Goal: Task Accomplishment & Management: Complete application form

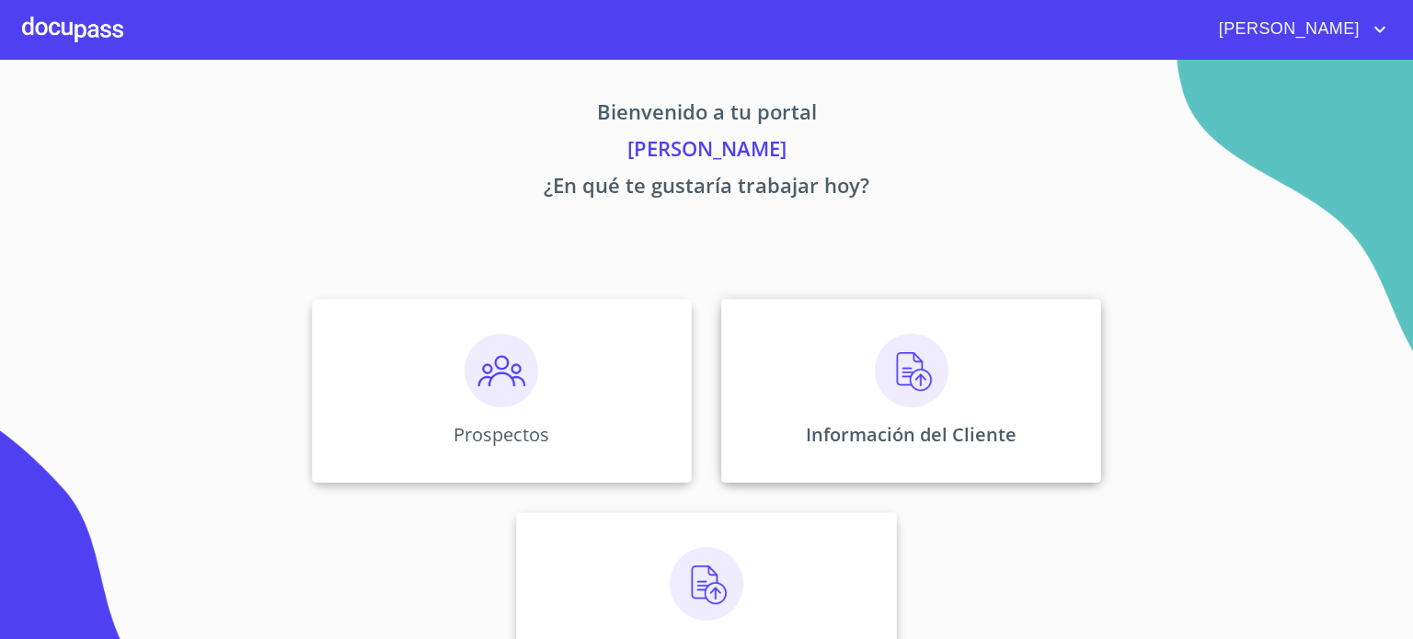
click at [883, 372] on img at bounding box center [912, 371] width 74 height 74
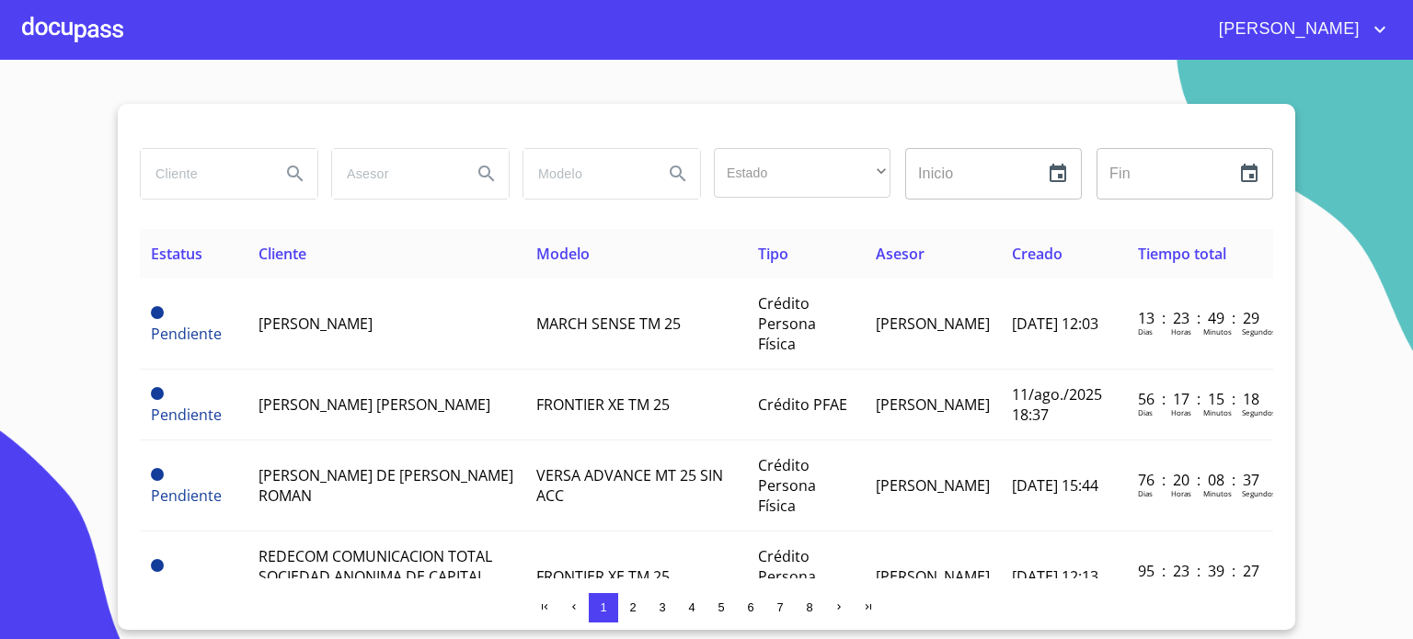
click at [256, 170] on input "search" at bounding box center [203, 174] width 125 height 50
type input "DISTRIBUCIO Y POTENCIA"
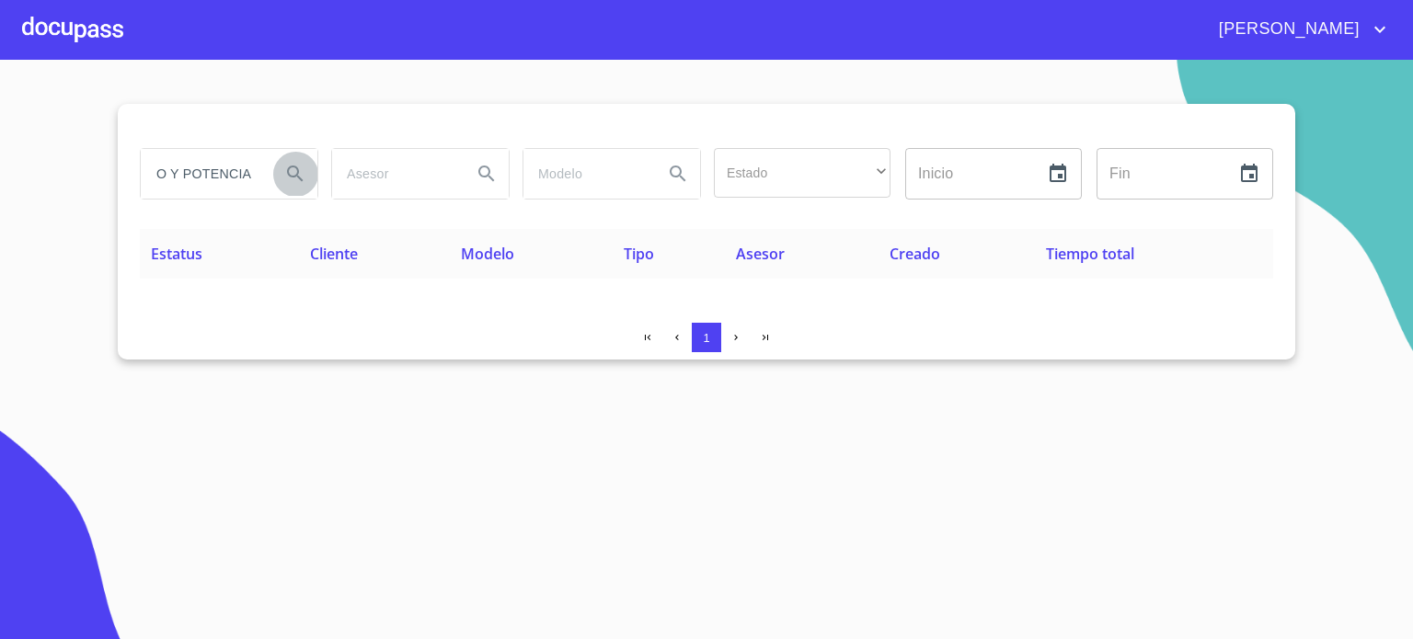
scroll to position [0, 0]
click at [296, 176] on icon "Search" at bounding box center [295, 174] width 22 height 22
click at [89, 30] on div at bounding box center [72, 29] width 101 height 59
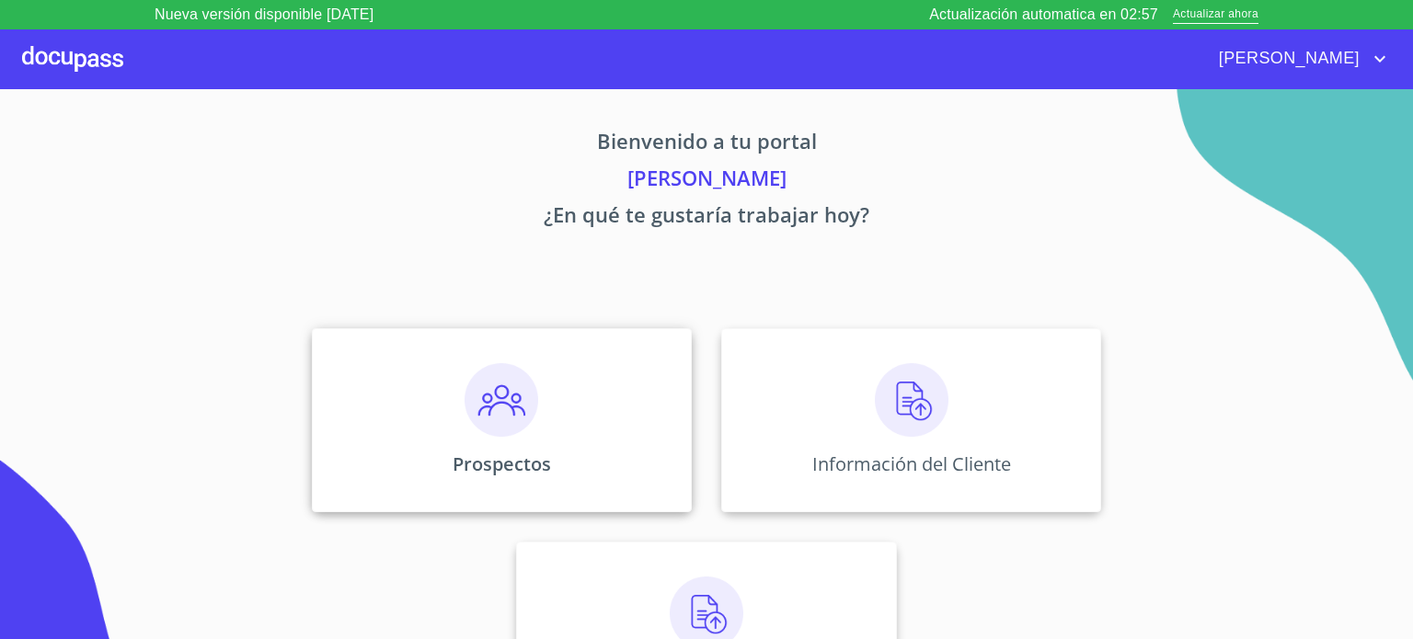
click at [501, 405] on img at bounding box center [501, 400] width 74 height 74
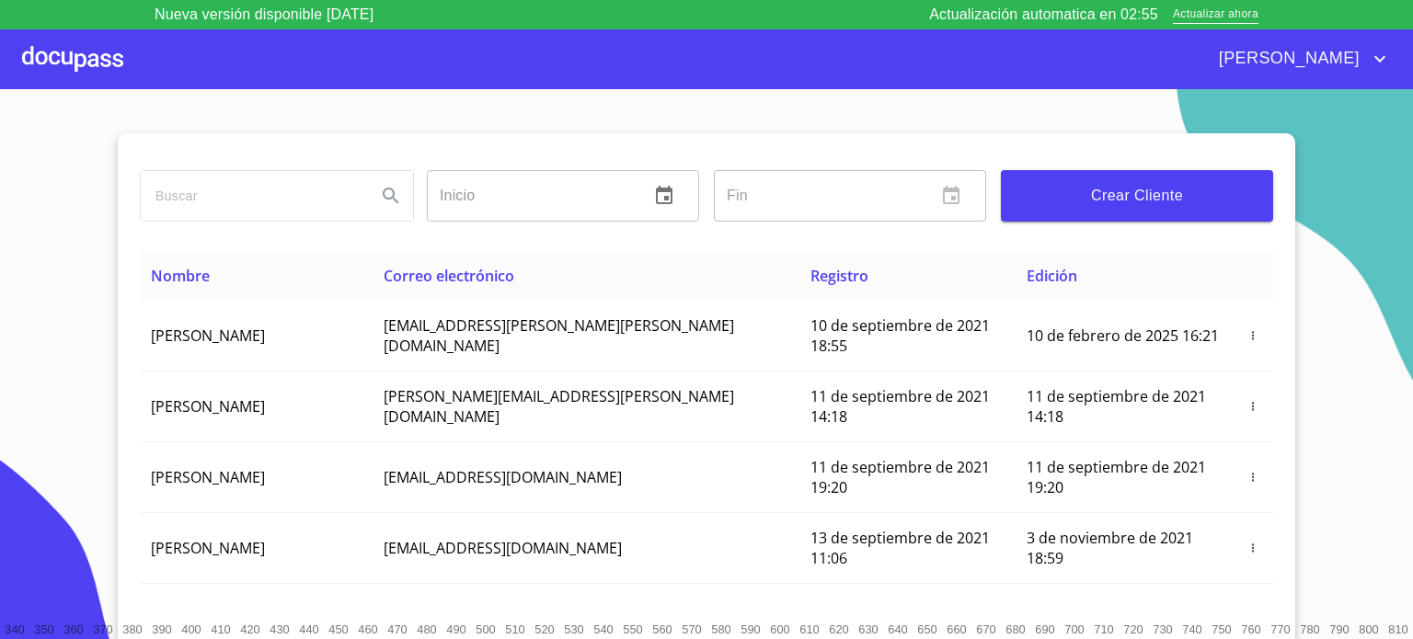
click at [295, 204] on input "search" at bounding box center [251, 196] width 221 height 50
type input "DISTRIBUCION"
click at [1132, 204] on span "Crear Cliente" at bounding box center [1136, 196] width 243 height 26
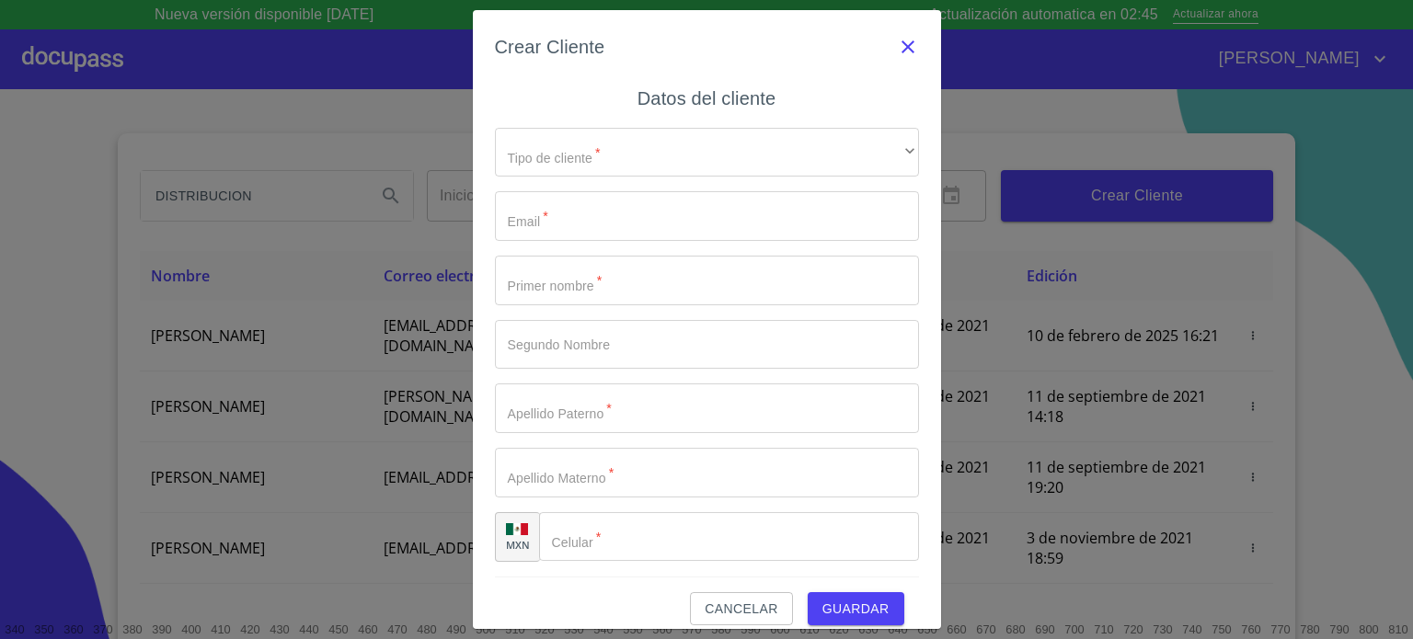
click at [897, 48] on icon "button" at bounding box center [908, 47] width 22 height 22
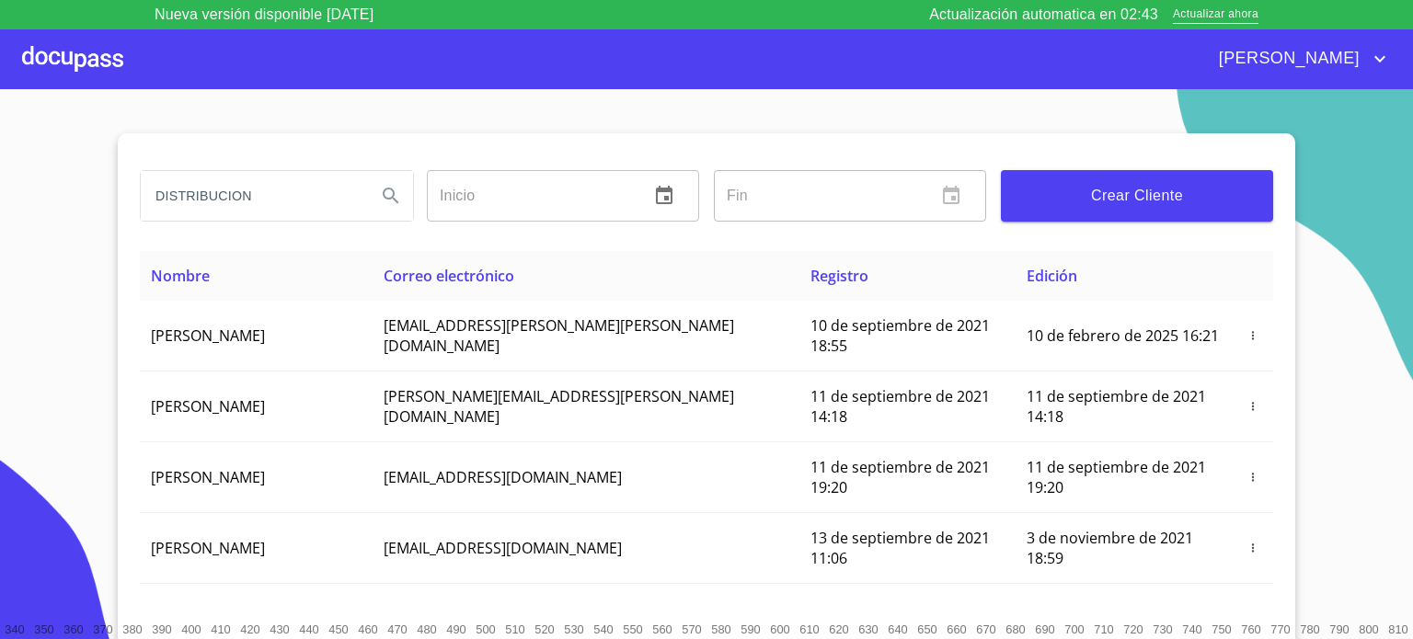
click at [90, 65] on div at bounding box center [72, 58] width 101 height 59
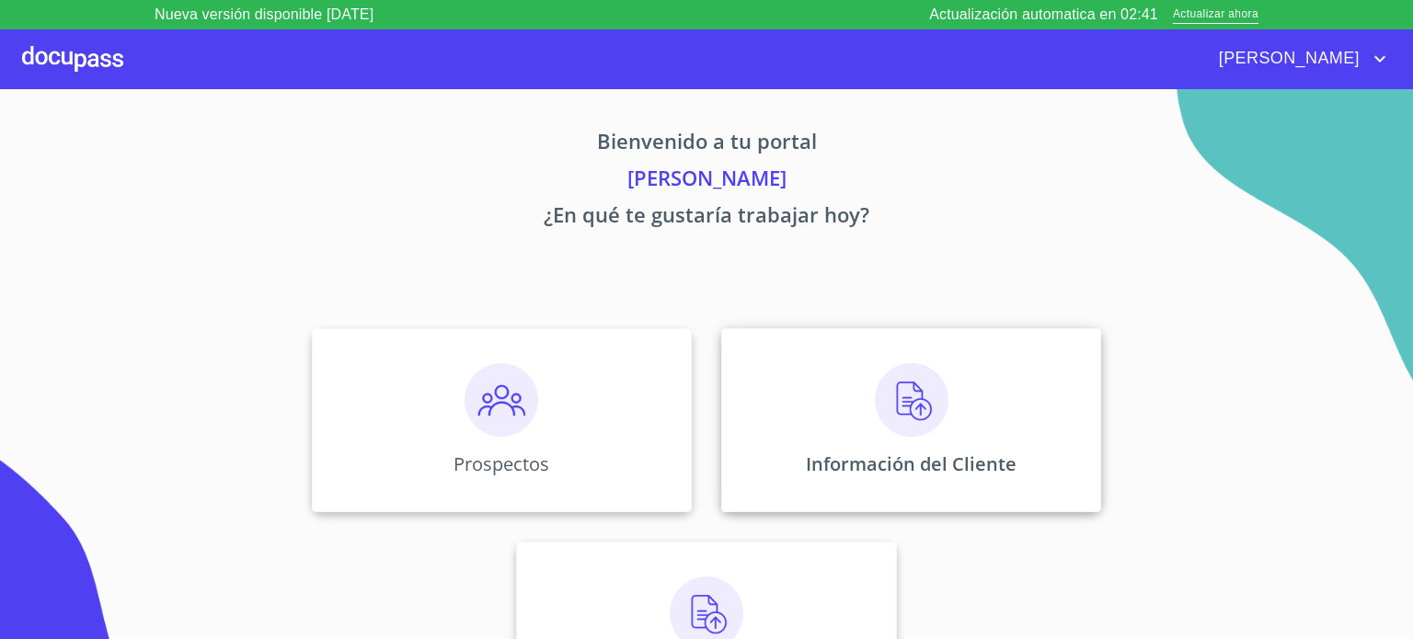
click at [902, 407] on img at bounding box center [912, 400] width 74 height 74
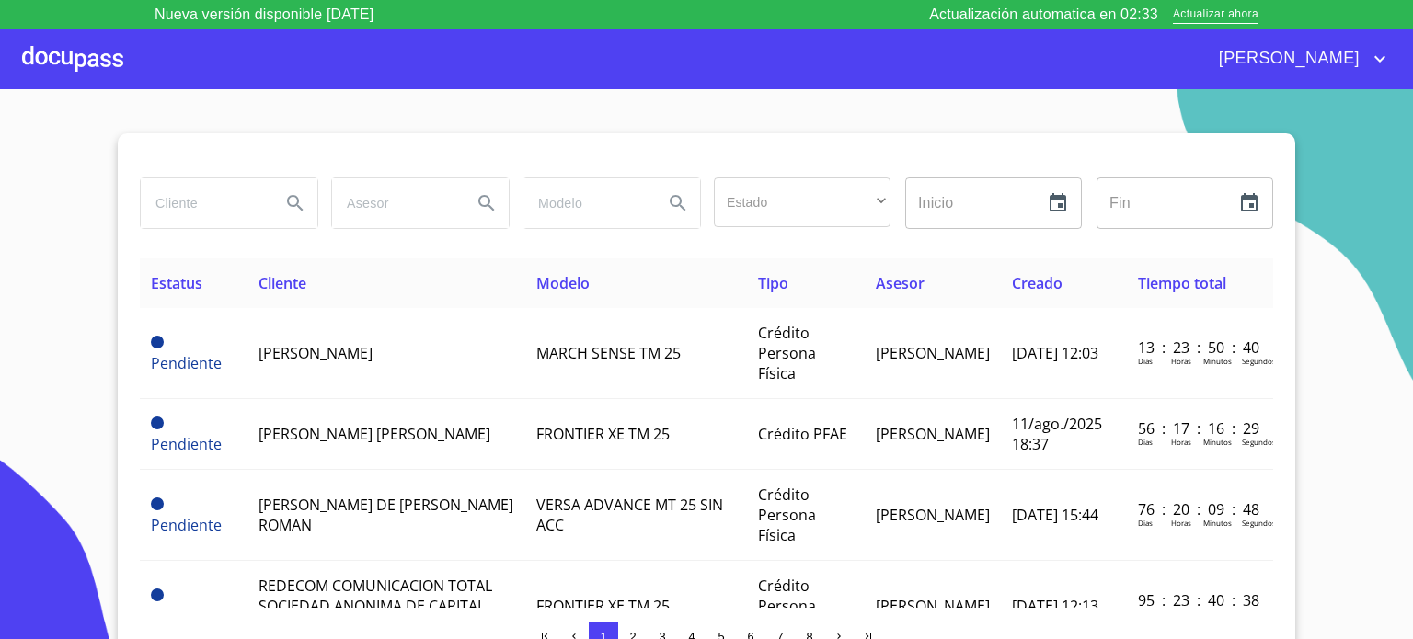
click at [206, 199] on input "search" at bounding box center [203, 203] width 125 height 50
type input "DISTRIBUCION"
click at [297, 193] on icon "Search" at bounding box center [295, 203] width 22 height 22
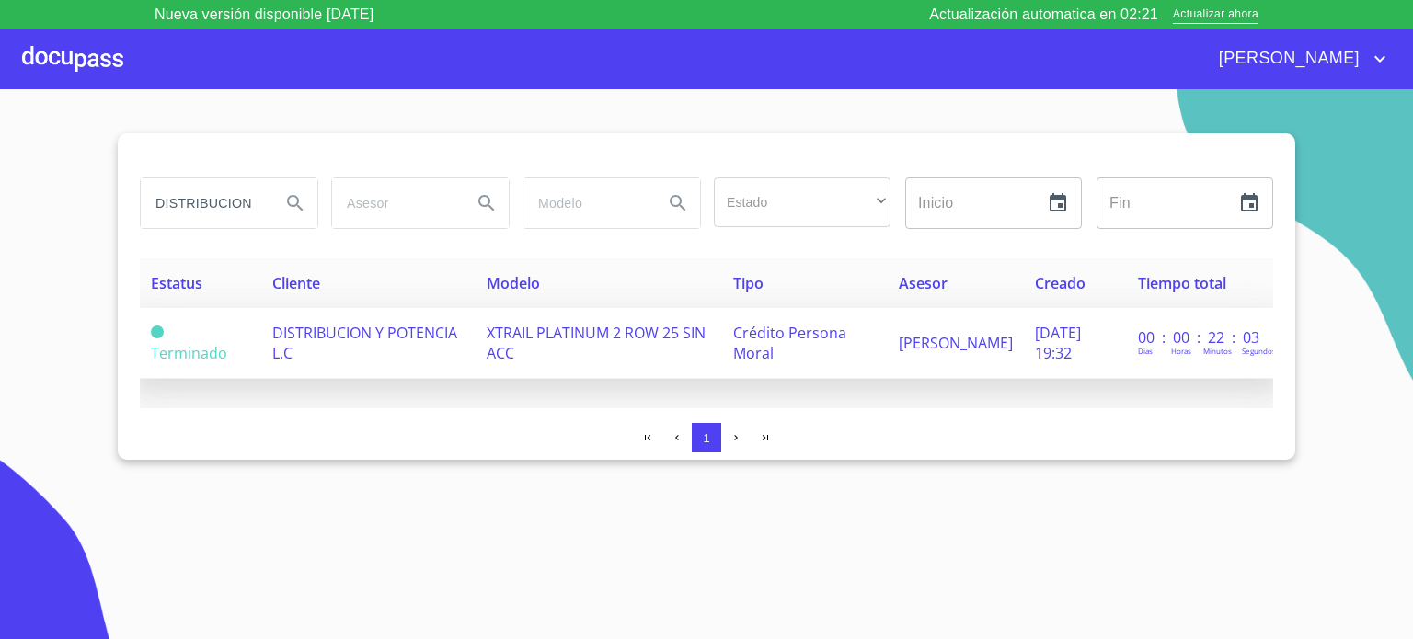
click at [313, 349] on span "DISTRIBUCION Y POTENCIA L.C" at bounding box center [364, 343] width 185 height 40
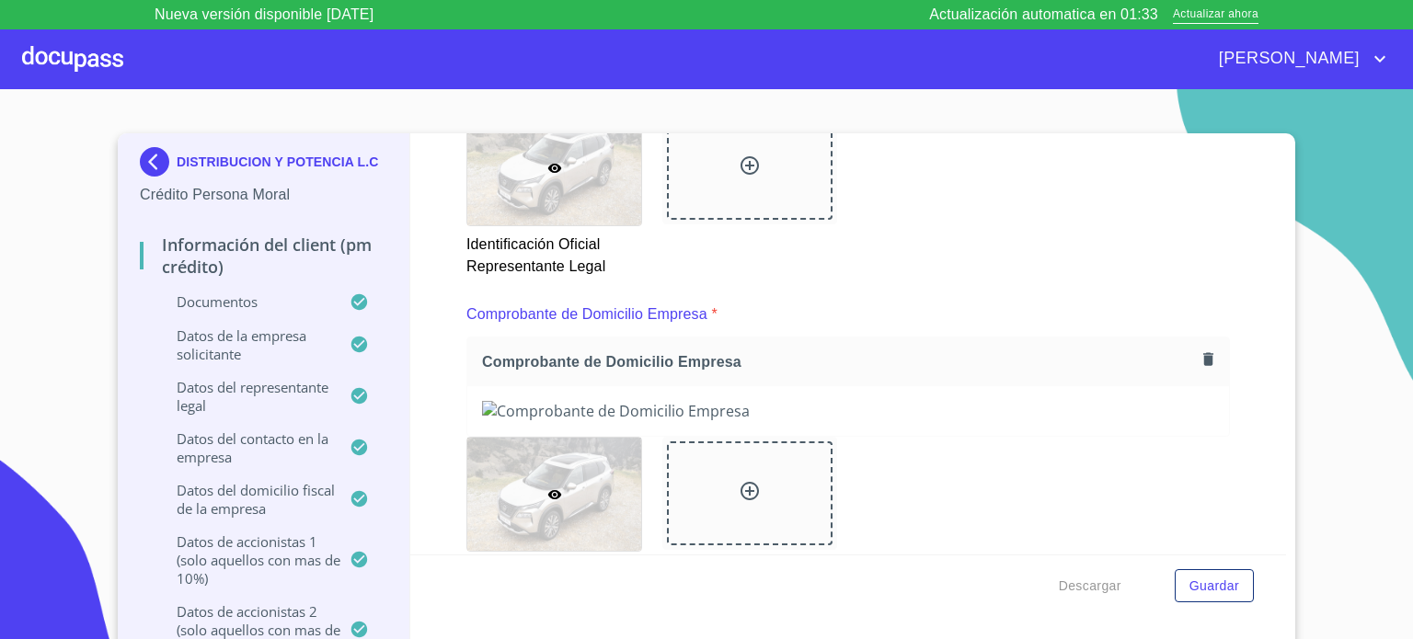
scroll to position [460, 0]
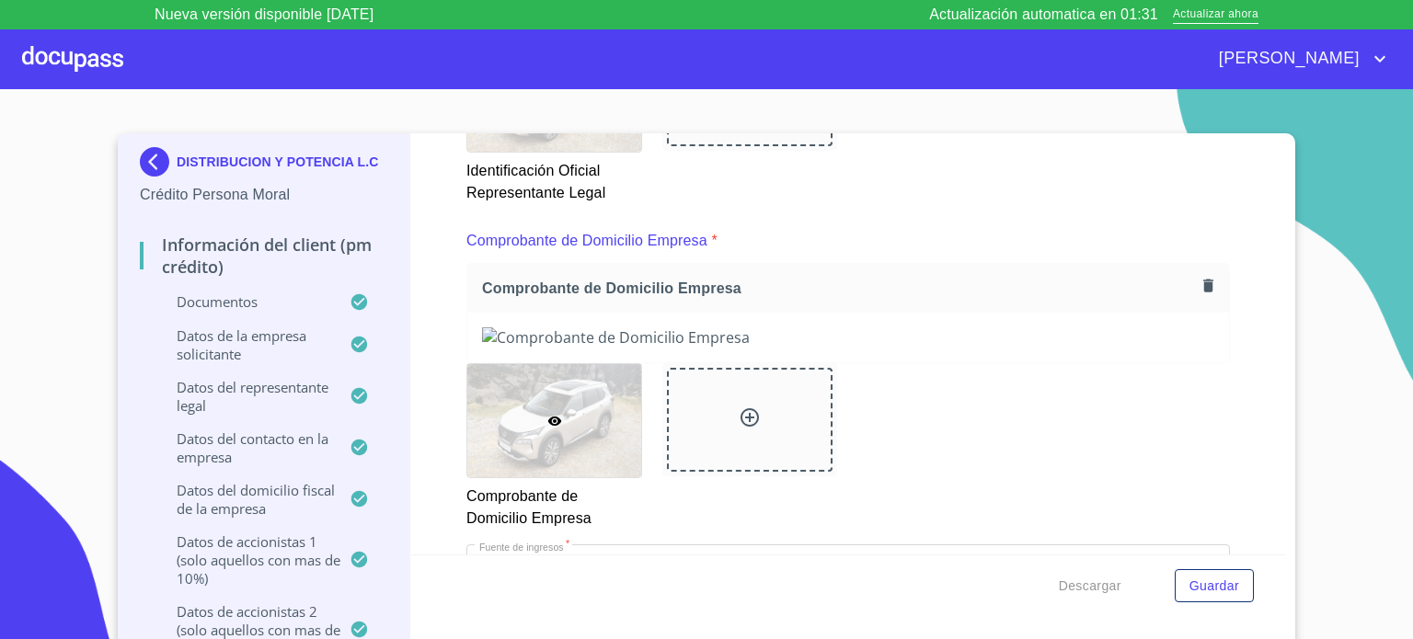
click at [1283, 140] on div "DISTRIBUCION Y POTENCIA [PERSON_NAME] Persona Moral Información del Client (PM …" at bounding box center [706, 404] width 1177 height 543
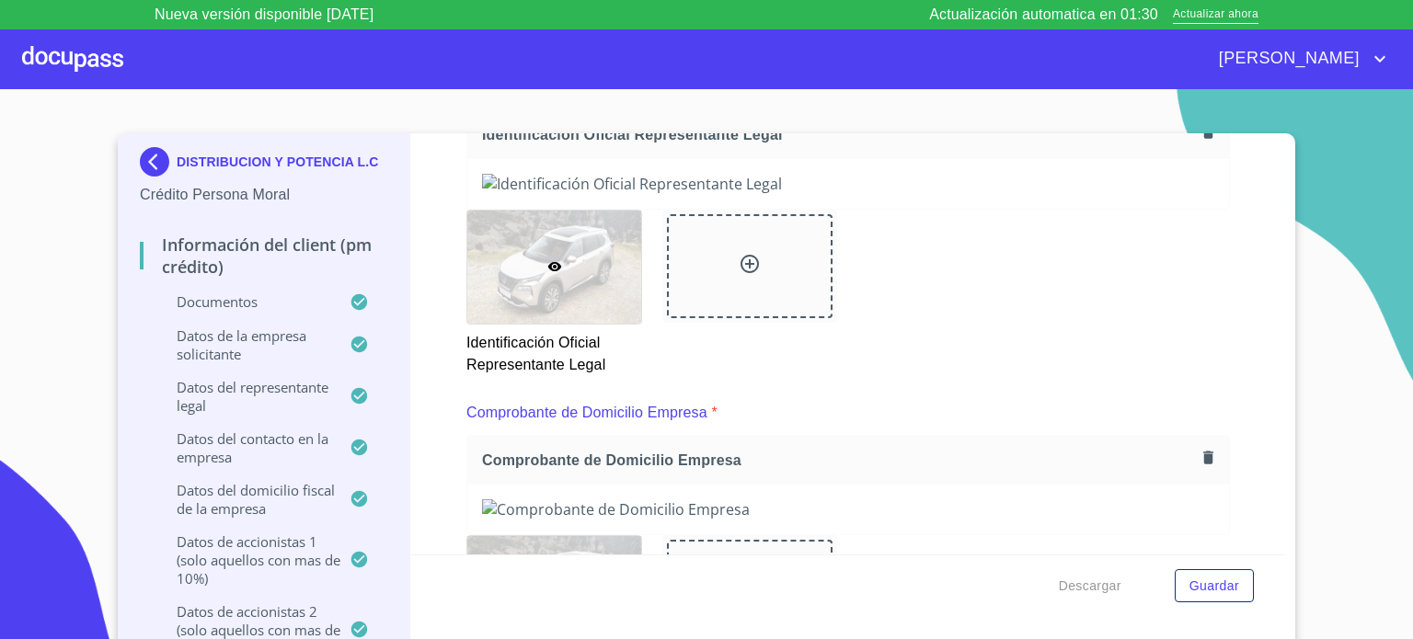
scroll to position [202, 0]
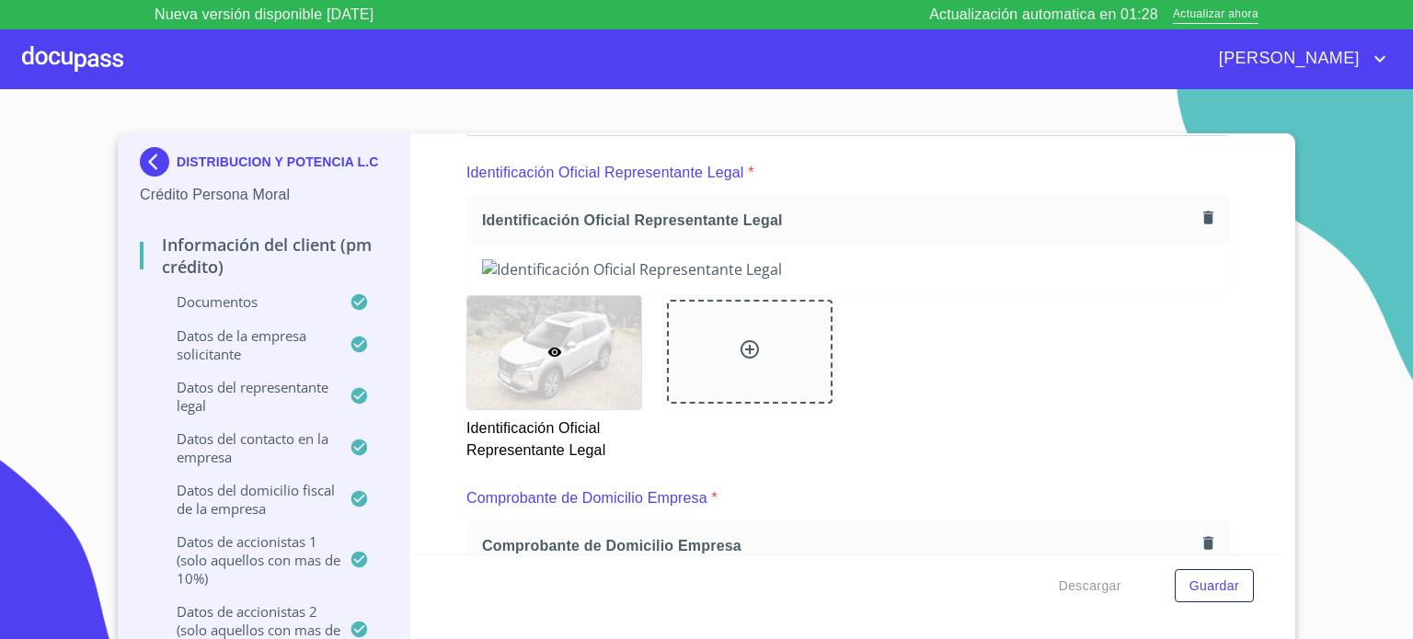
click at [1203, 215] on icon "button" at bounding box center [1208, 217] width 10 height 13
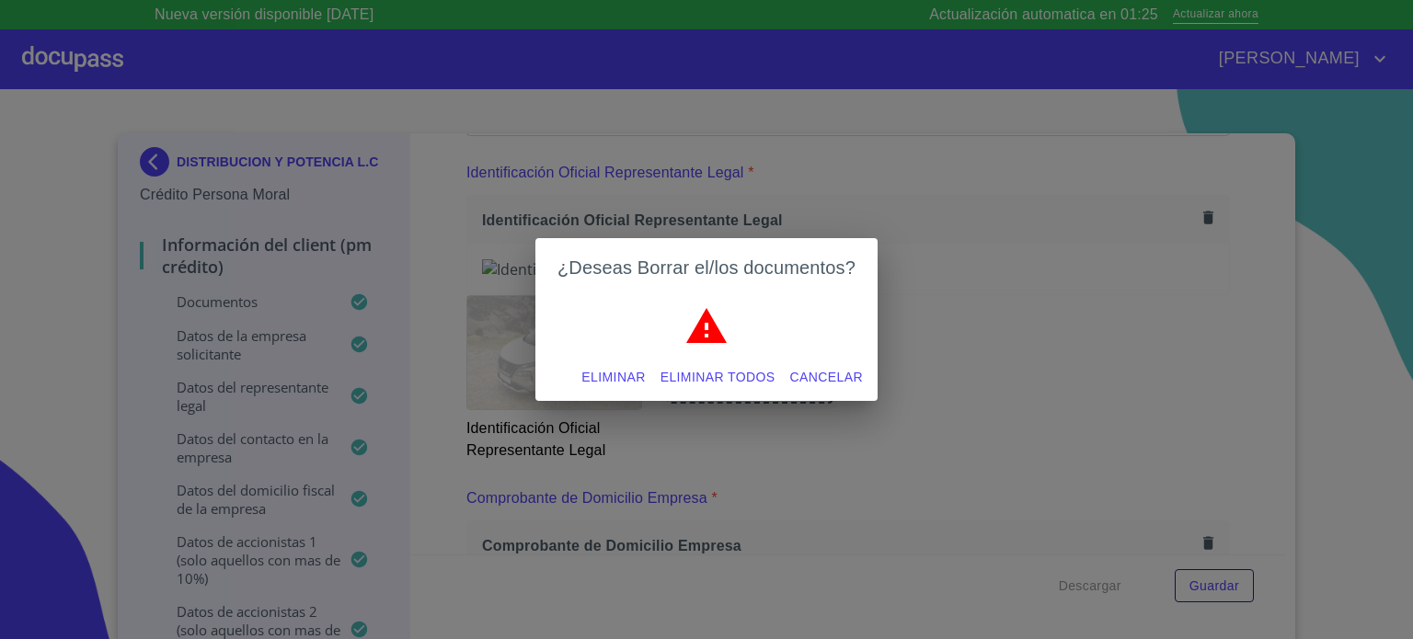
click at [627, 381] on span "Eliminar" at bounding box center [612, 377] width 63 height 23
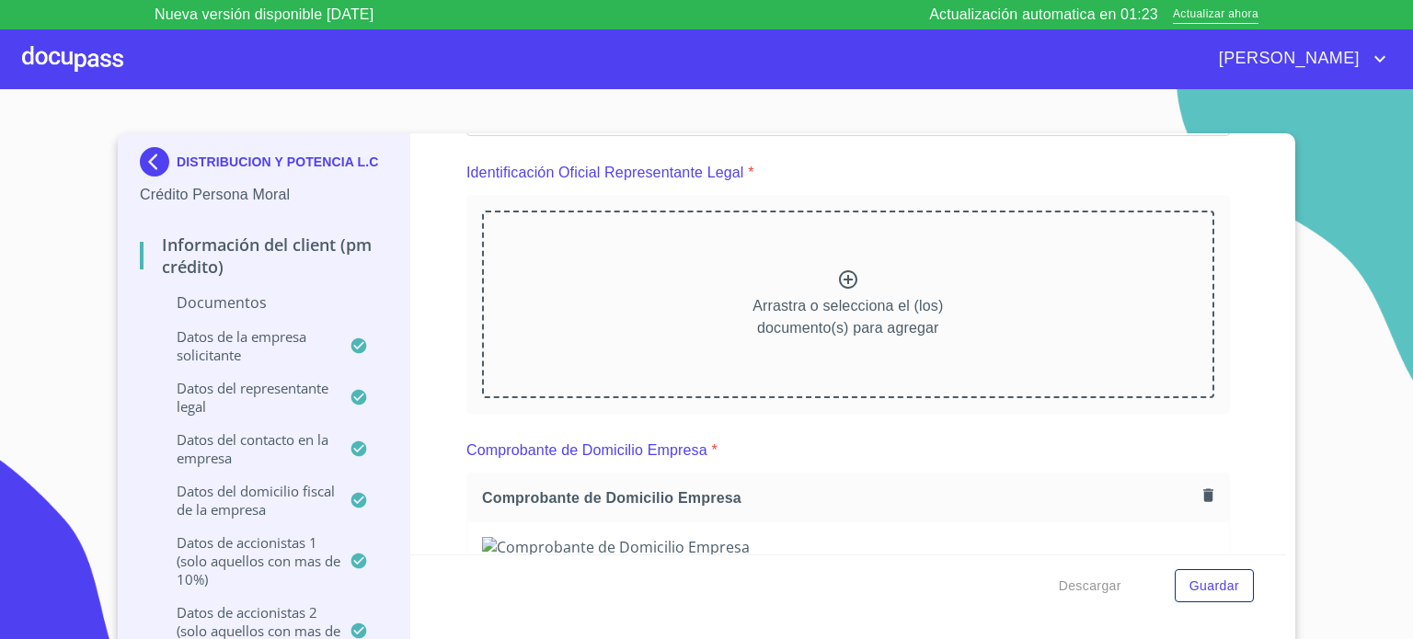
click at [839, 279] on icon at bounding box center [848, 279] width 18 height 18
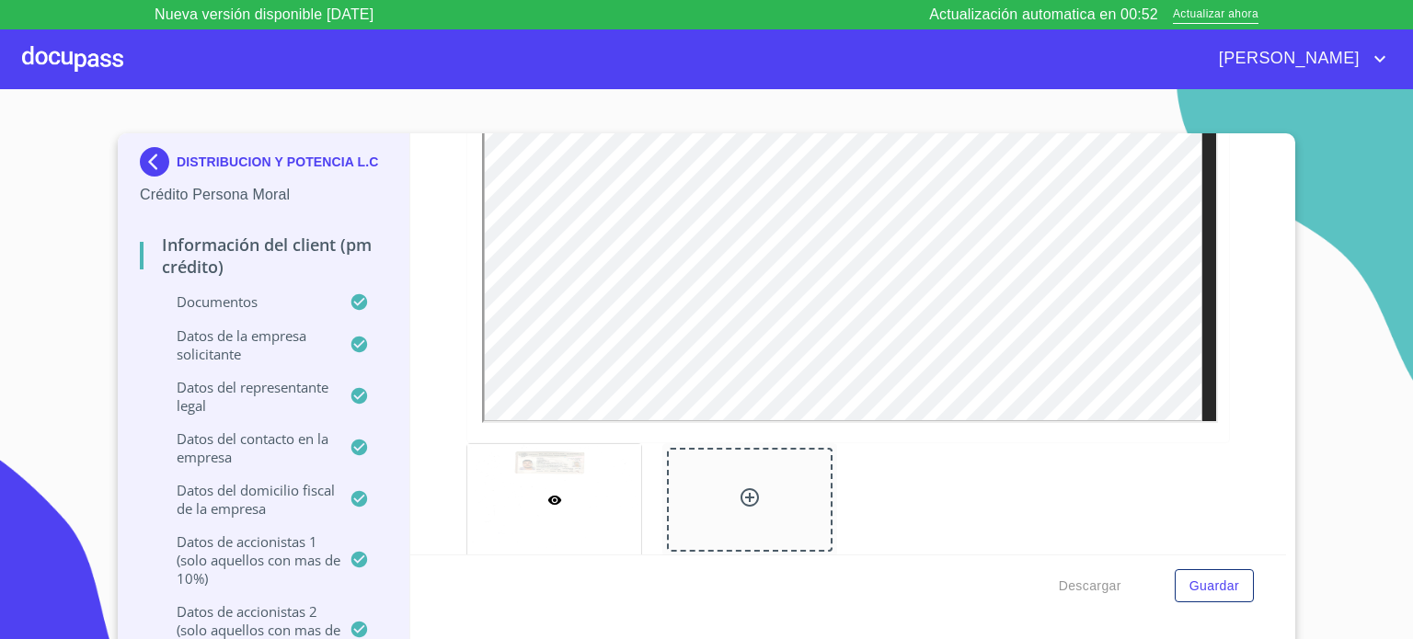
scroll to position [619, 0]
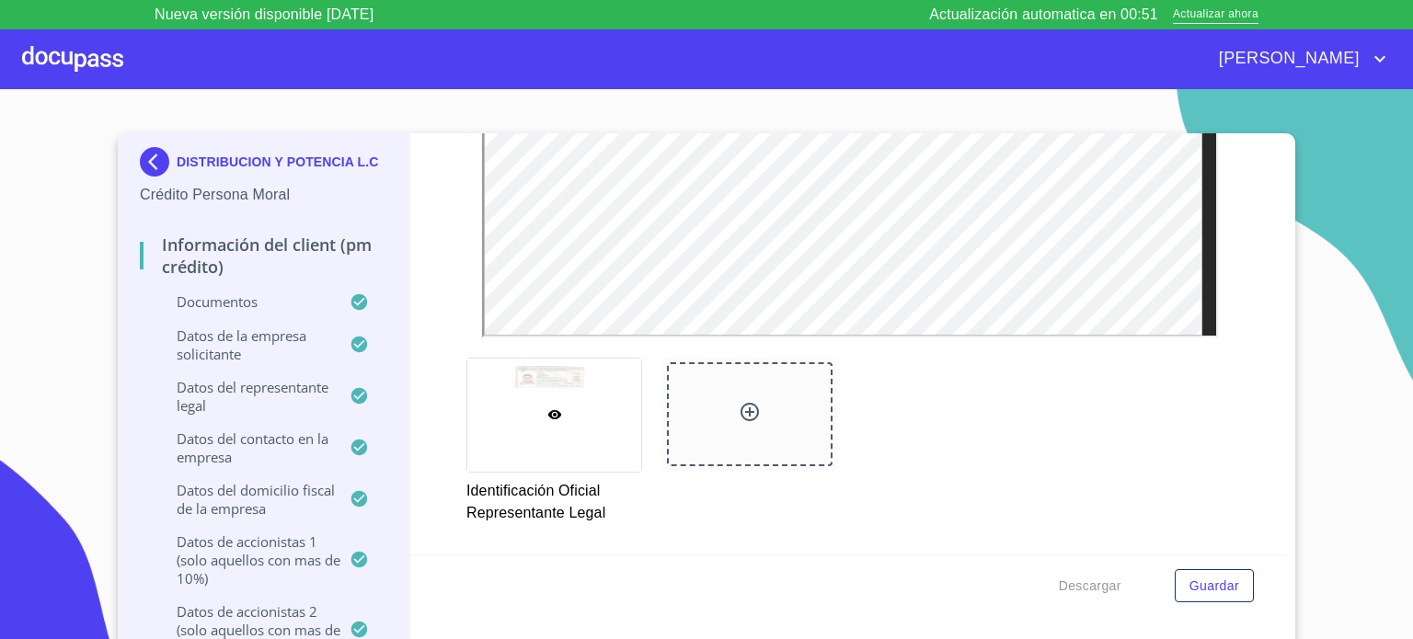
click at [740, 410] on icon at bounding box center [749, 412] width 18 height 18
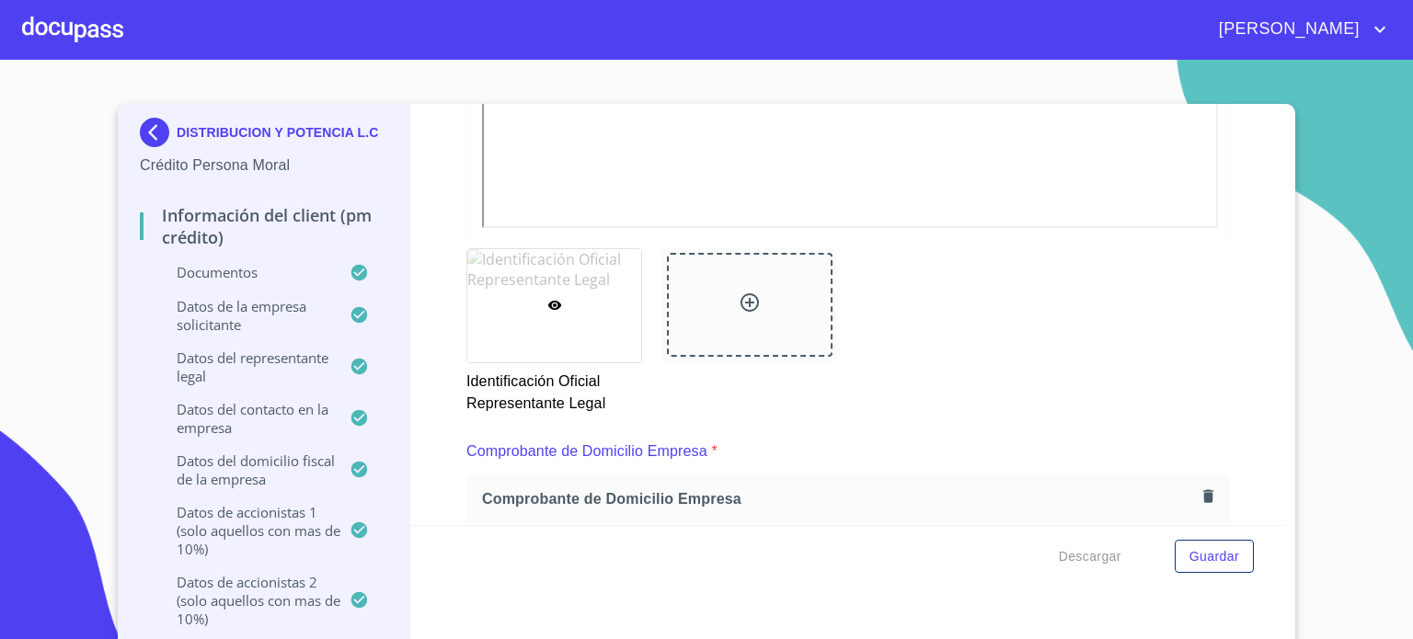
scroll to position [736, 0]
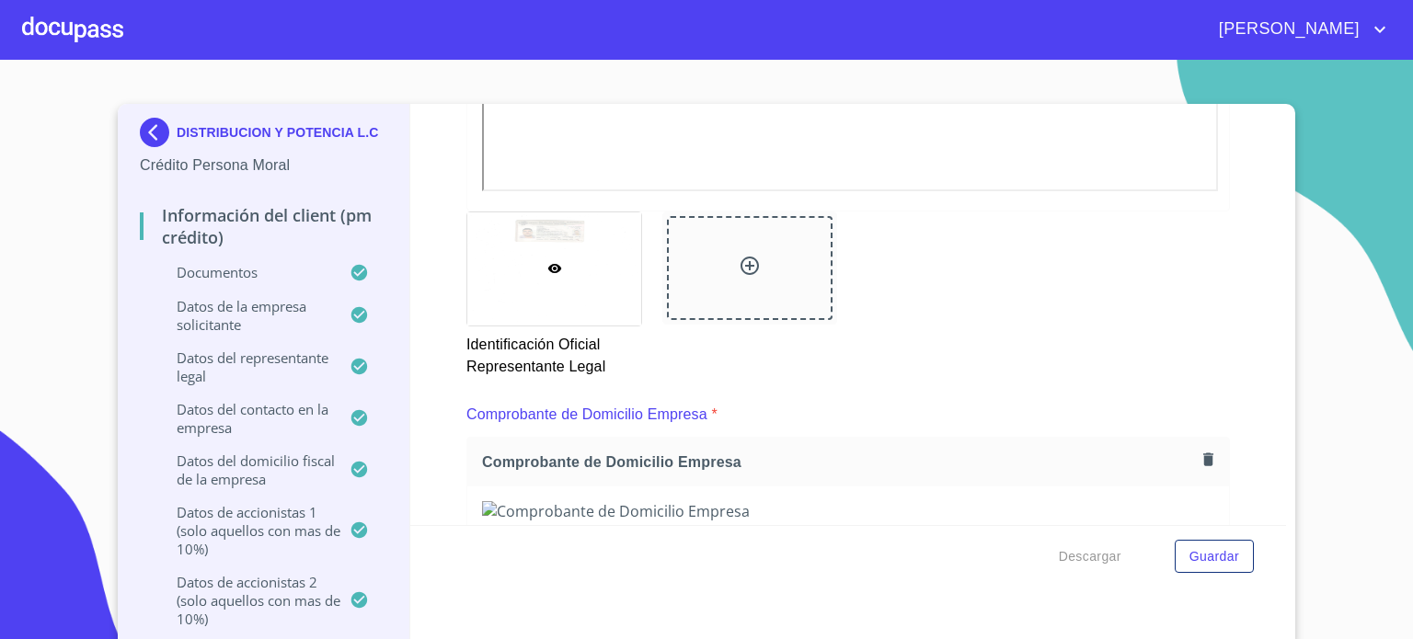
click at [547, 261] on icon at bounding box center [554, 268] width 15 height 15
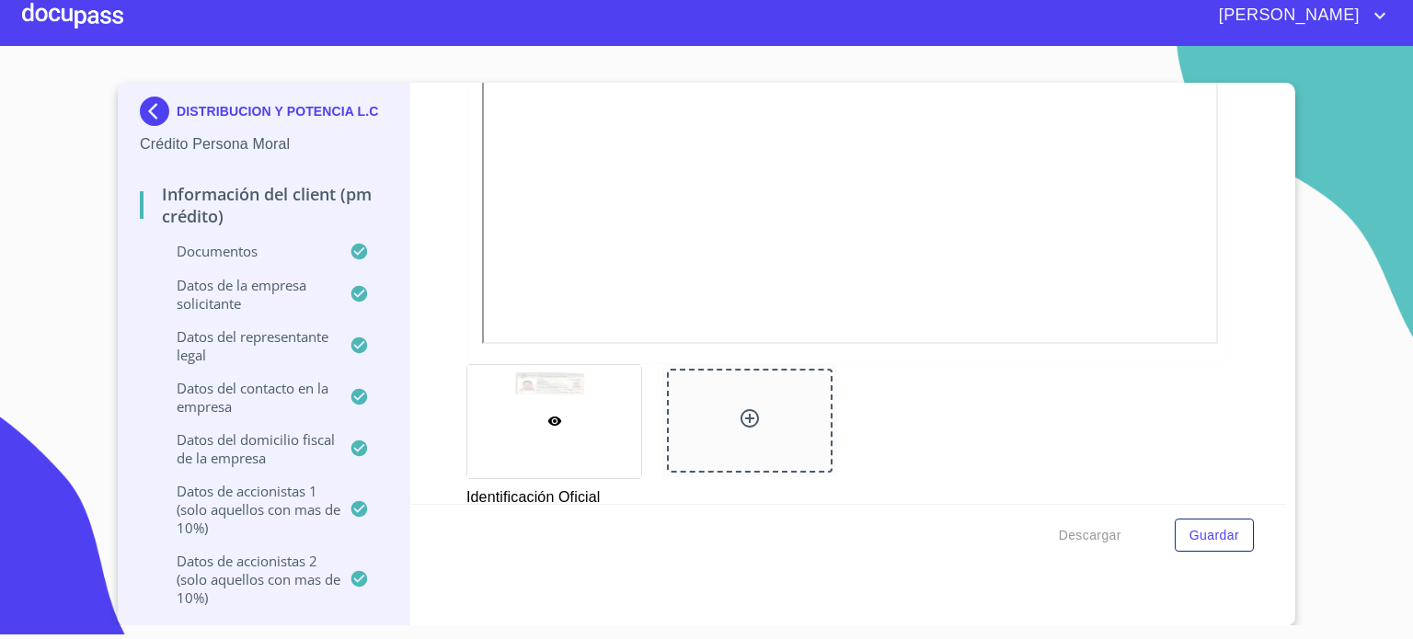
scroll to position [709, 0]
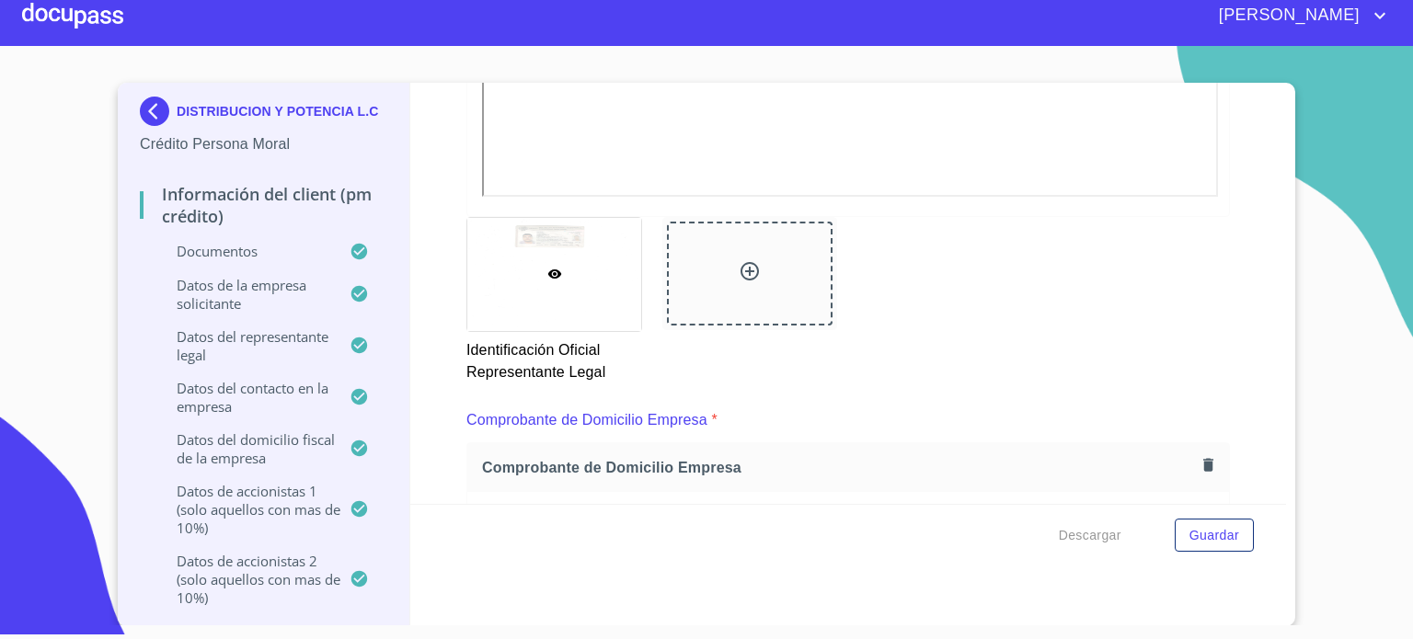
click at [740, 268] on icon at bounding box center [749, 271] width 18 height 18
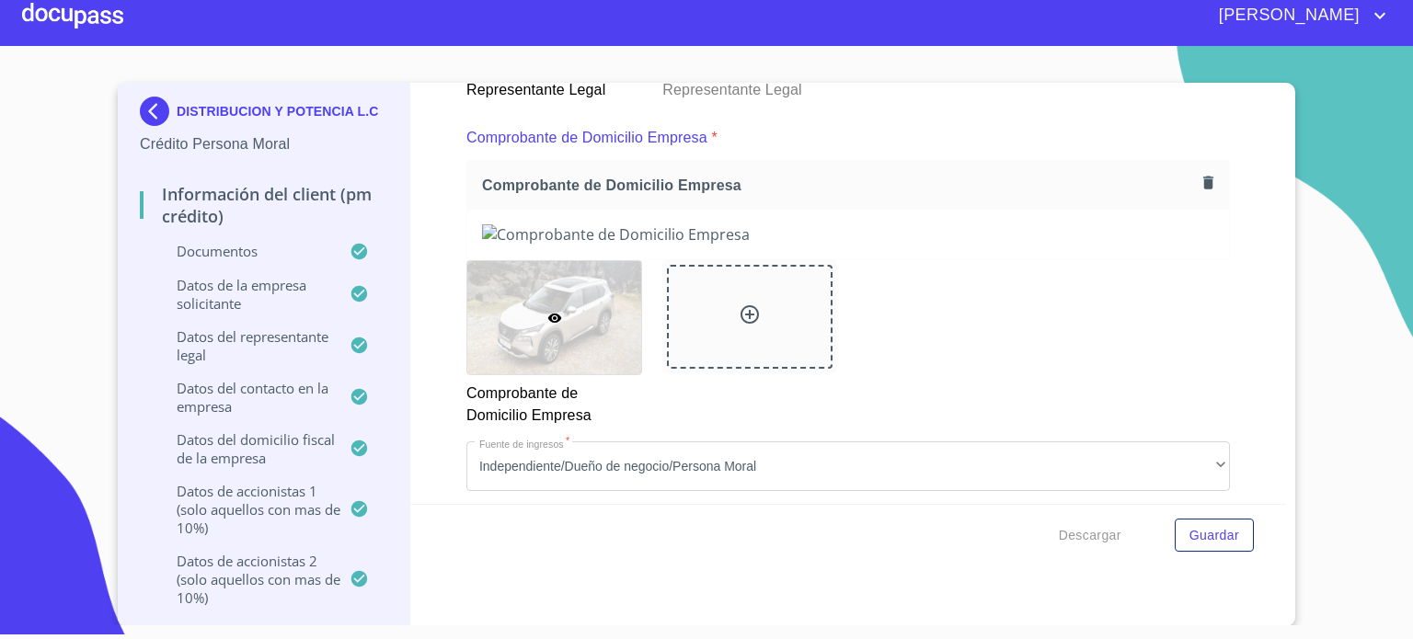
scroll to position [1015, 0]
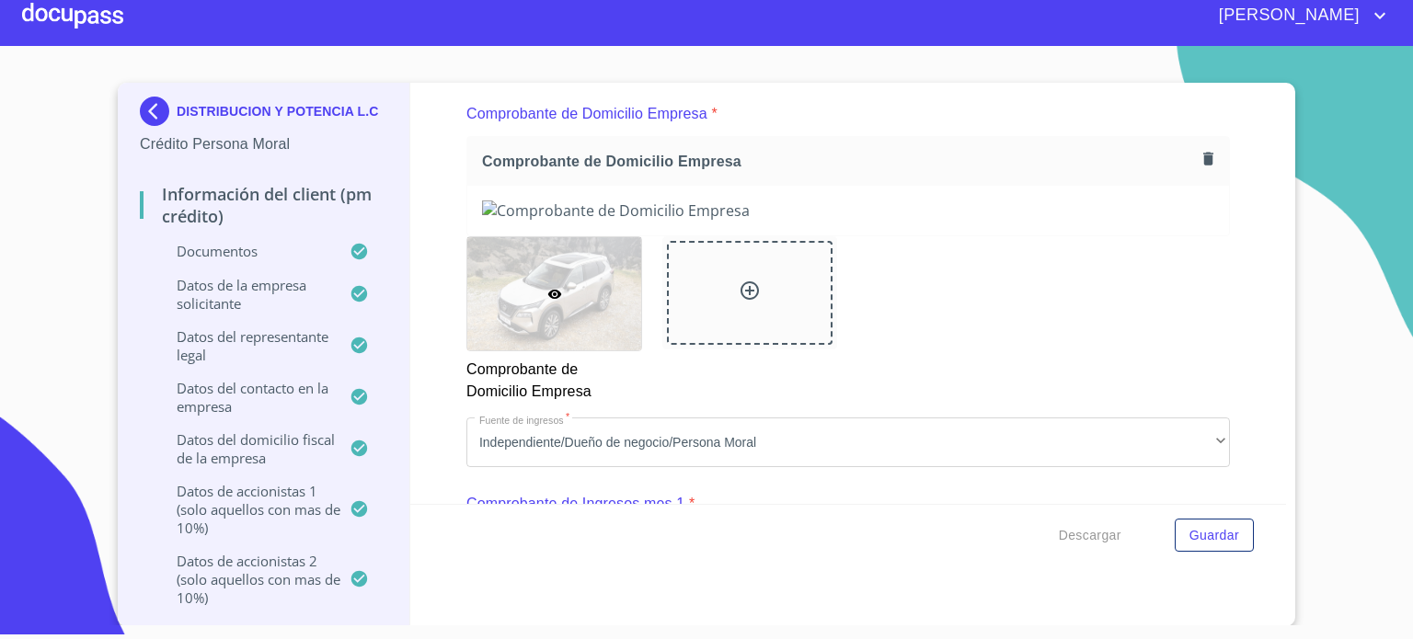
click at [1199, 154] on icon "button" at bounding box center [1207, 158] width 17 height 17
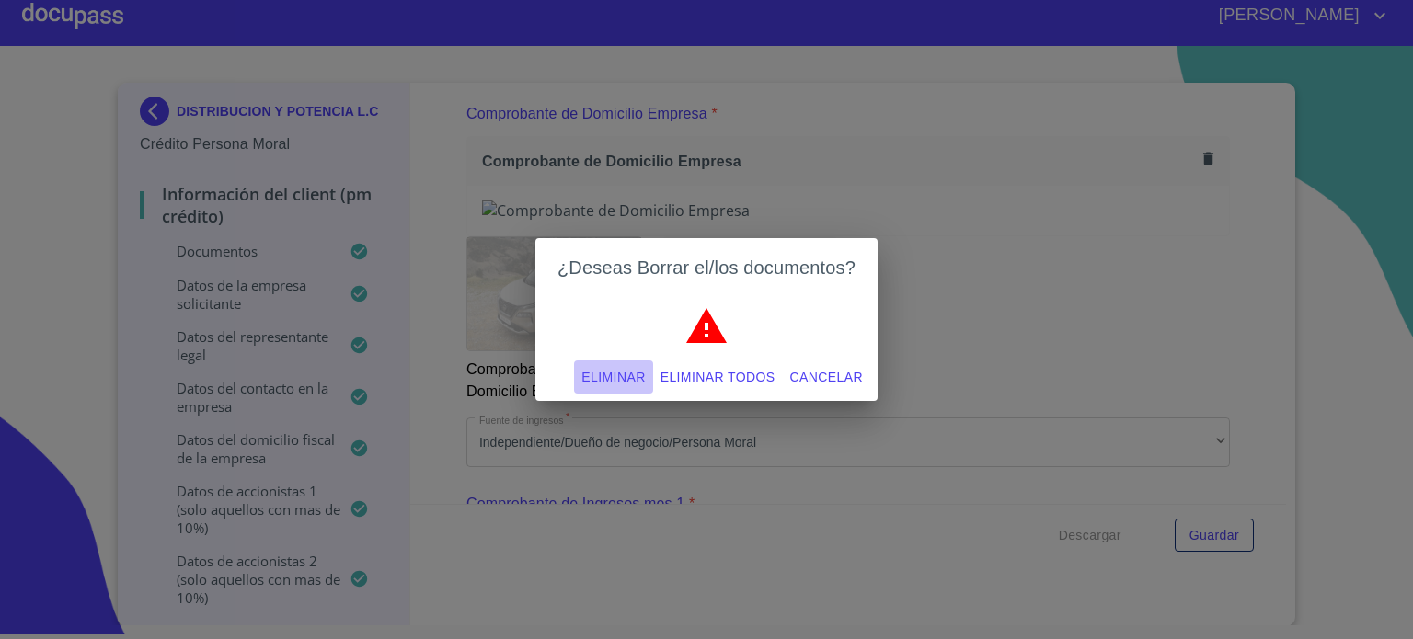
click at [625, 372] on span "Eliminar" at bounding box center [612, 377] width 63 height 23
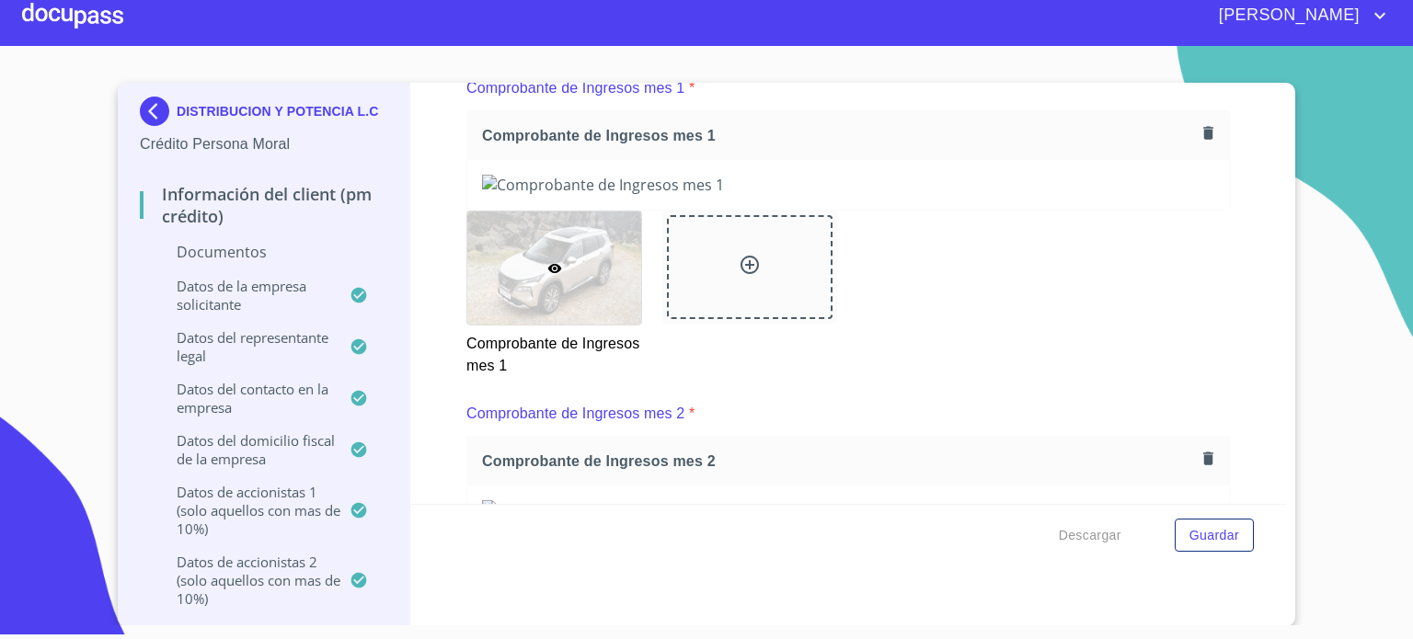
scroll to position [1322, 0]
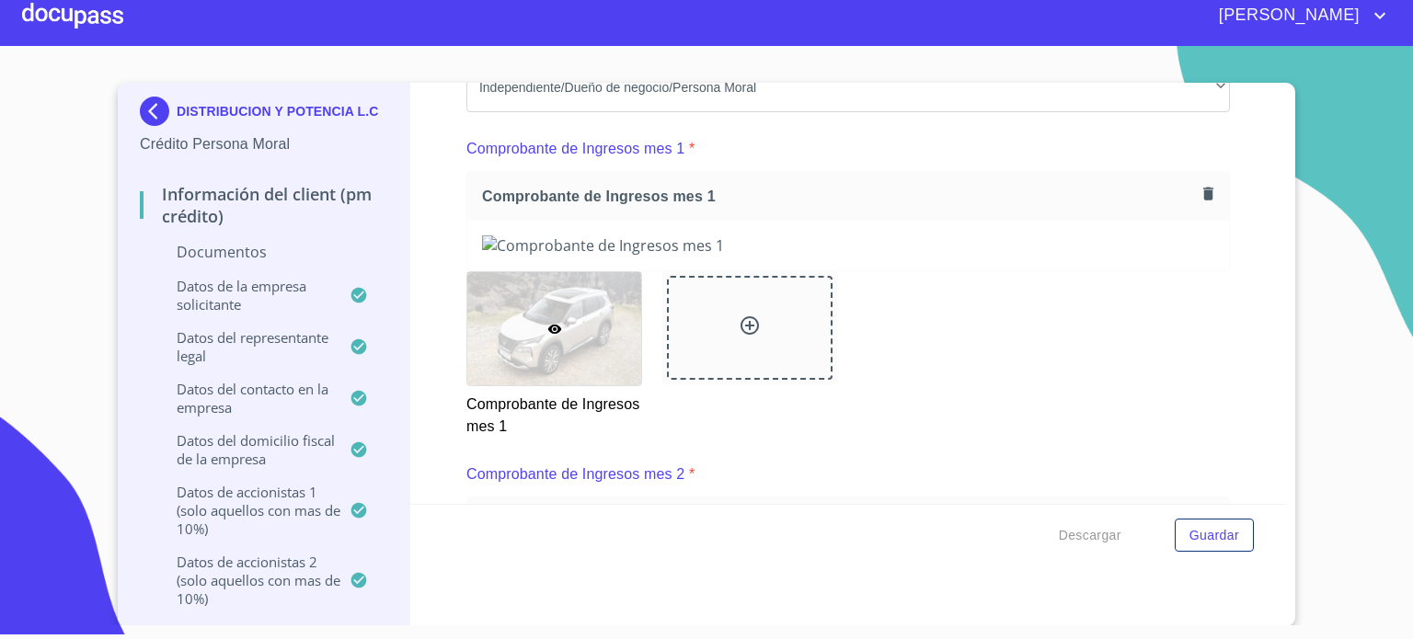
click at [1199, 185] on icon "button" at bounding box center [1207, 193] width 17 height 17
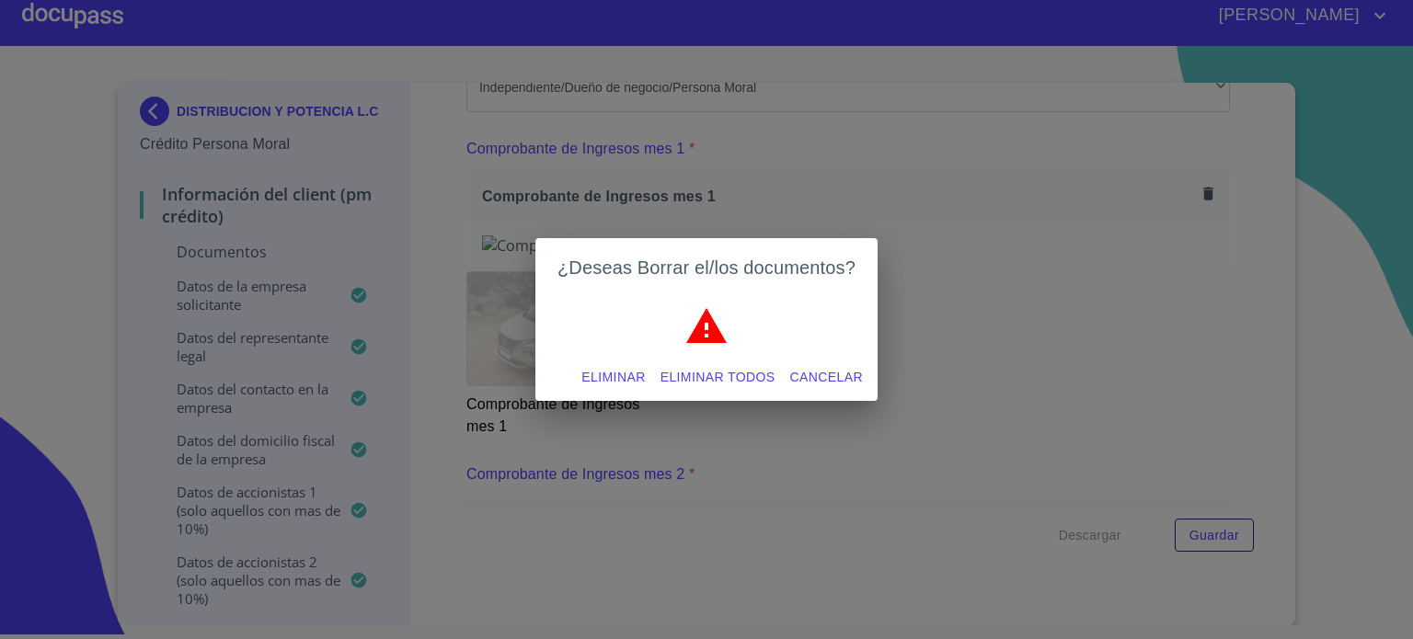
click at [604, 375] on span "Eliminar" at bounding box center [612, 377] width 63 height 23
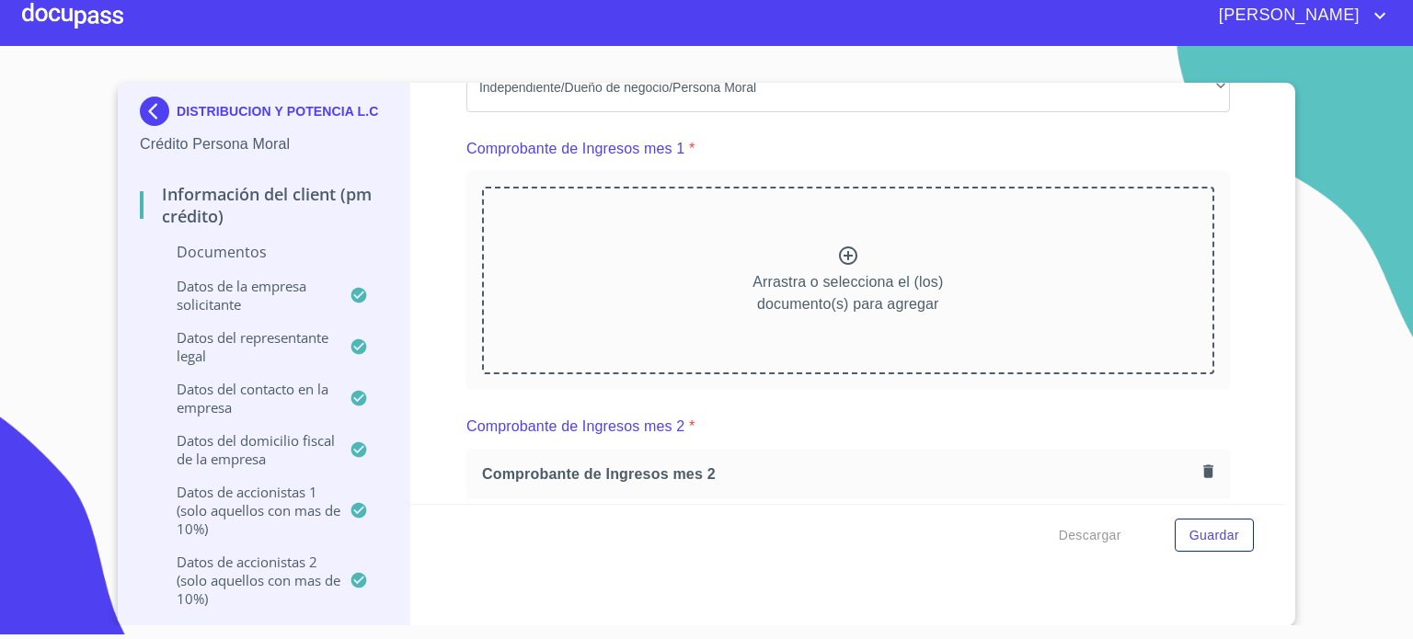
click at [837, 248] on icon at bounding box center [848, 256] width 22 height 22
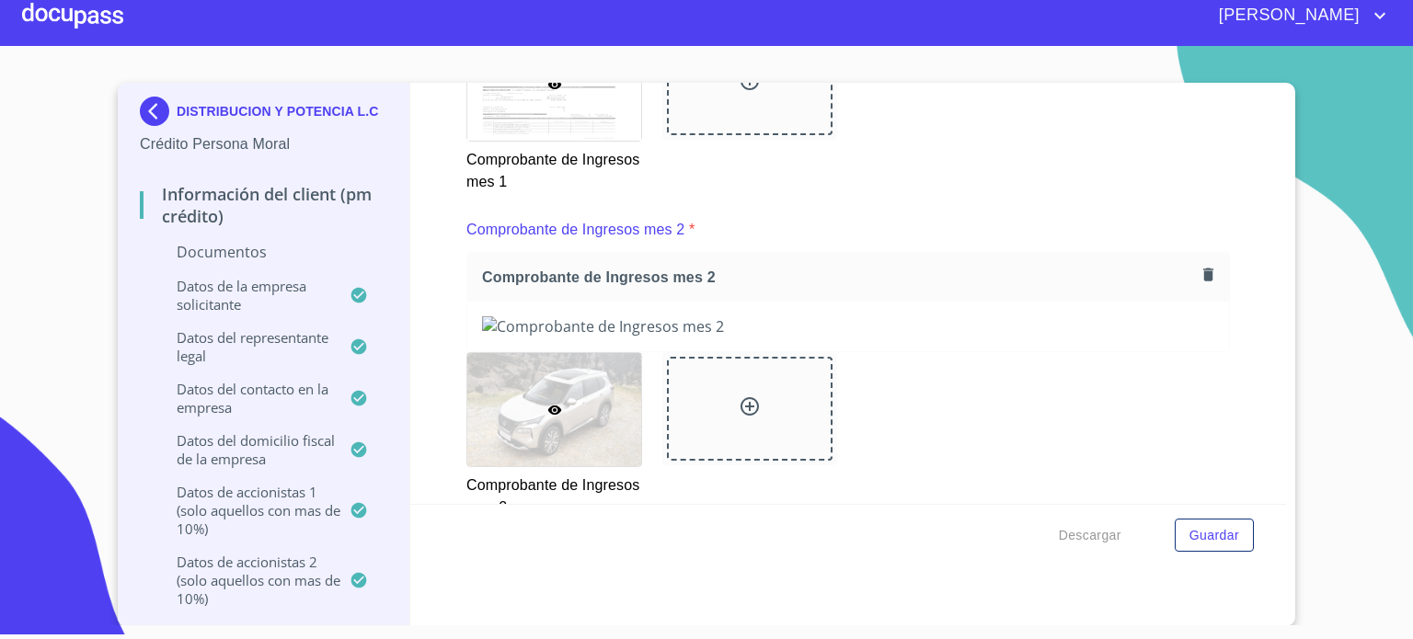
scroll to position [2108, 0]
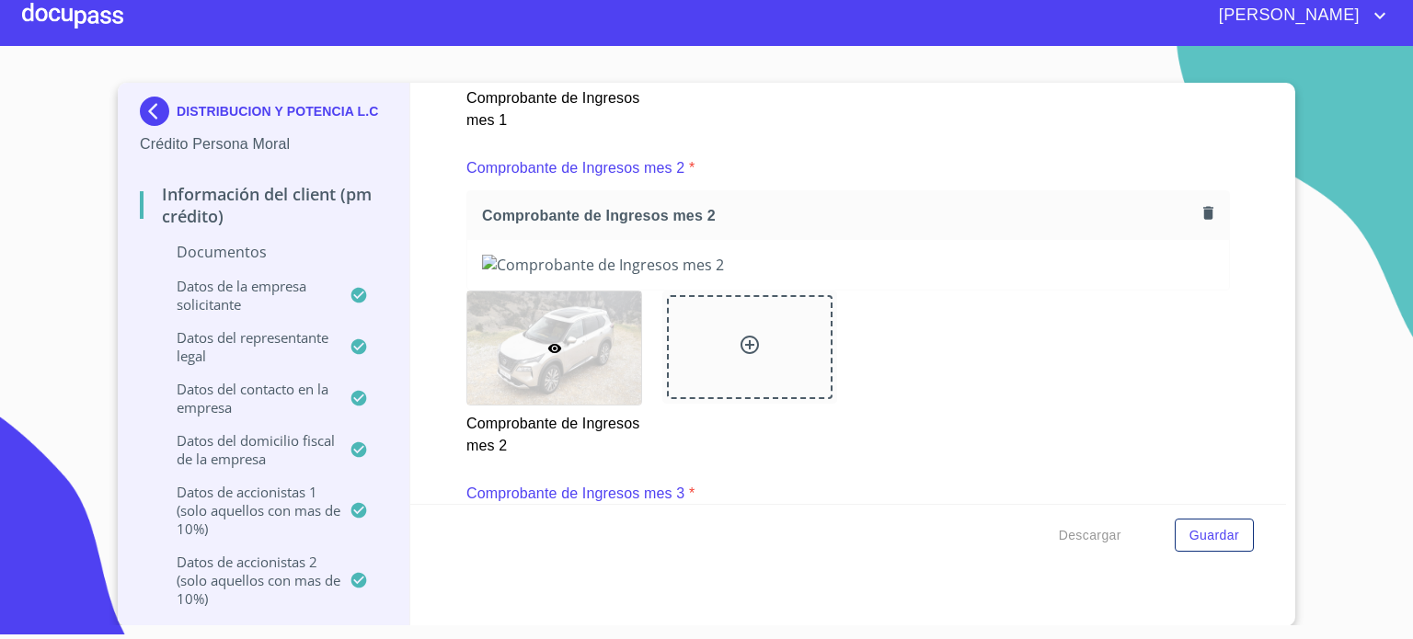
click at [1203, 209] on icon "button" at bounding box center [1208, 213] width 10 height 13
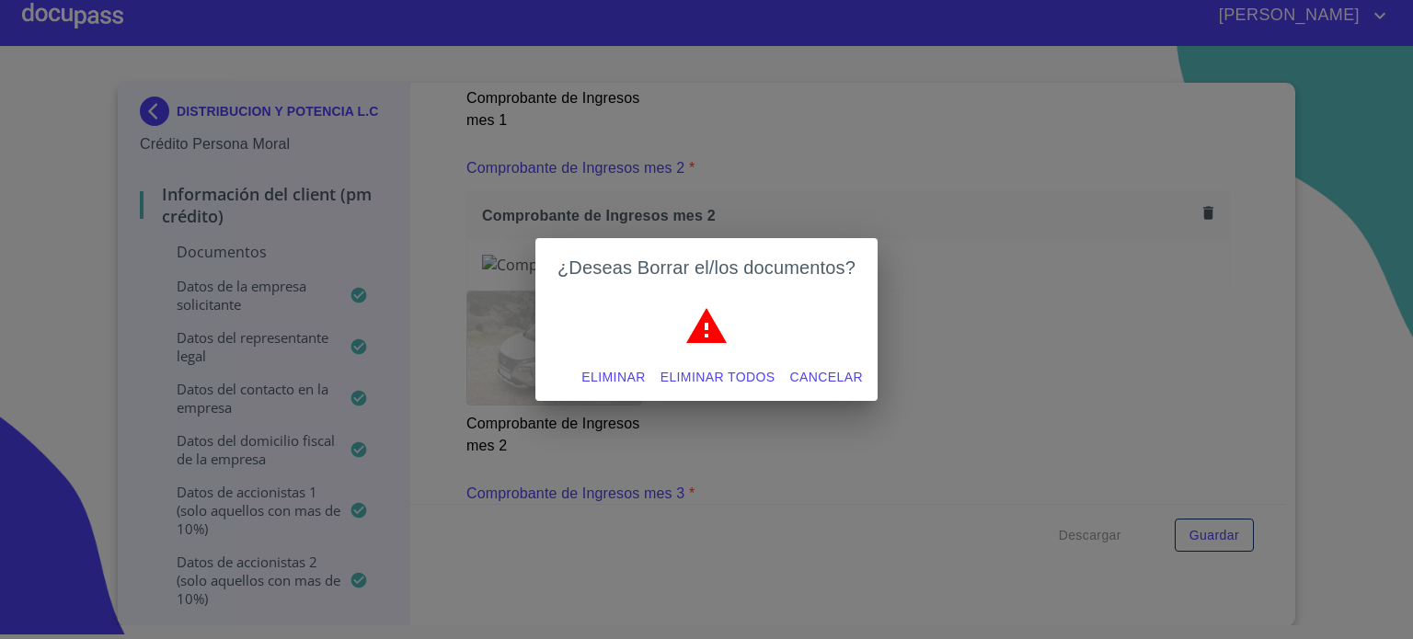
click at [629, 373] on span "Eliminar" at bounding box center [612, 377] width 63 height 23
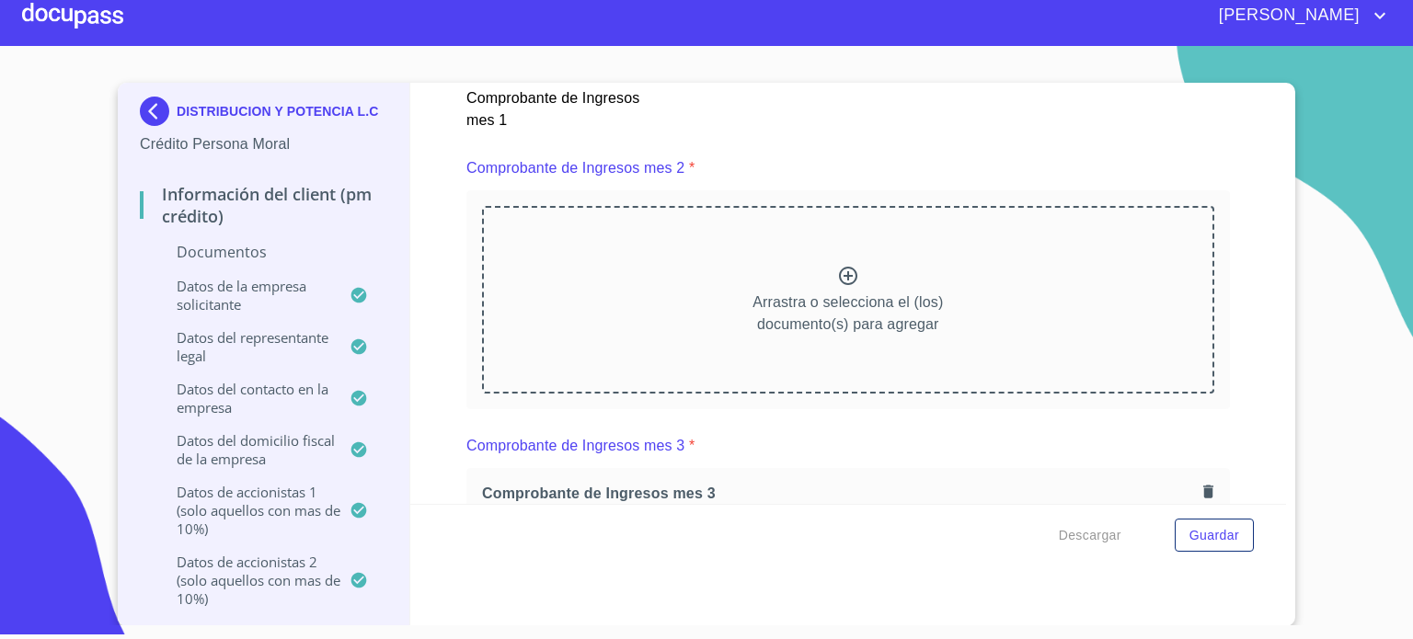
click at [839, 270] on icon at bounding box center [848, 276] width 18 height 18
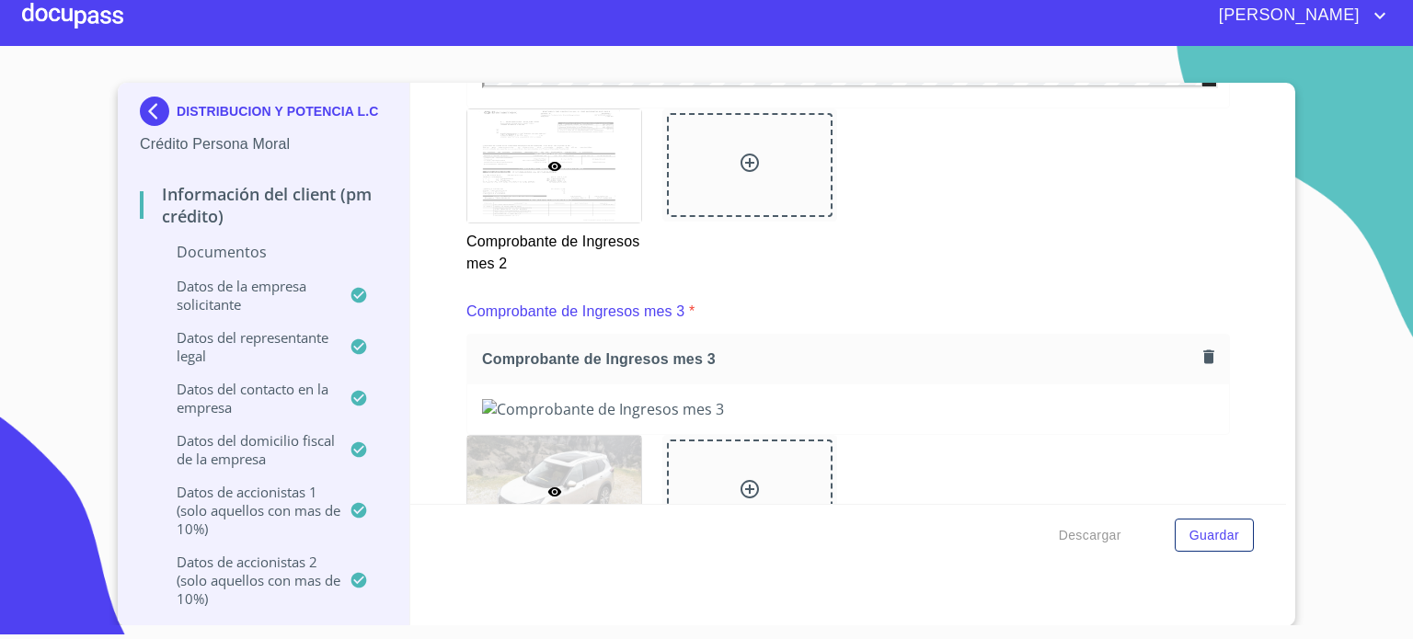
scroll to position [2818, 0]
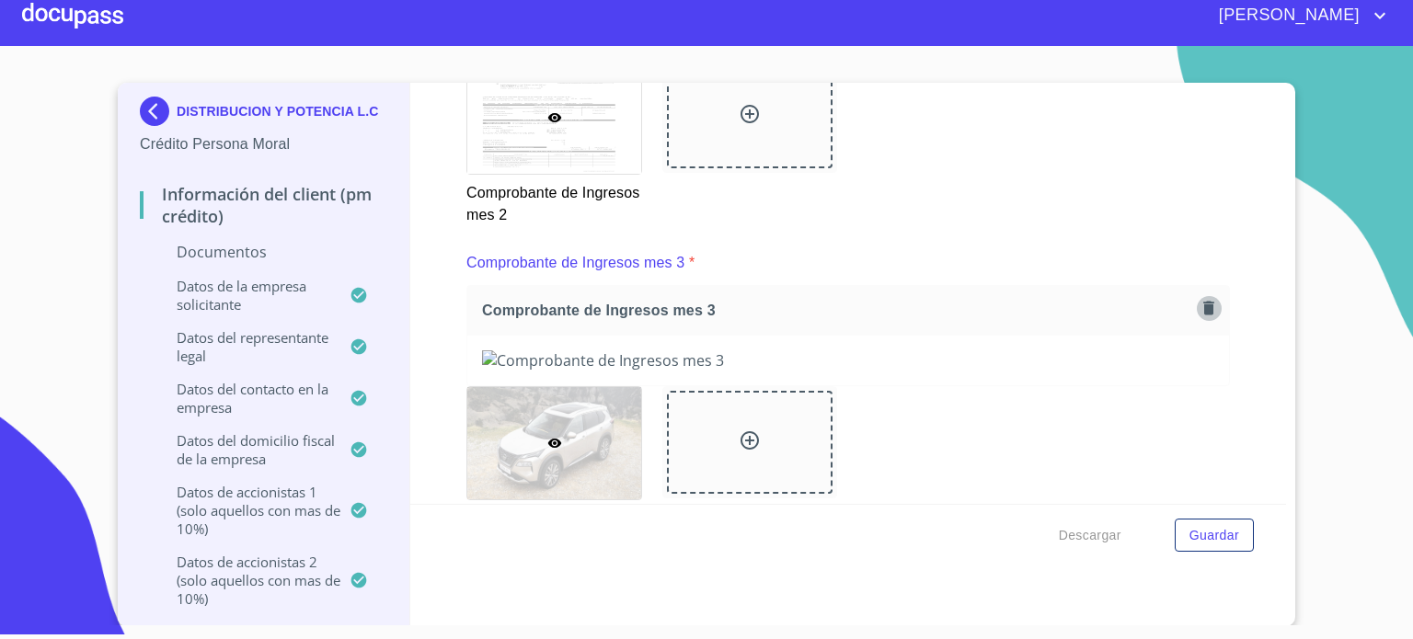
click at [1203, 303] on icon "button" at bounding box center [1208, 308] width 10 height 13
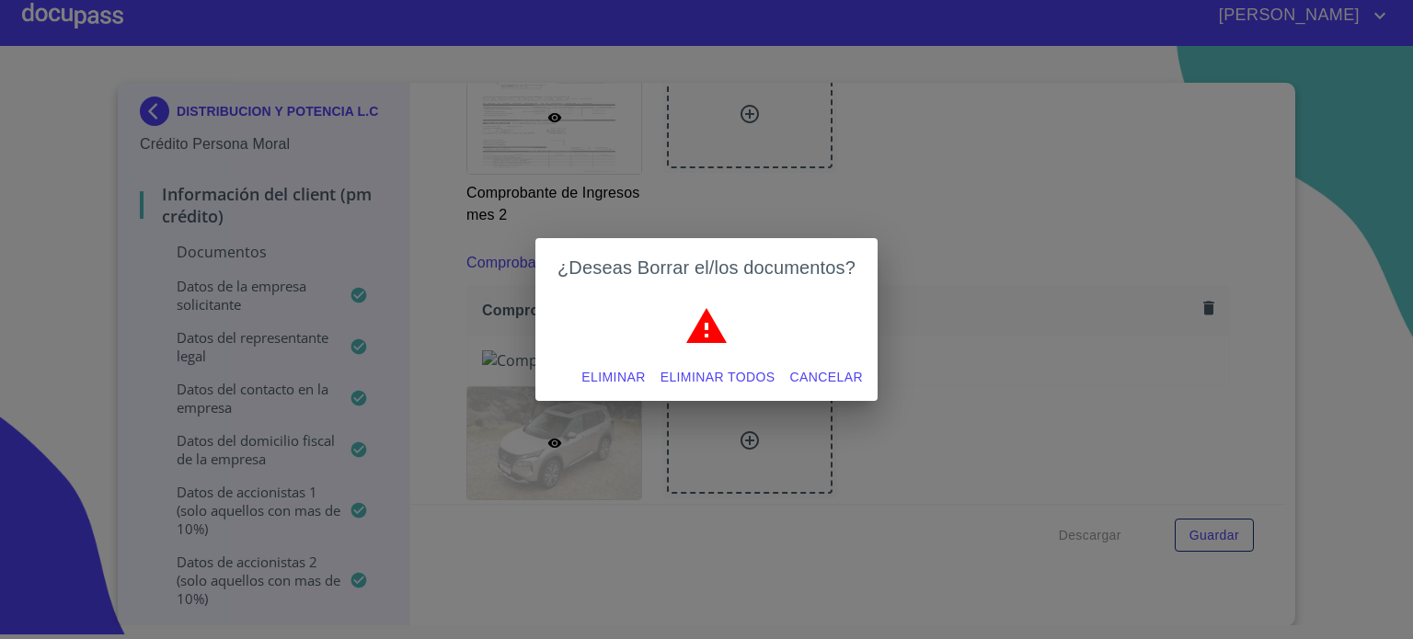
click at [625, 377] on span "Eliminar" at bounding box center [612, 377] width 63 height 23
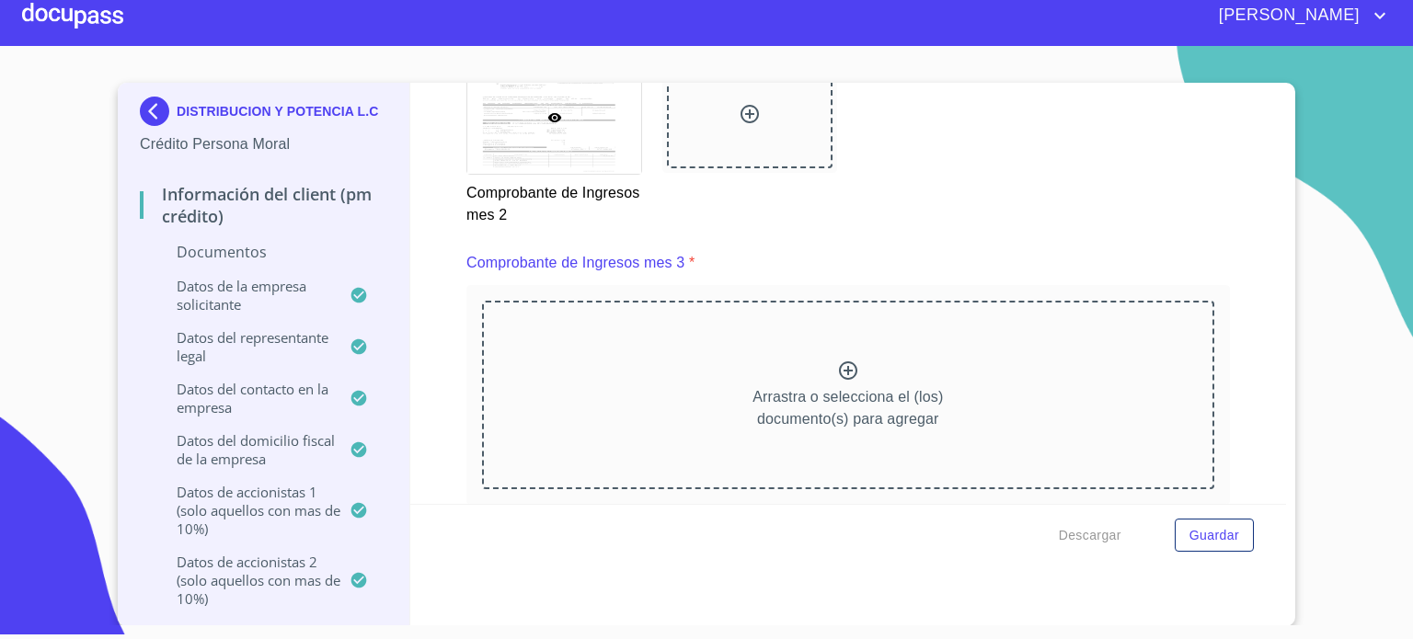
click at [839, 361] on icon at bounding box center [848, 370] width 18 height 18
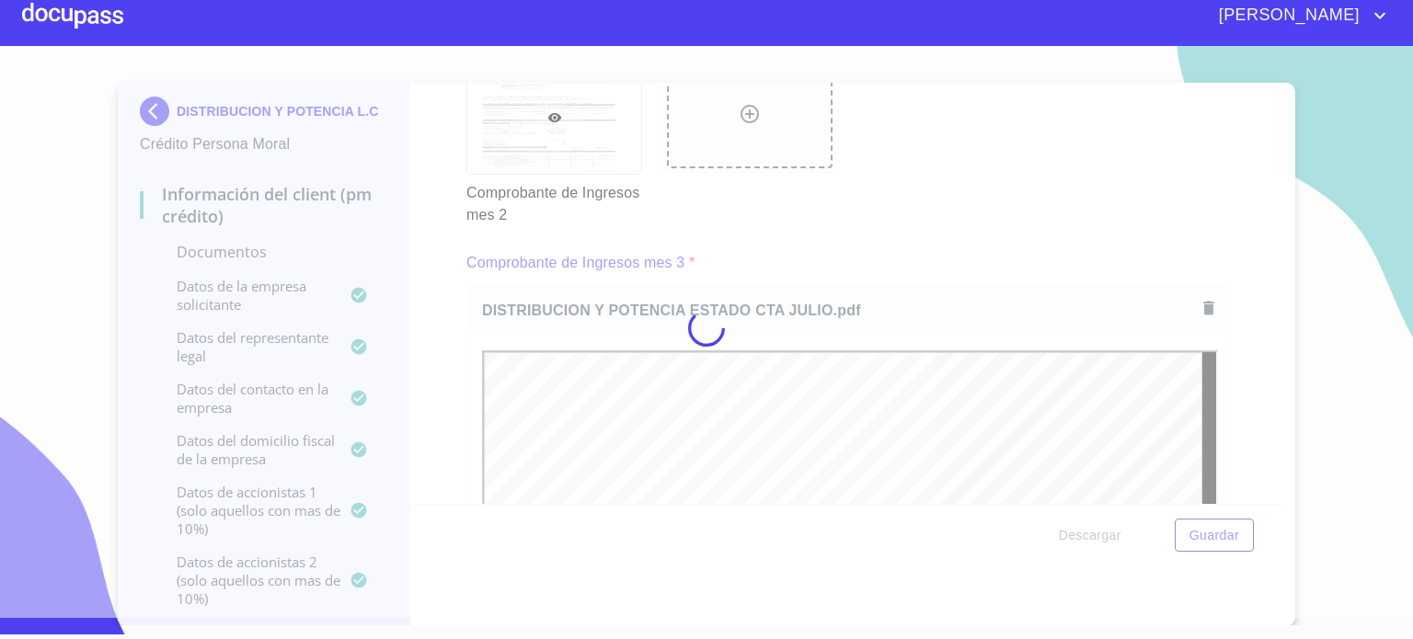
scroll to position [0, 0]
click at [804, 343] on div at bounding box center [706, 328] width 1413 height 579
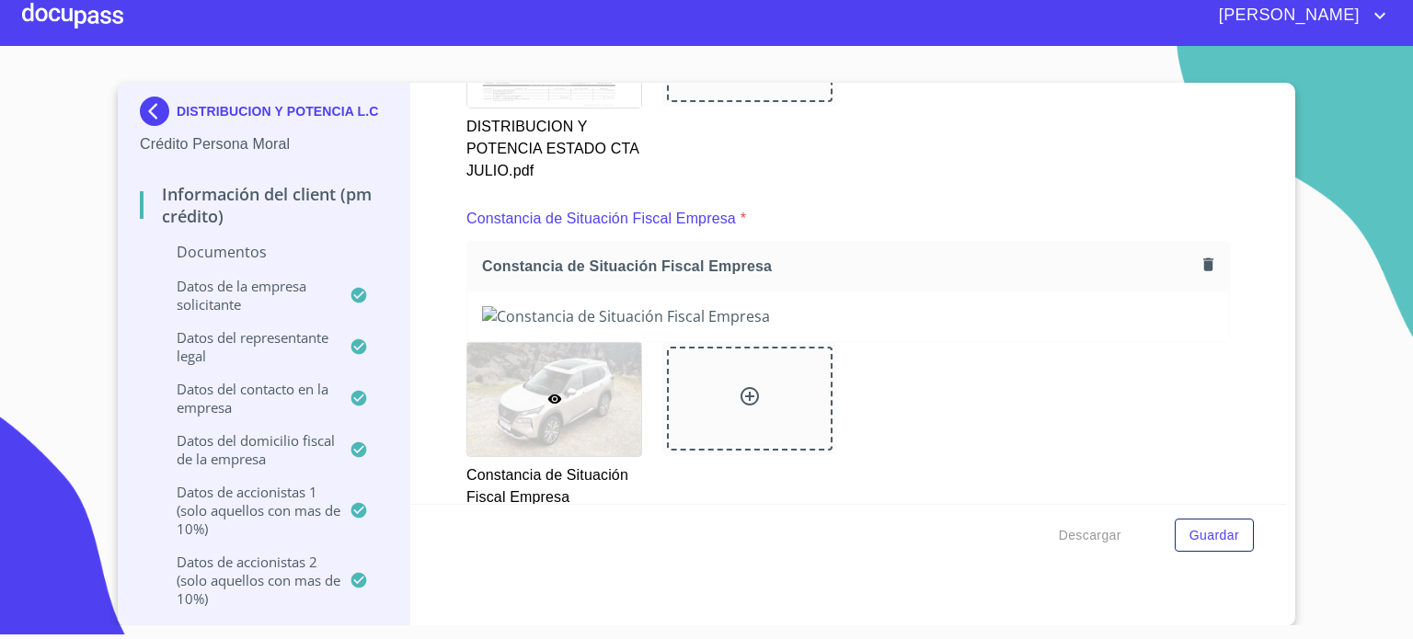
scroll to position [3787, 0]
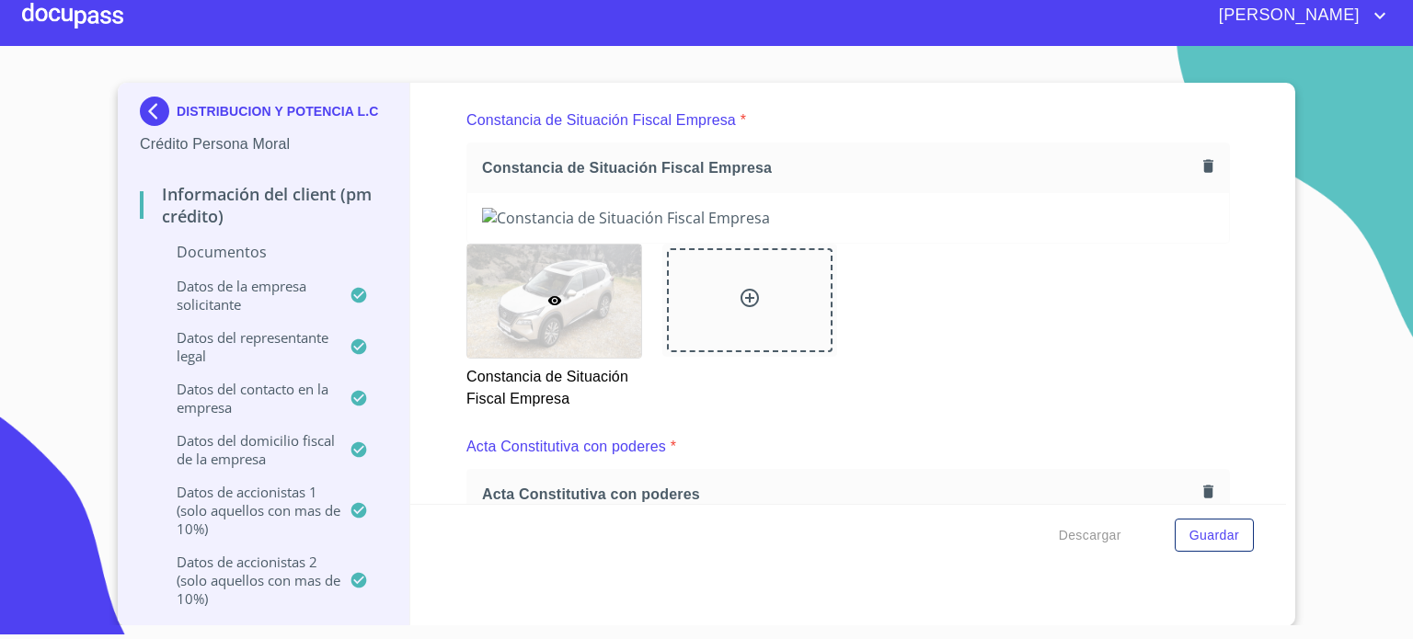
click at [1203, 159] on icon "button" at bounding box center [1208, 165] width 10 height 13
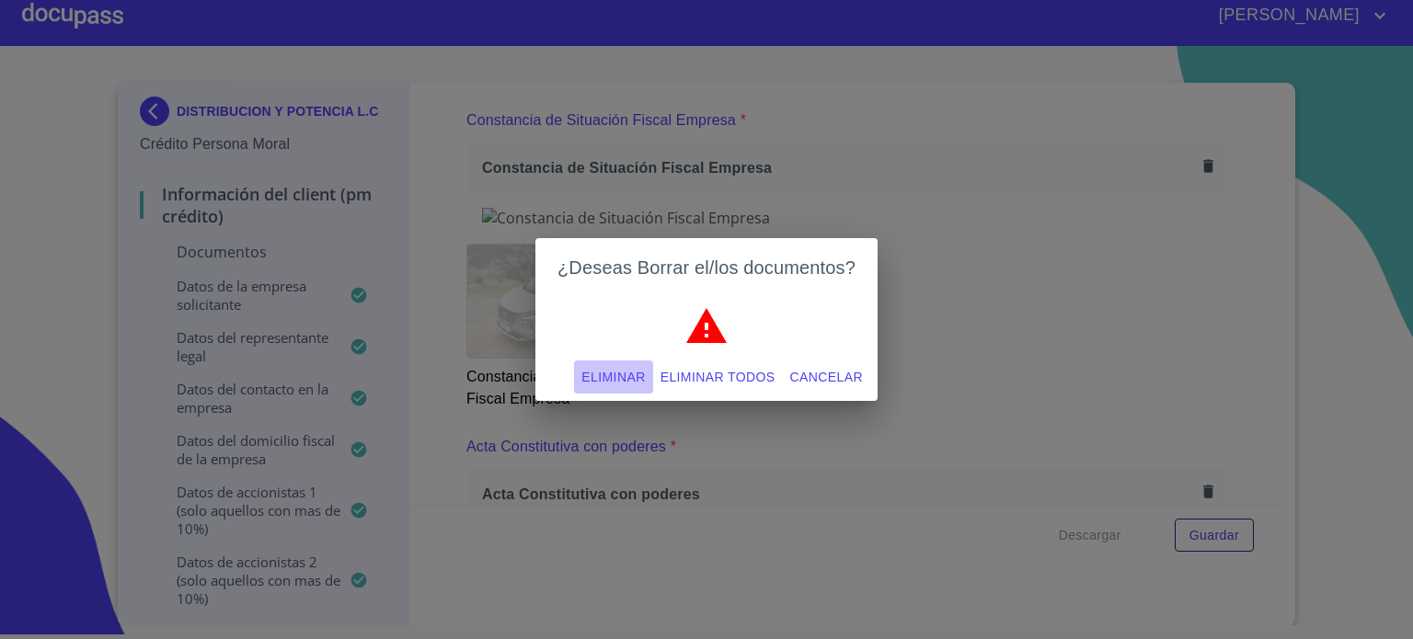
click at [612, 371] on span "Eliminar" at bounding box center [612, 377] width 63 height 23
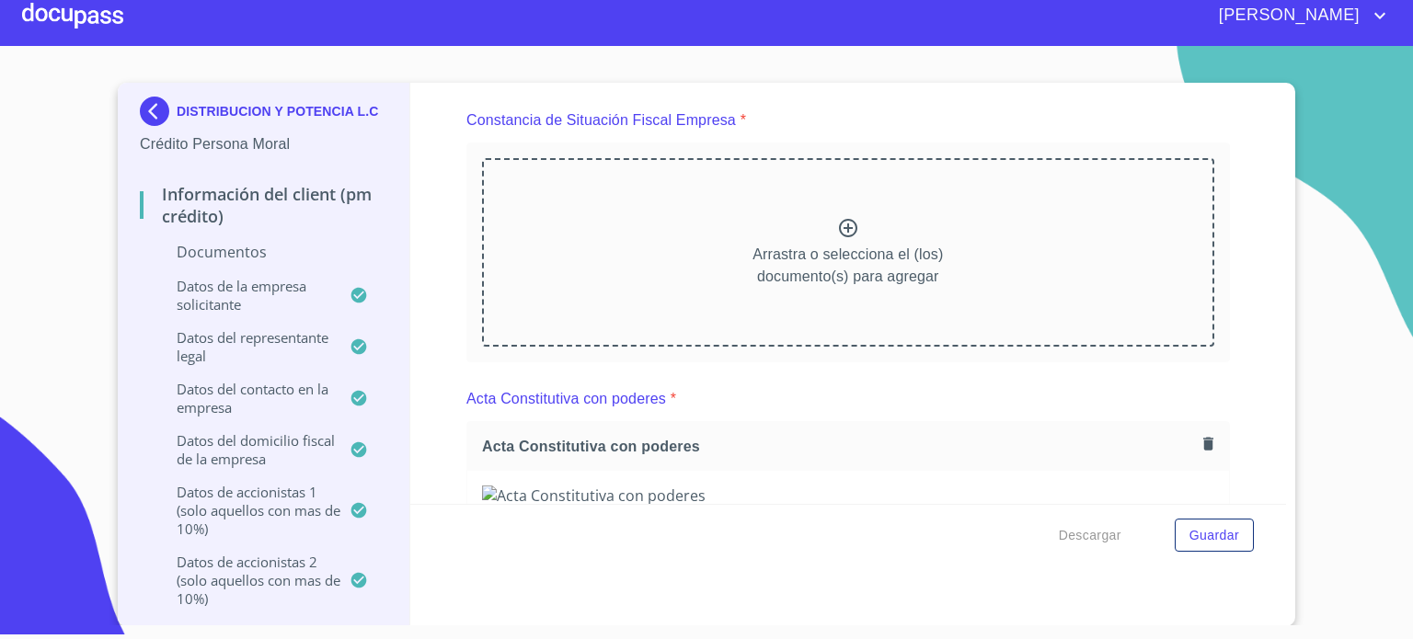
click at [839, 219] on icon at bounding box center [848, 228] width 18 height 18
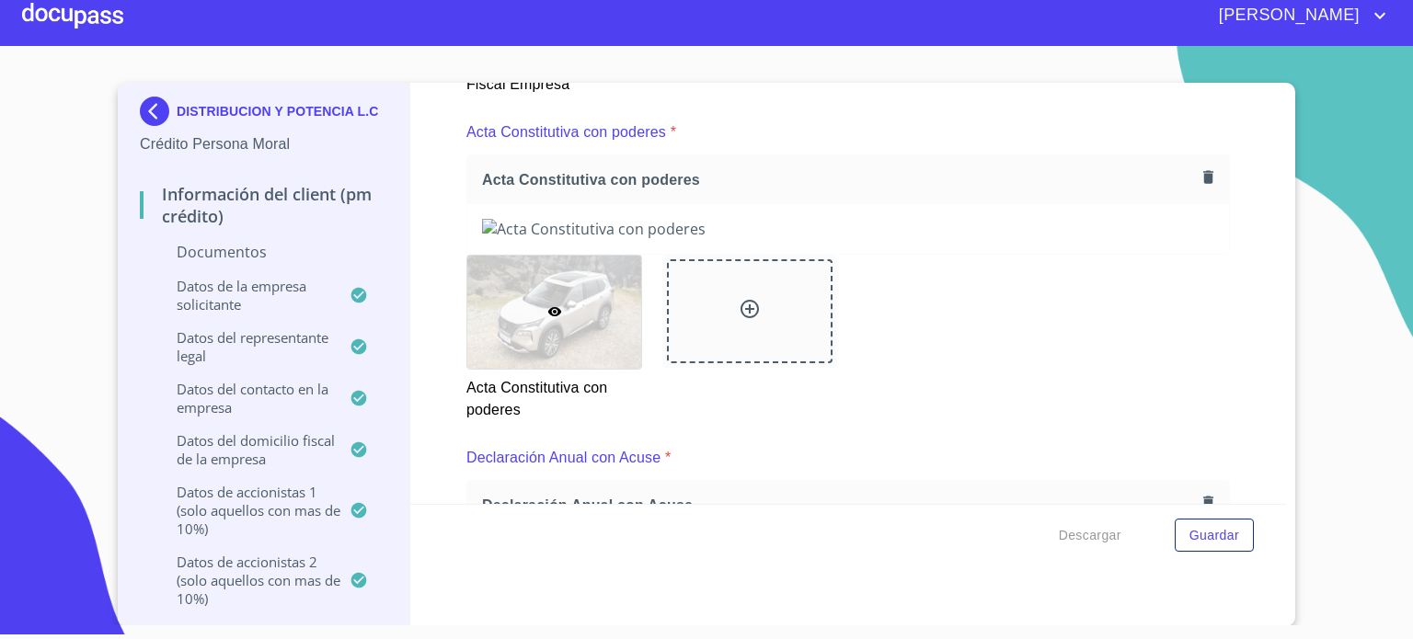
scroll to position [4510, 0]
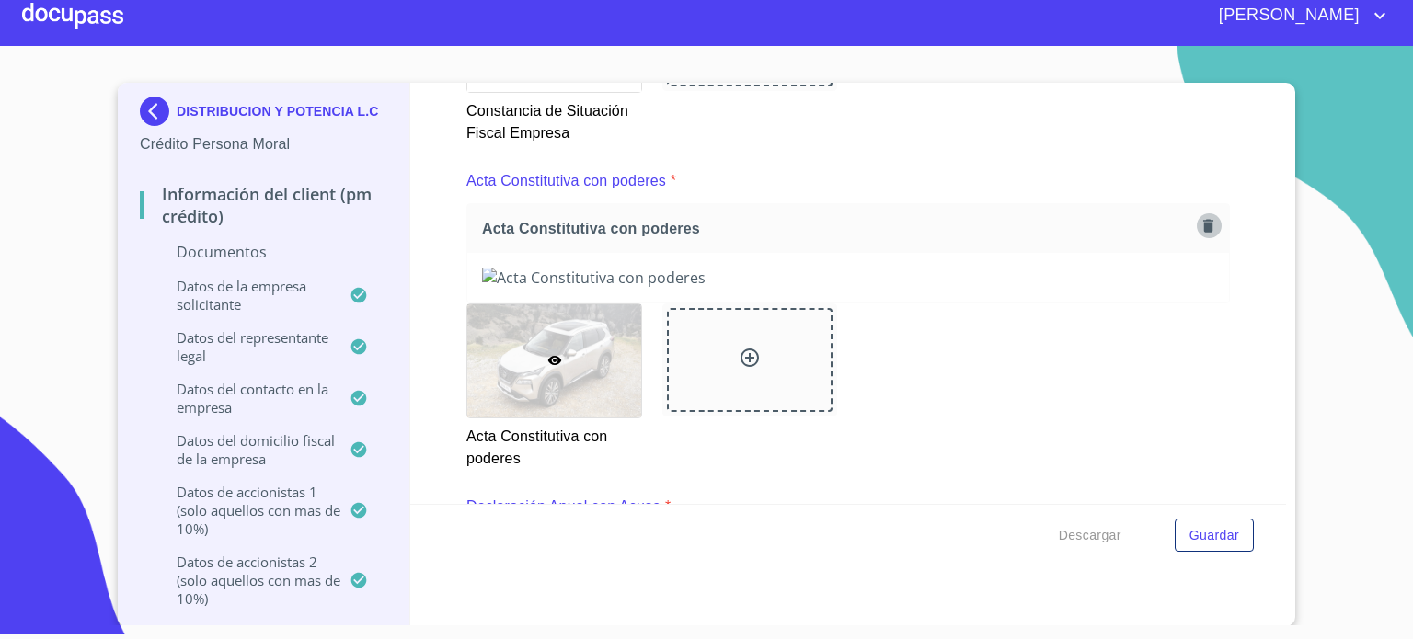
click at [1203, 221] on icon "button" at bounding box center [1208, 225] width 10 height 13
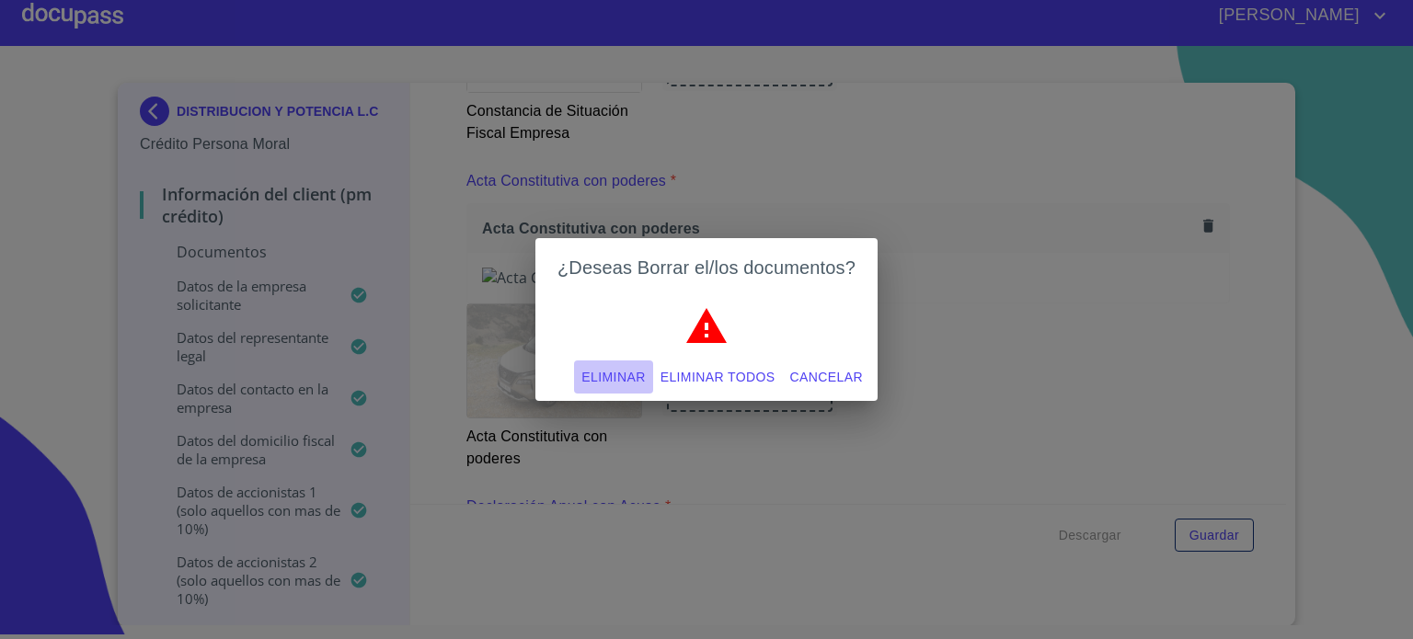
click at [589, 380] on span "Eliminar" at bounding box center [612, 377] width 63 height 23
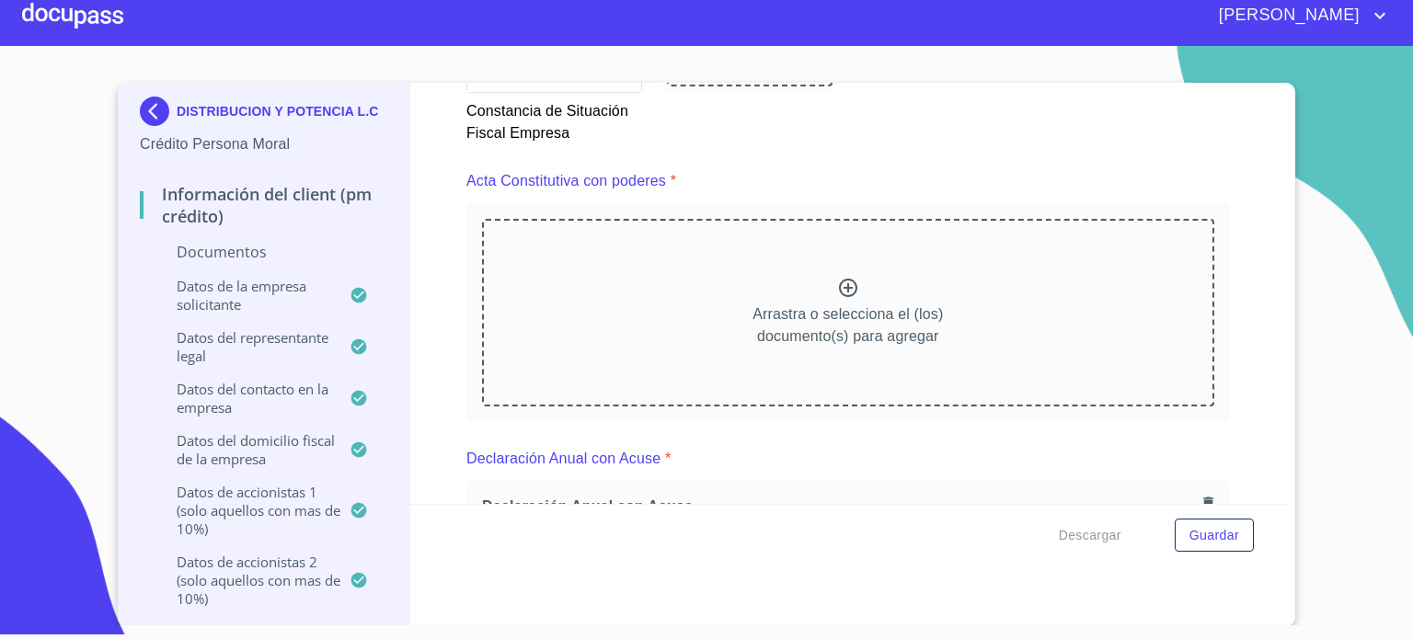
click at [837, 277] on icon at bounding box center [848, 288] width 22 height 22
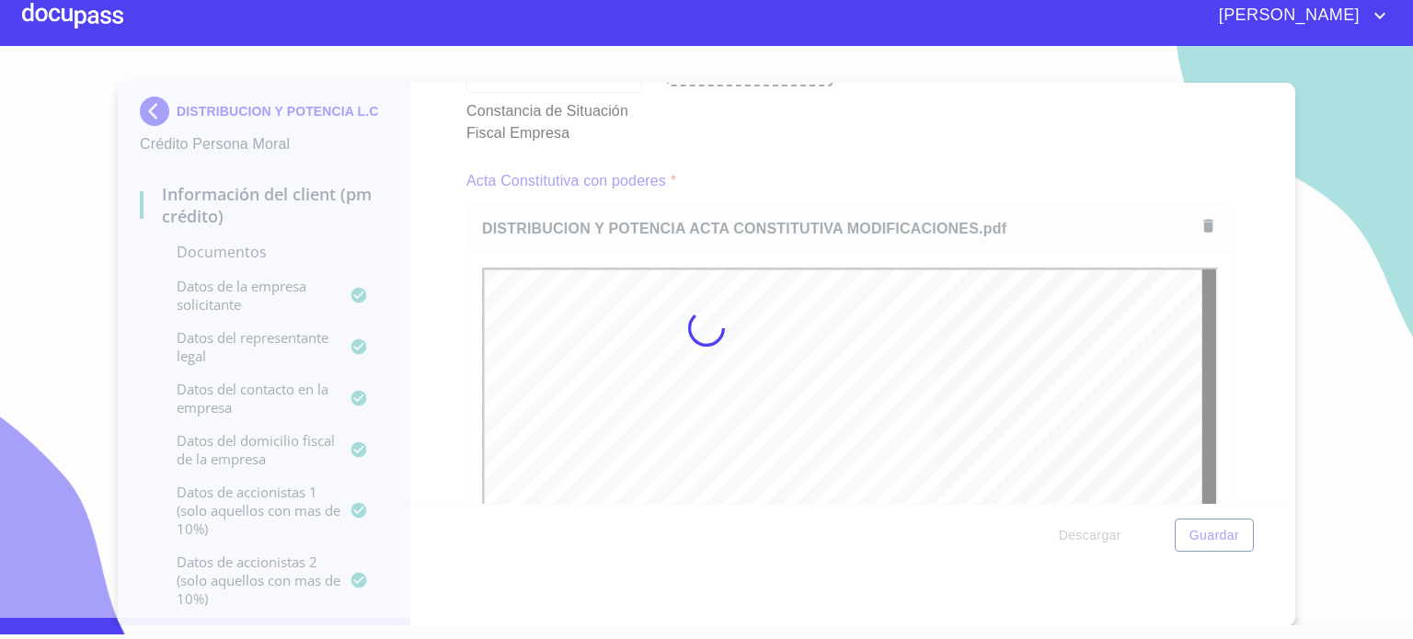
scroll to position [0, 0]
click at [1268, 494] on div at bounding box center [706, 328] width 1413 height 579
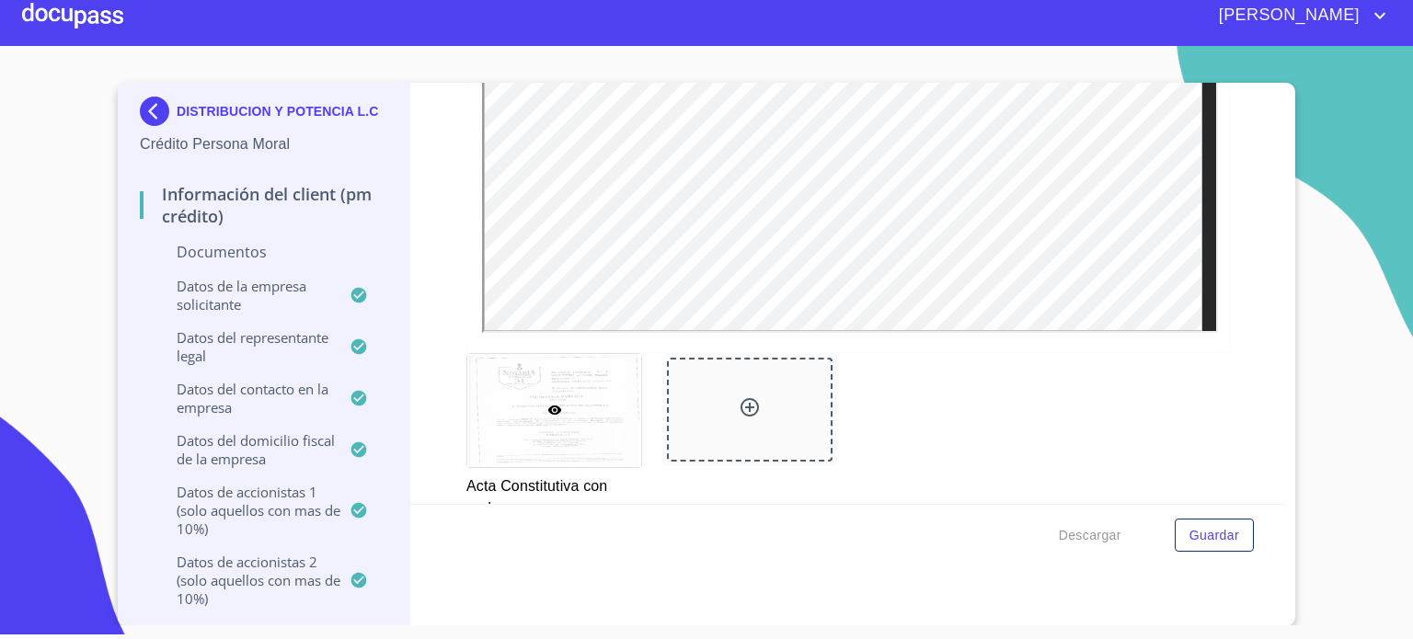
scroll to position [5098, 0]
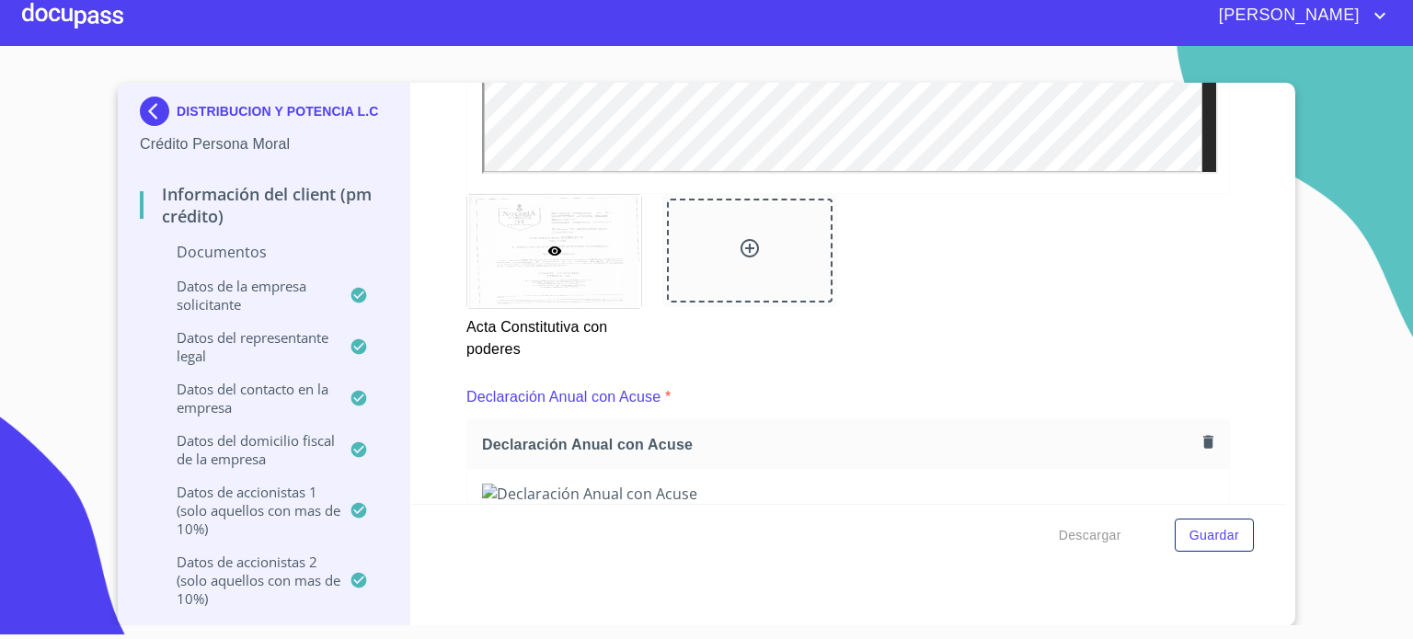
click at [738, 237] on icon at bounding box center [749, 248] width 22 height 22
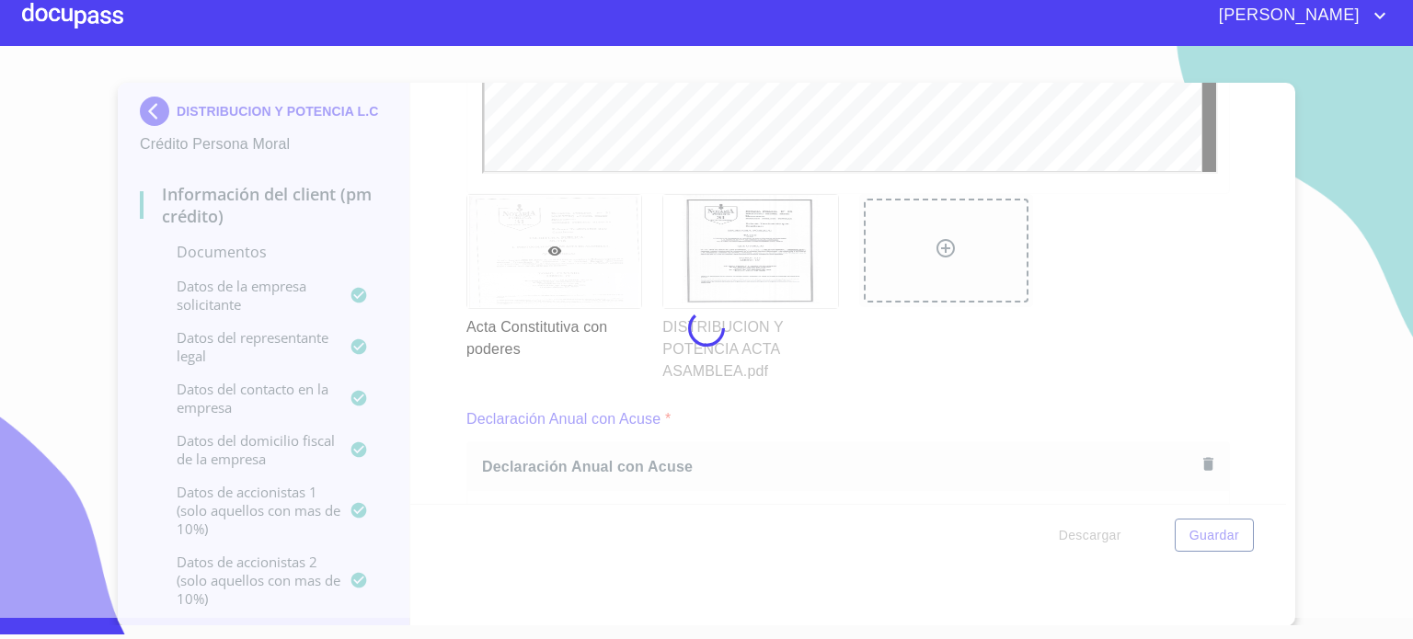
scroll to position [0, 0]
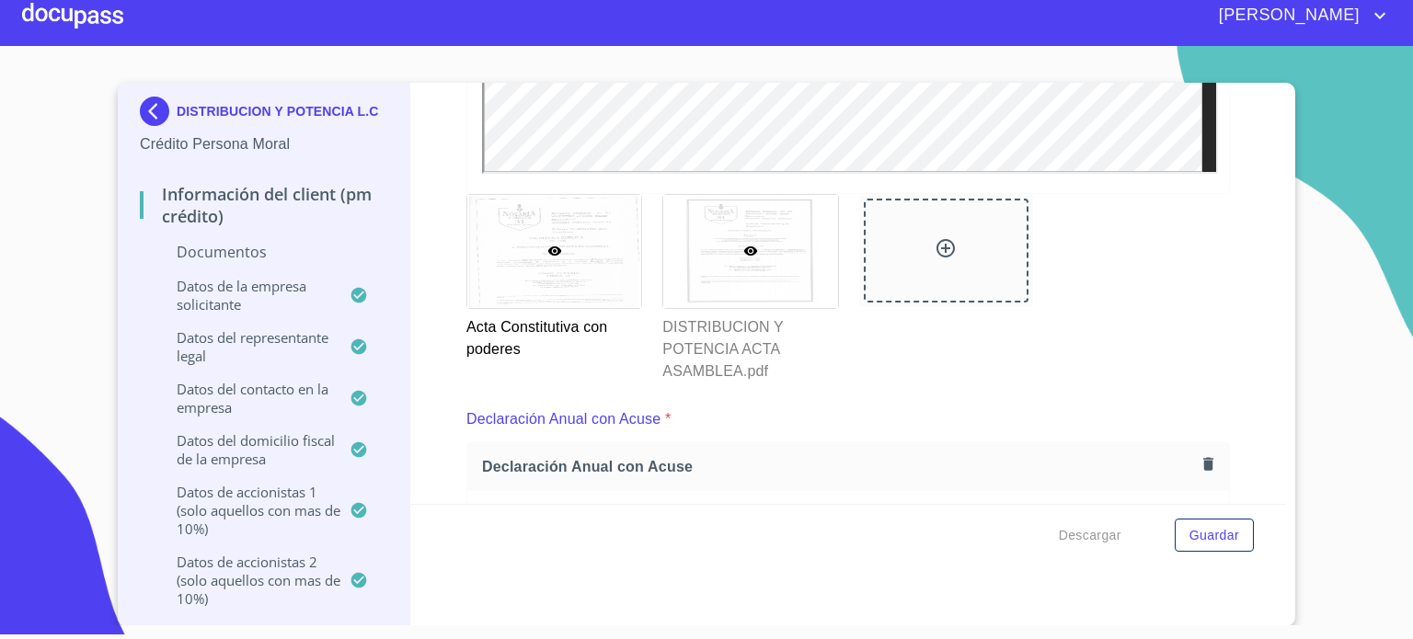
click at [726, 239] on div at bounding box center [750, 251] width 174 height 113
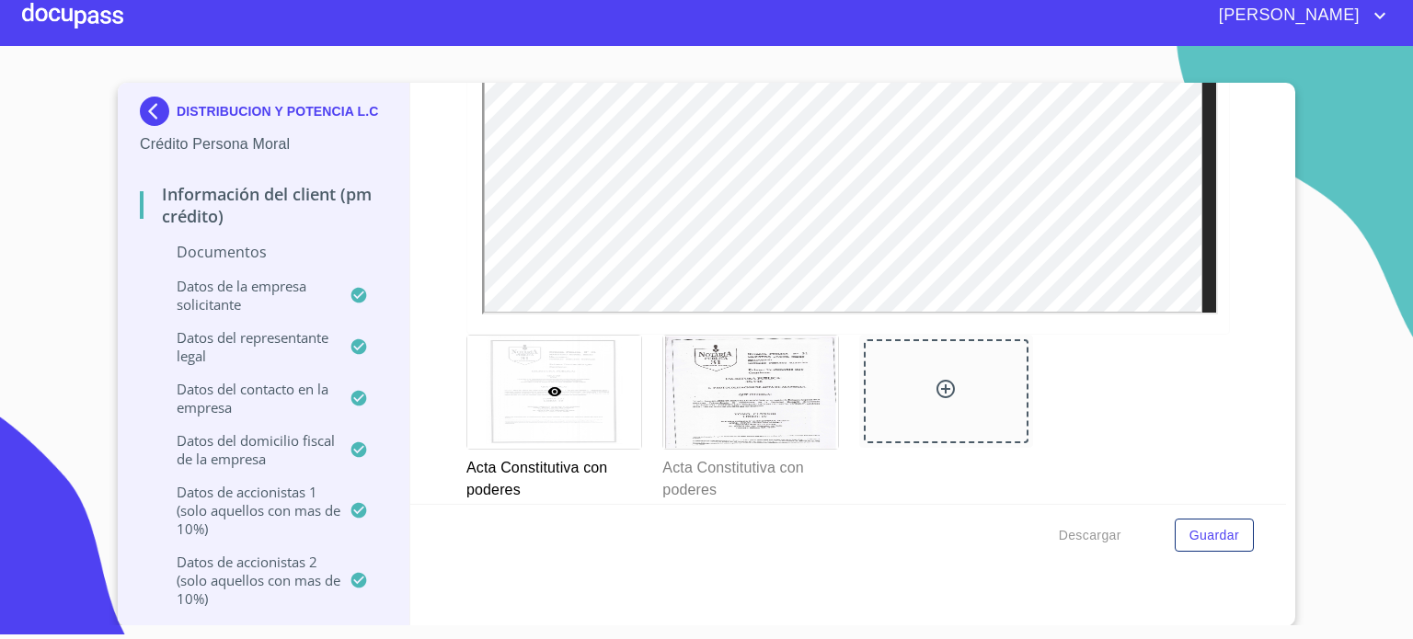
scroll to position [5055, 0]
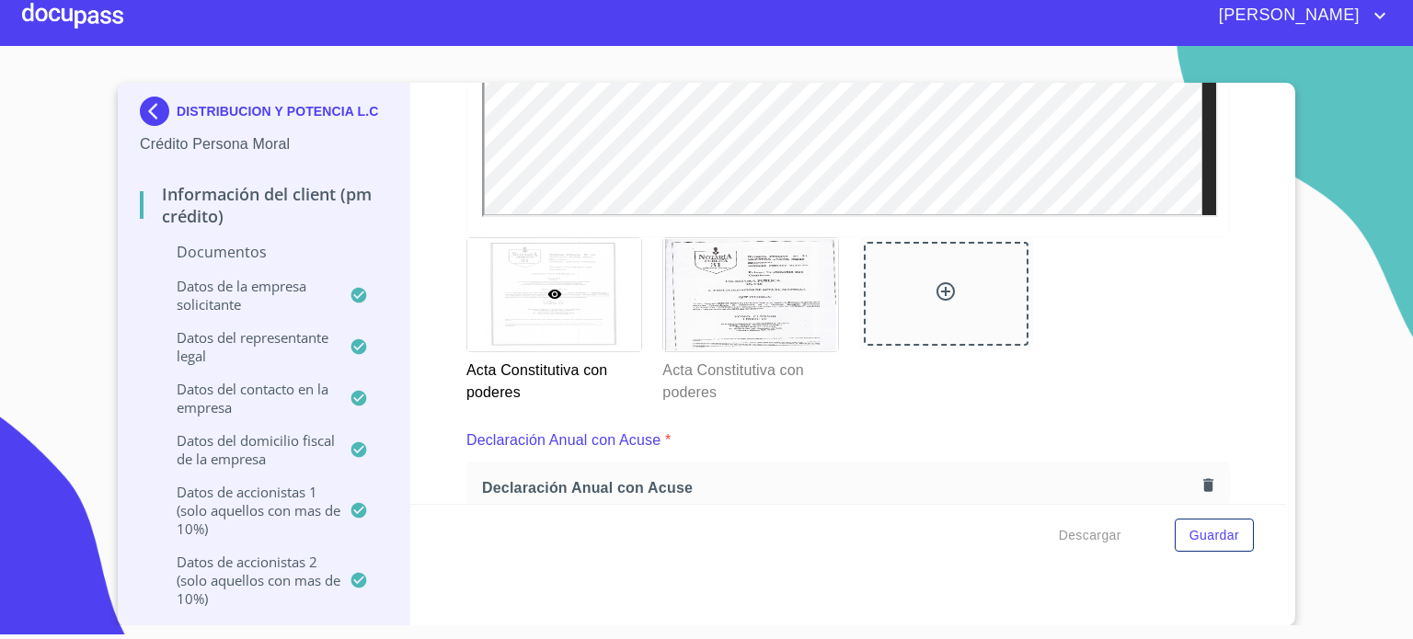
click at [936, 282] on icon at bounding box center [945, 291] width 18 height 18
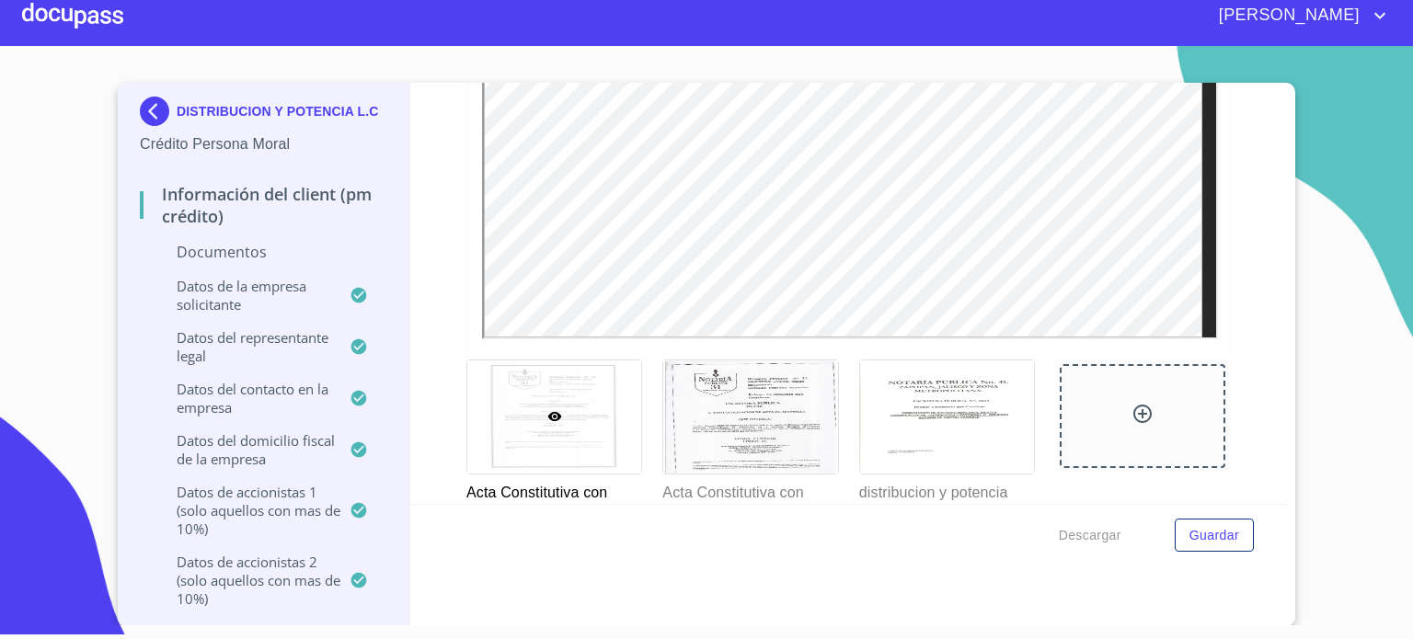
scroll to position [4884, 0]
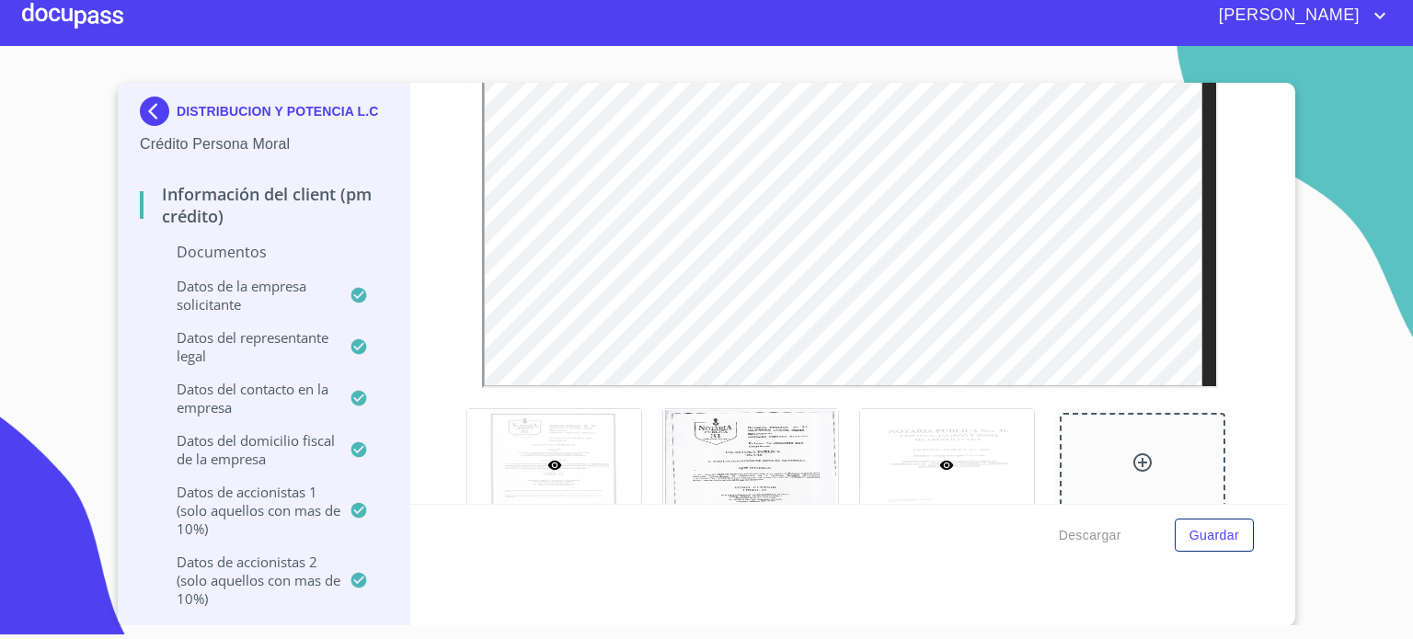
click at [936, 422] on div at bounding box center [947, 465] width 174 height 113
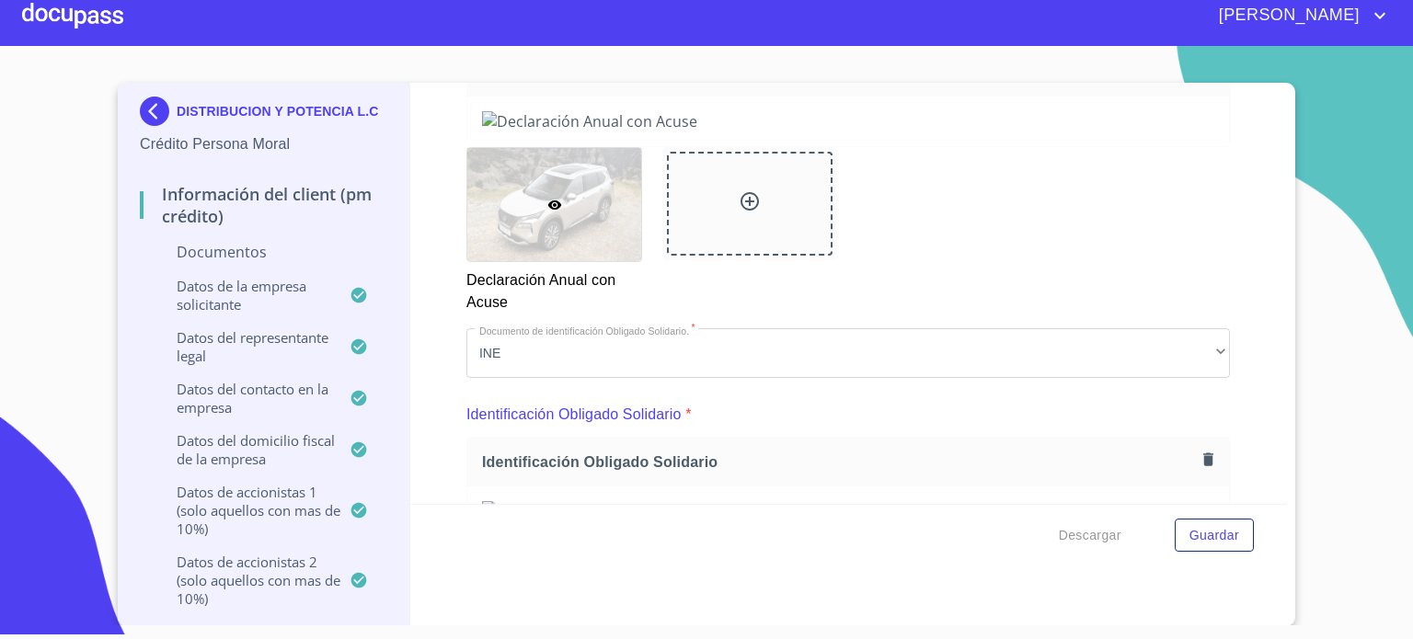
scroll to position [5385, 0]
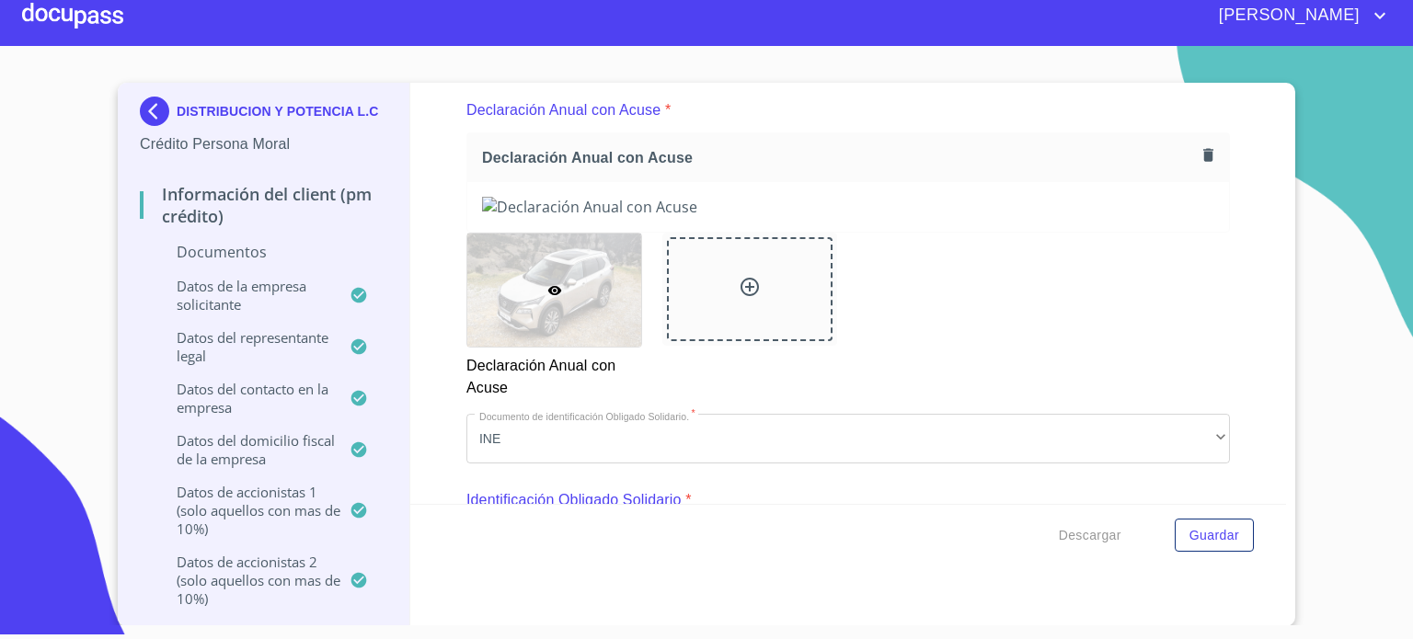
click at [1203, 148] on icon "button" at bounding box center [1208, 154] width 10 height 13
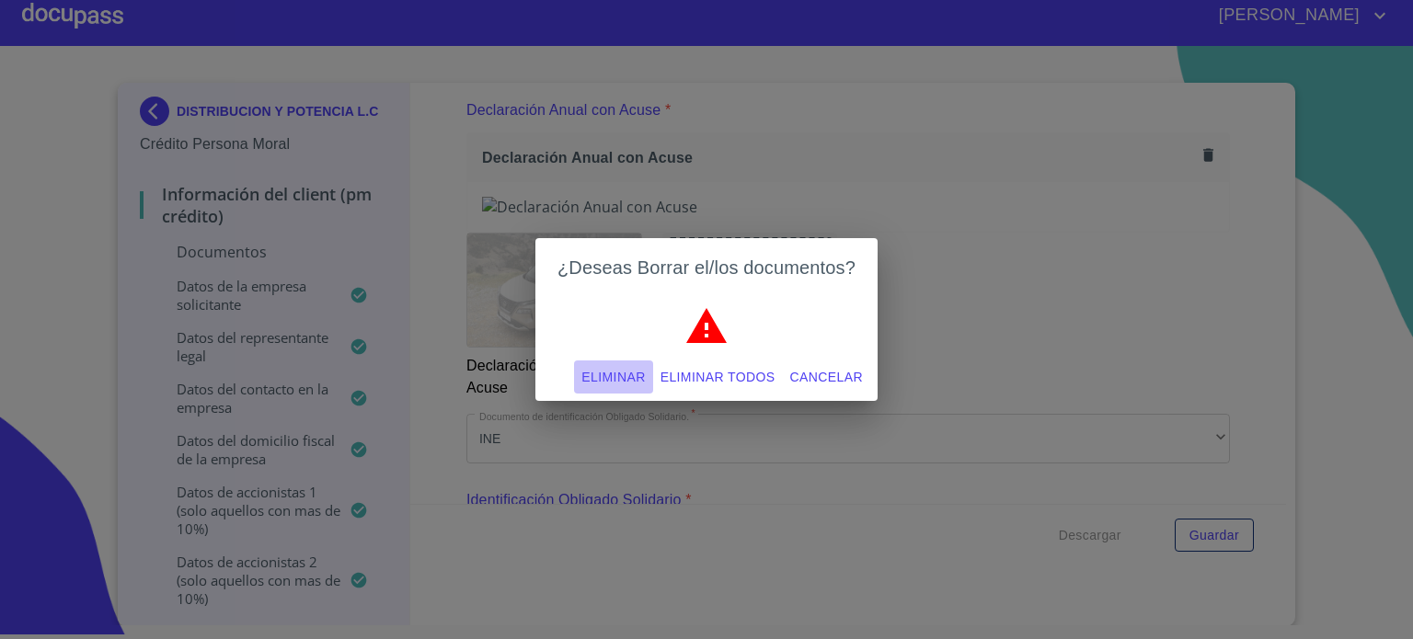
click at [583, 373] on span "Eliminar" at bounding box center [612, 377] width 63 height 23
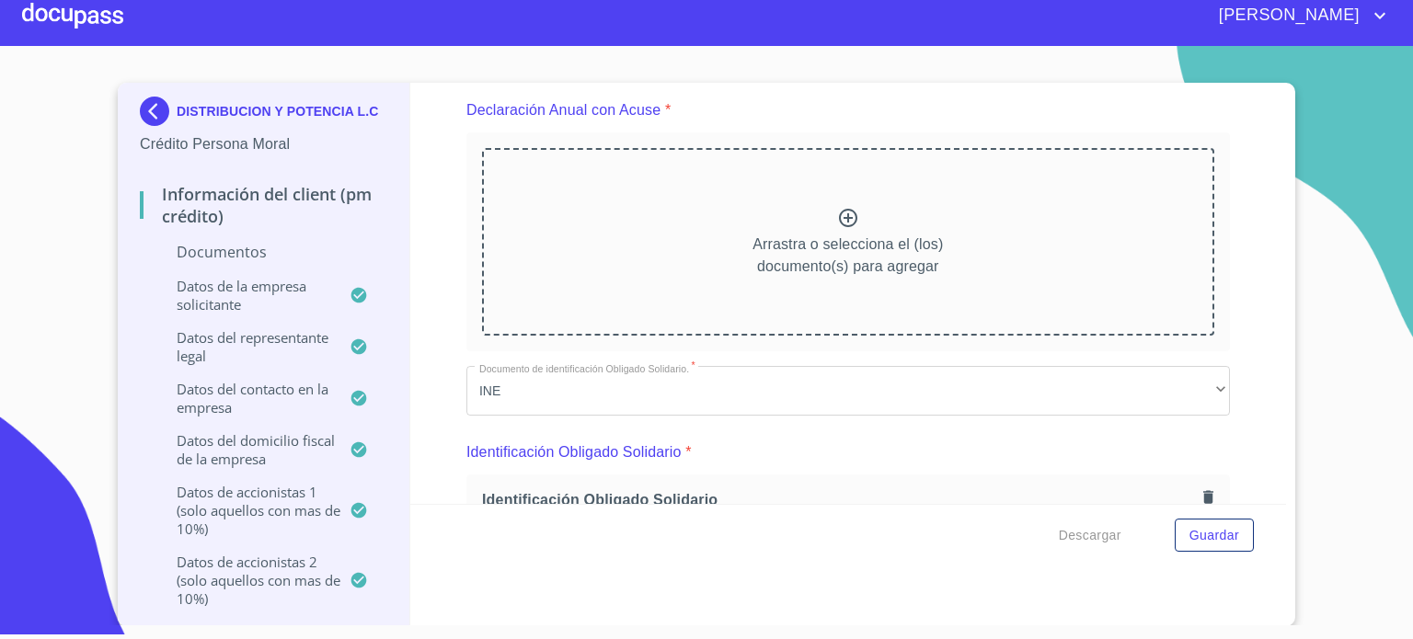
click at [839, 209] on icon at bounding box center [848, 218] width 18 height 18
click at [839, 207] on icon at bounding box center [848, 218] width 22 height 22
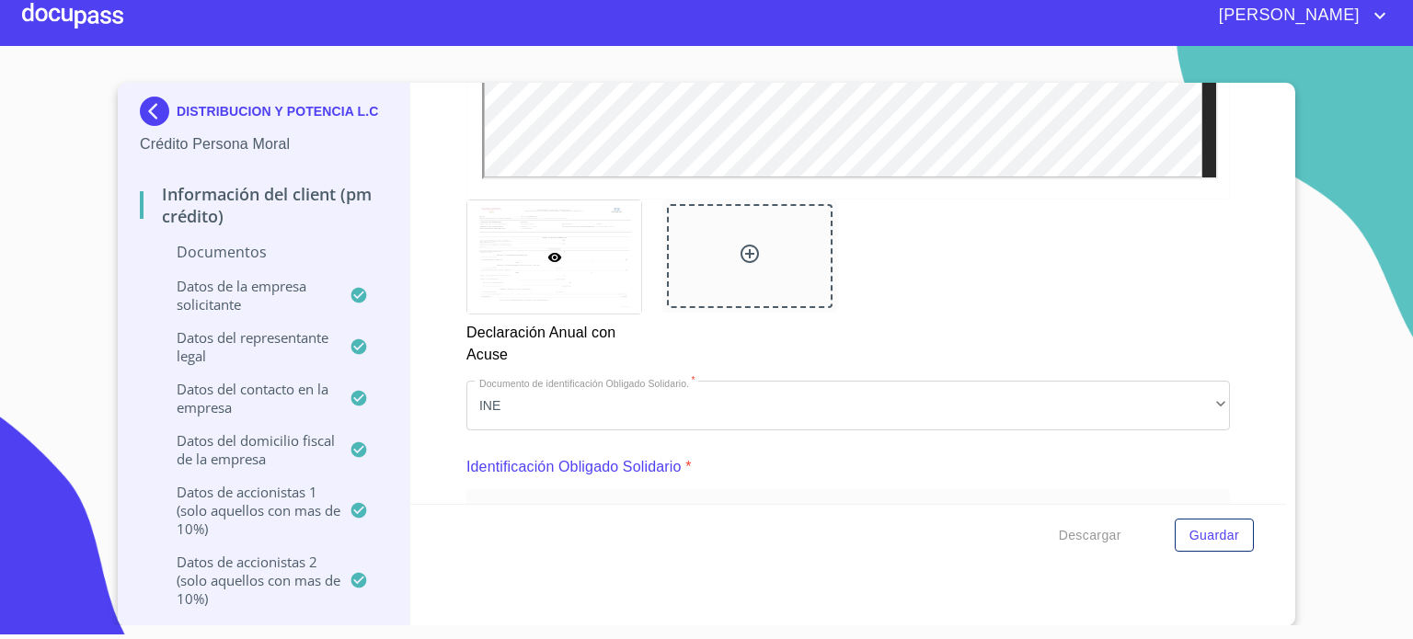
scroll to position [5800, 0]
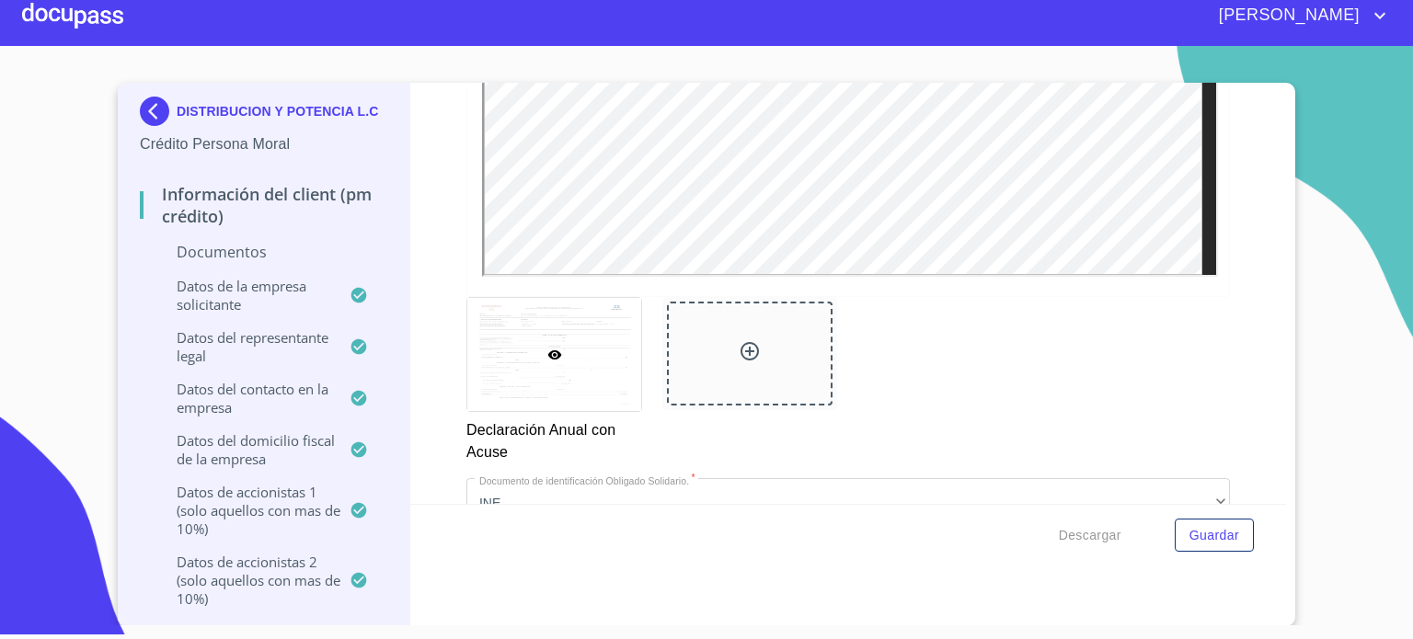
click at [740, 342] on icon at bounding box center [749, 351] width 18 height 18
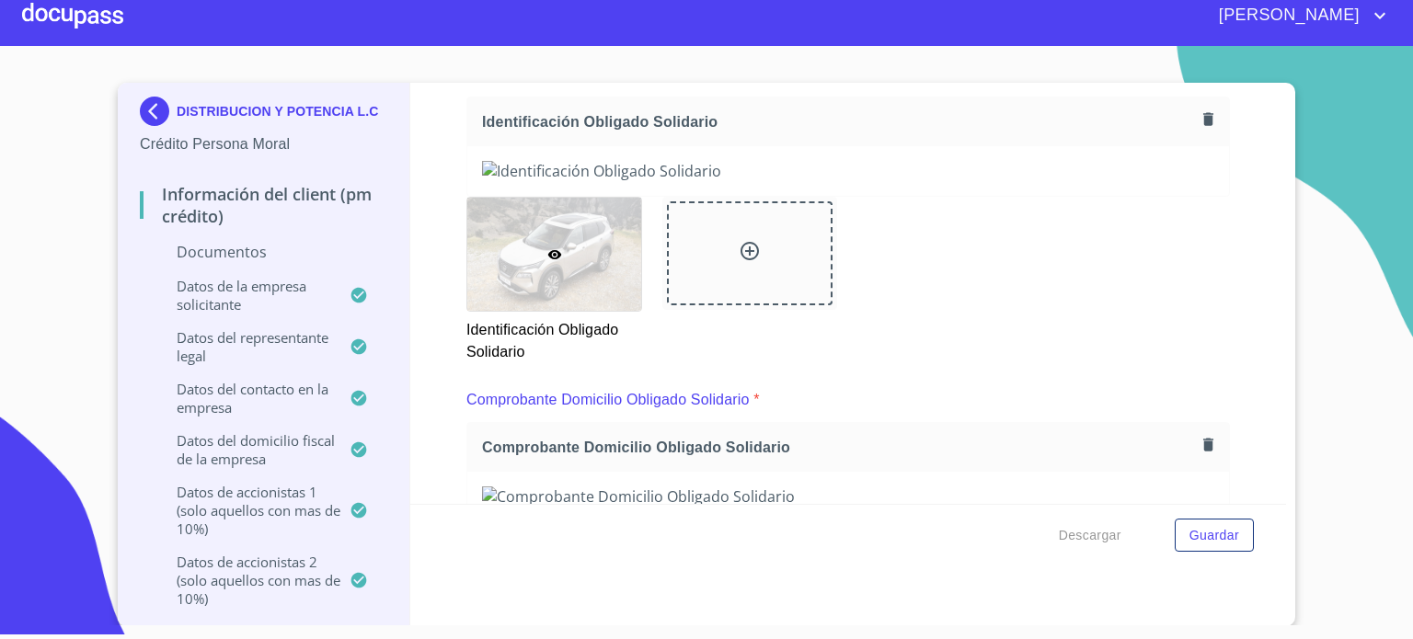
scroll to position [6376, 0]
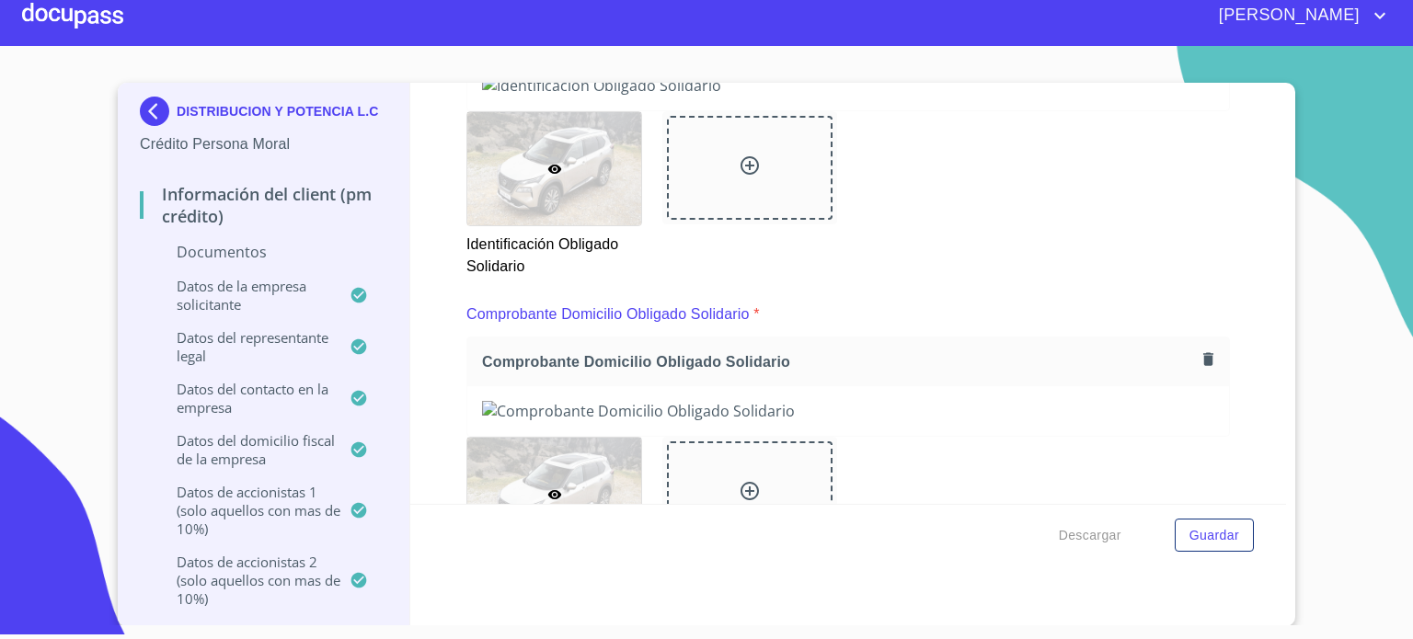
click at [1278, 86] on div "DISTRIBUCION Y POTENCIA L.C Crédito Persona Moral Información del Client (PM cr…" at bounding box center [706, 354] width 1177 height 543
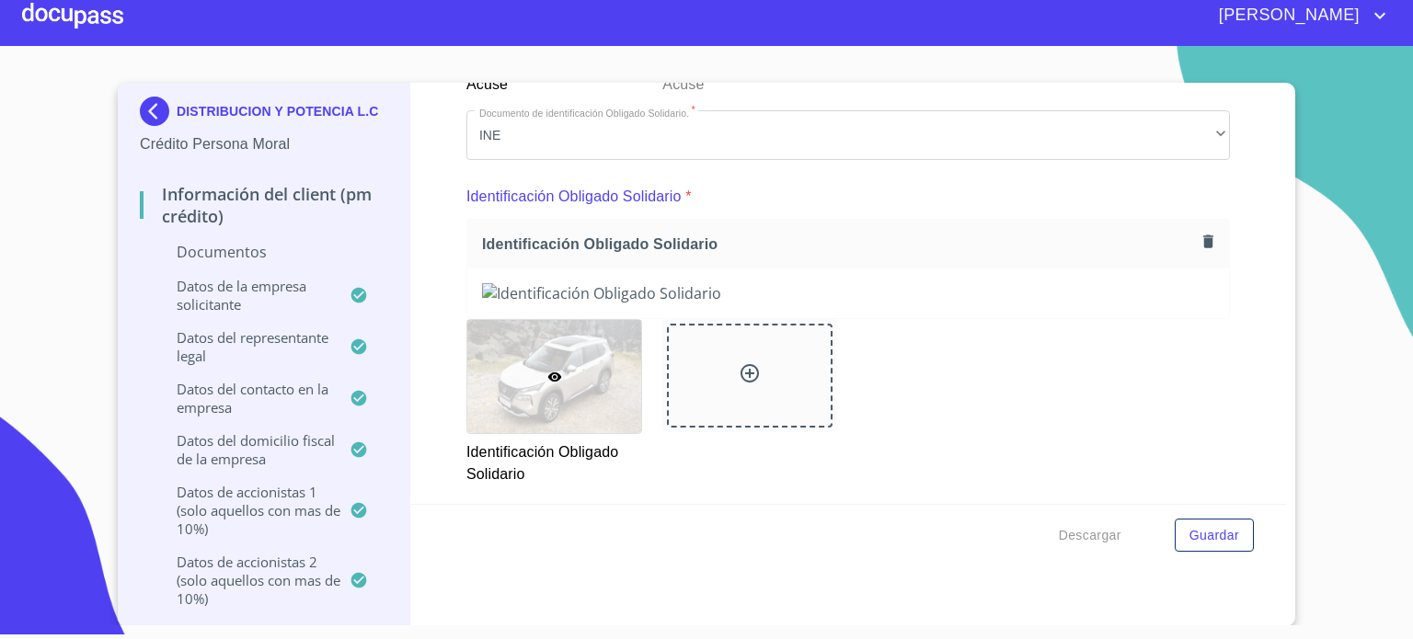
scroll to position [6155, 0]
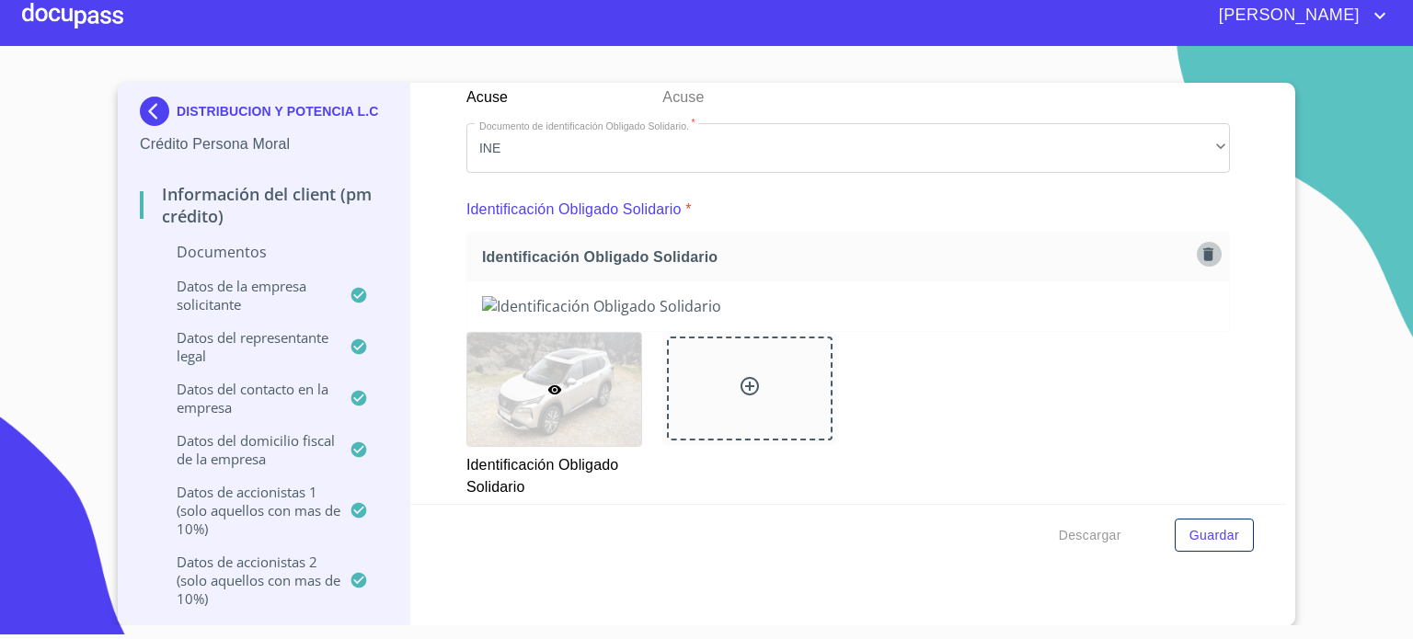
click at [1199, 247] on icon "button" at bounding box center [1207, 254] width 17 height 17
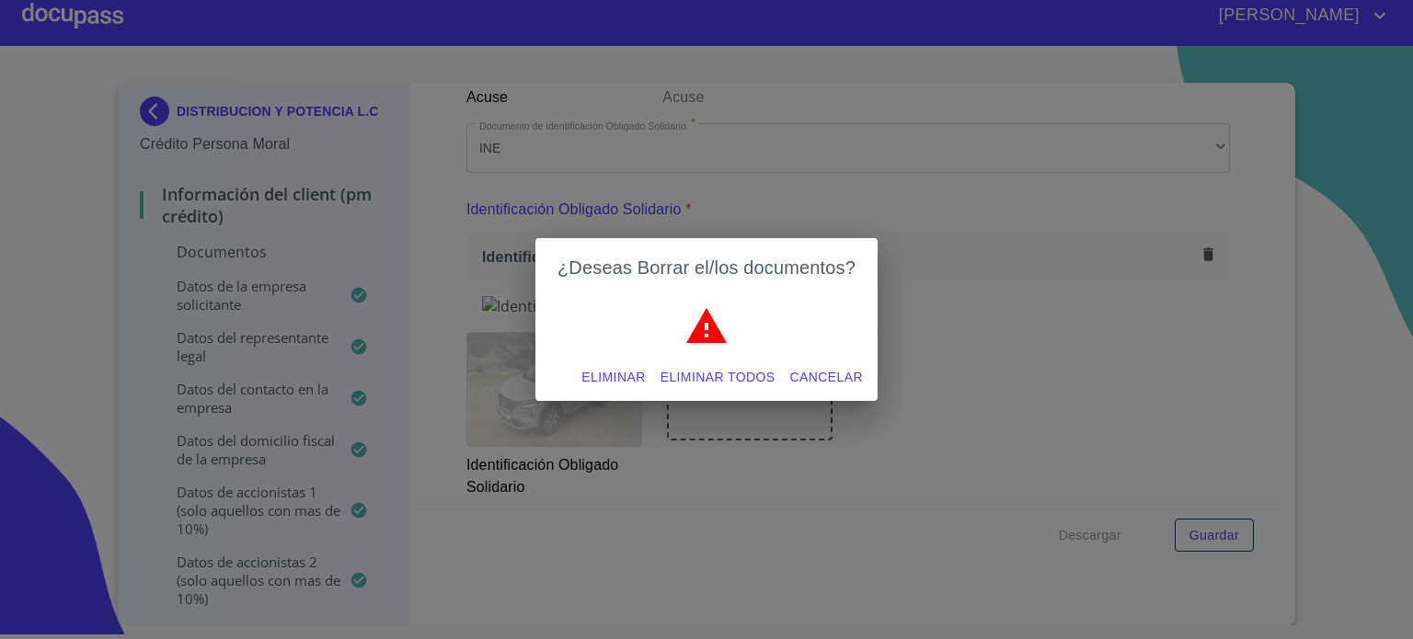
click at [605, 380] on span "Eliminar" at bounding box center [612, 377] width 63 height 23
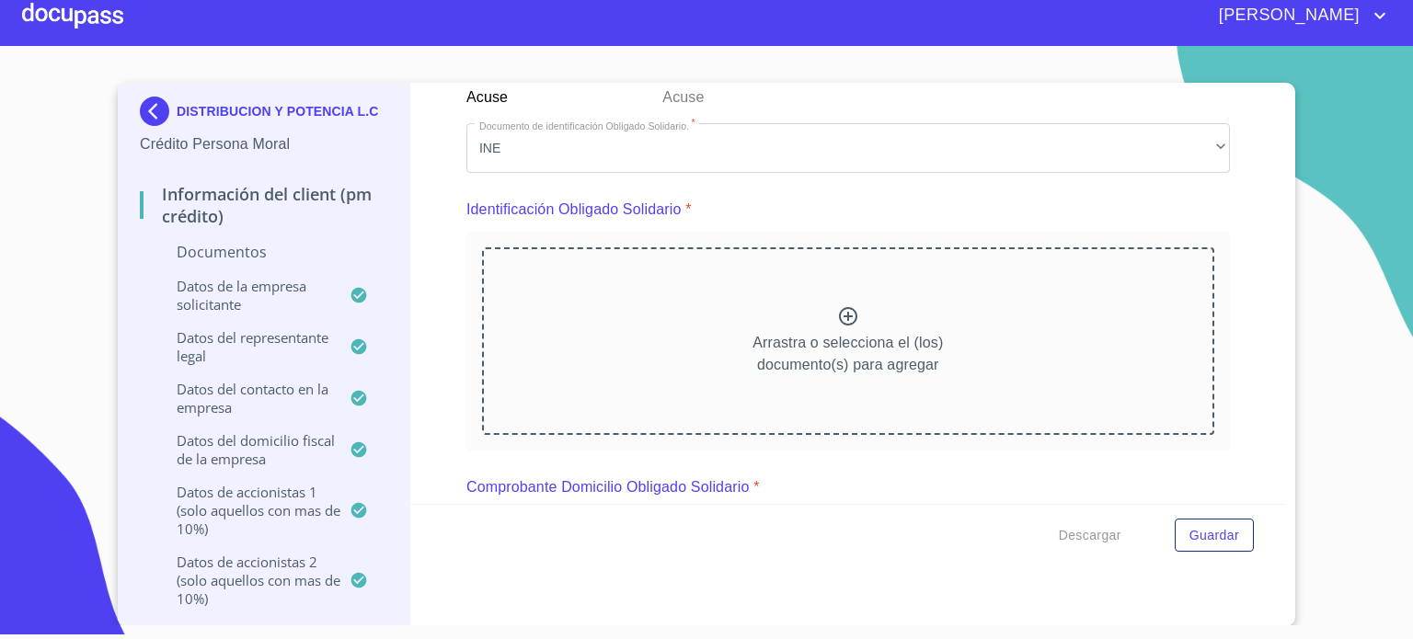
click at [837, 305] on icon at bounding box center [848, 316] width 22 height 22
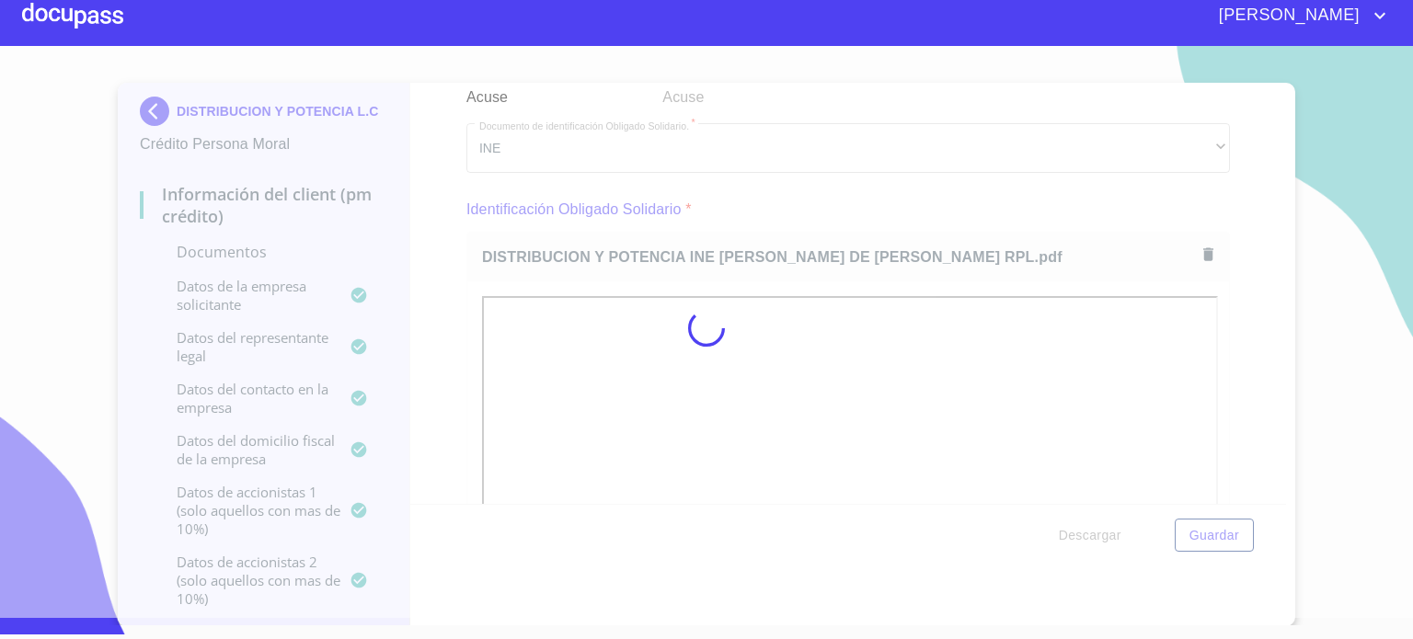
click at [1268, 498] on div at bounding box center [706, 328] width 1413 height 579
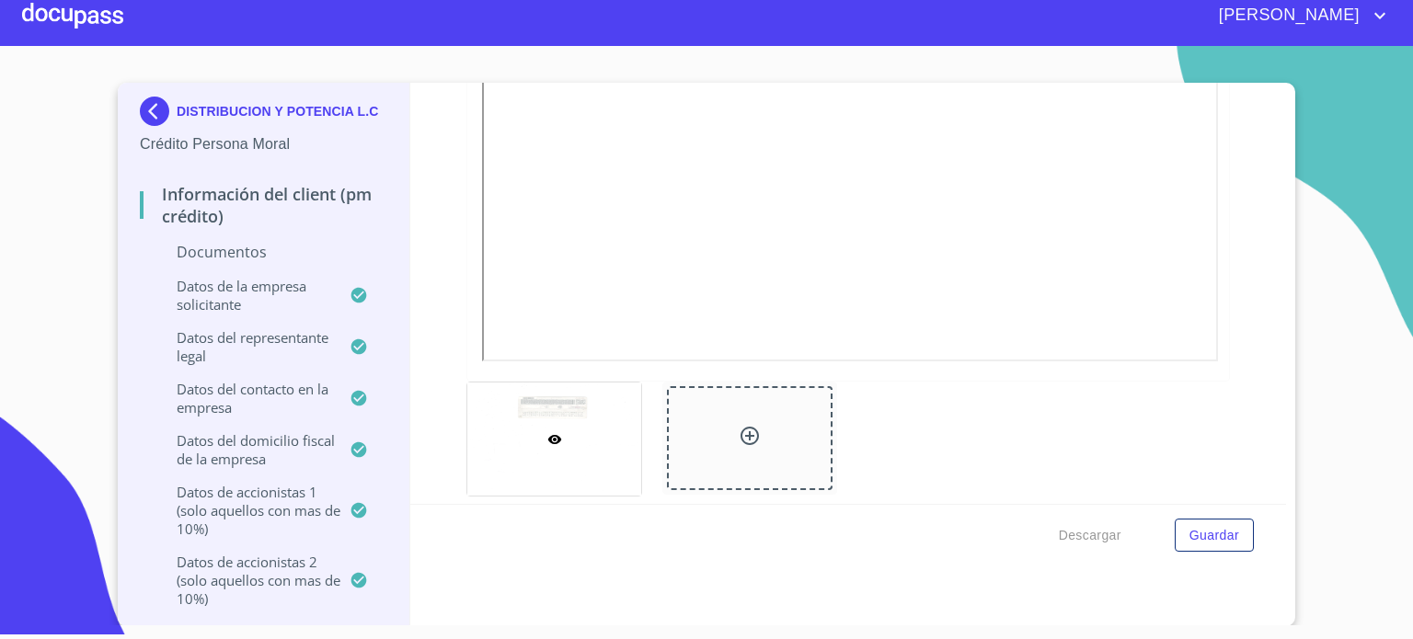
scroll to position [6621, 0]
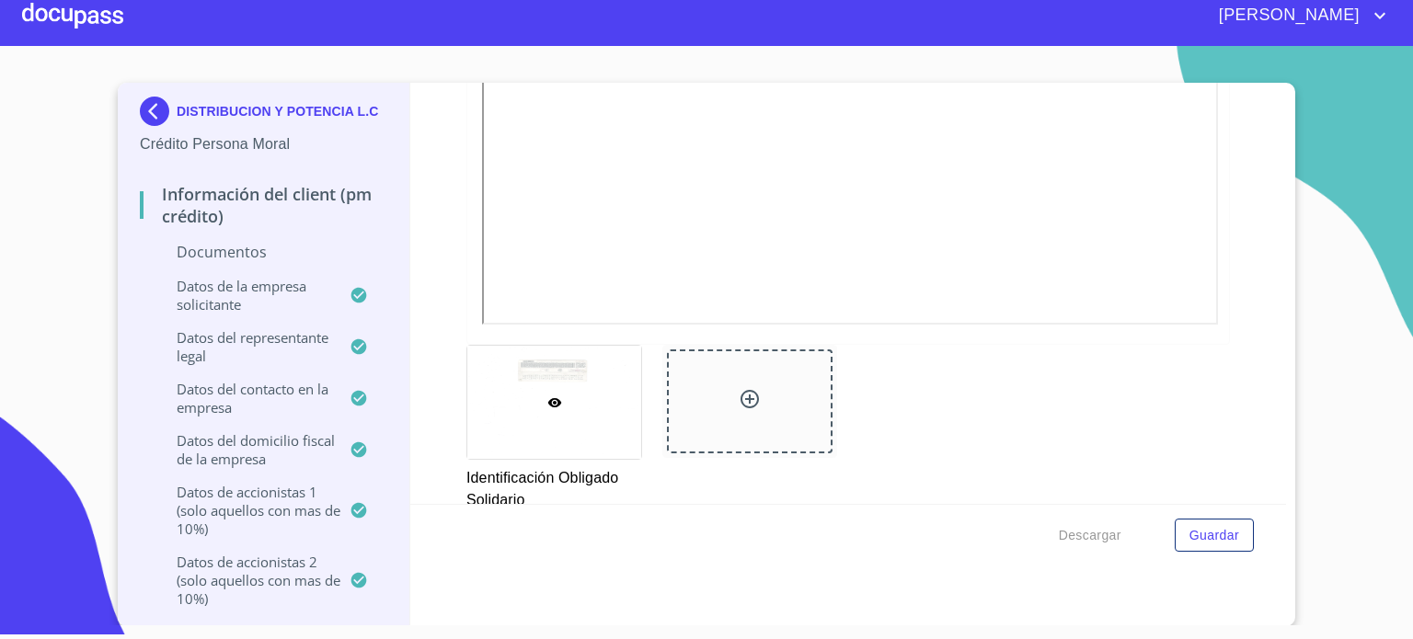
click at [738, 388] on icon at bounding box center [749, 399] width 22 height 22
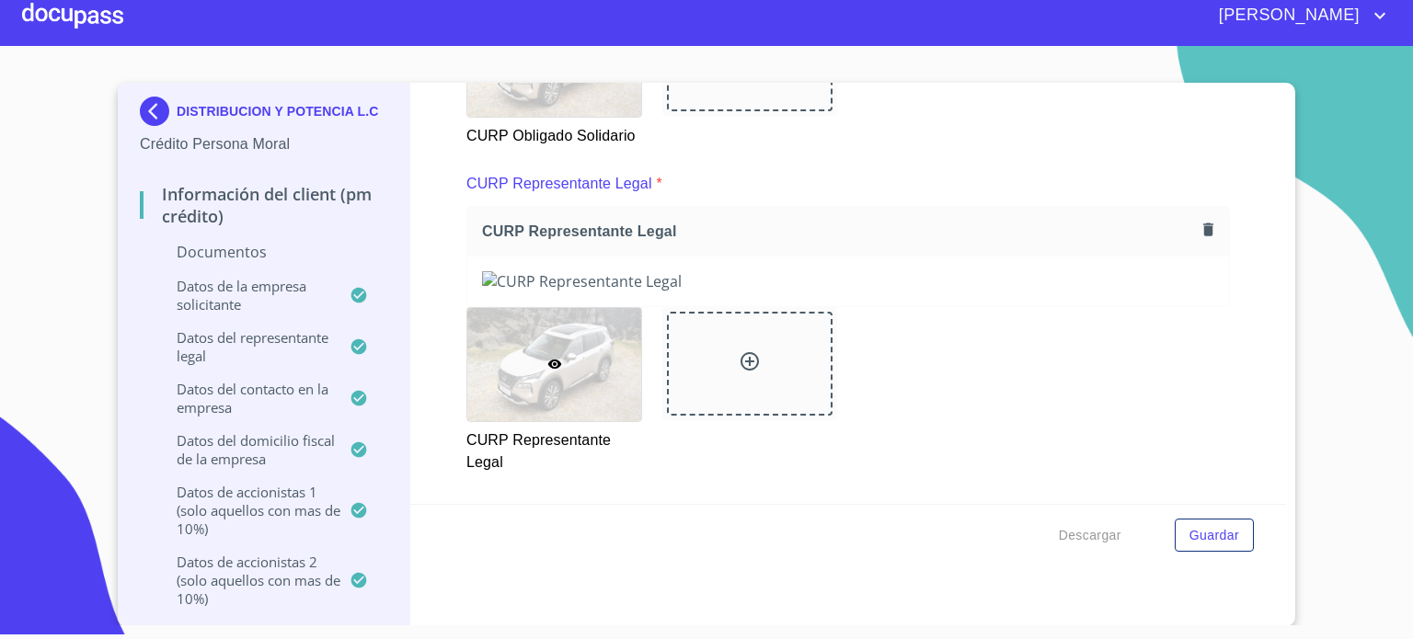
scroll to position [7651, 0]
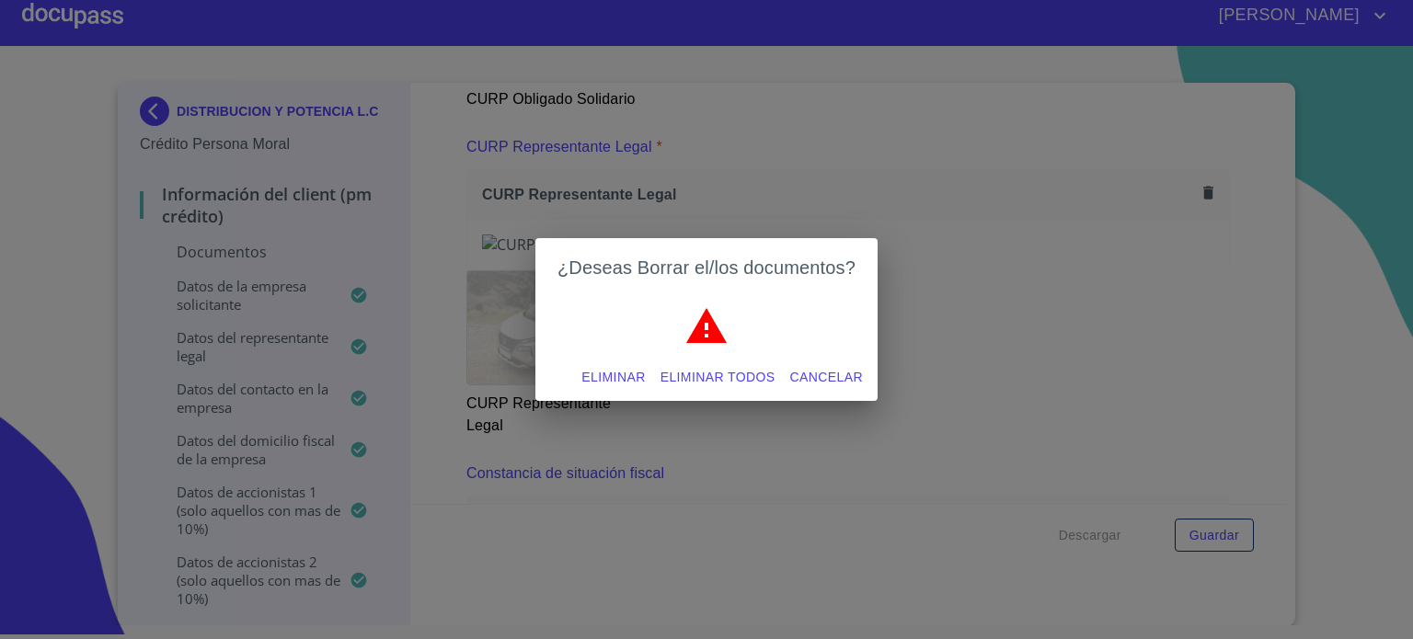
click at [601, 366] on span "Eliminar" at bounding box center [612, 377] width 63 height 23
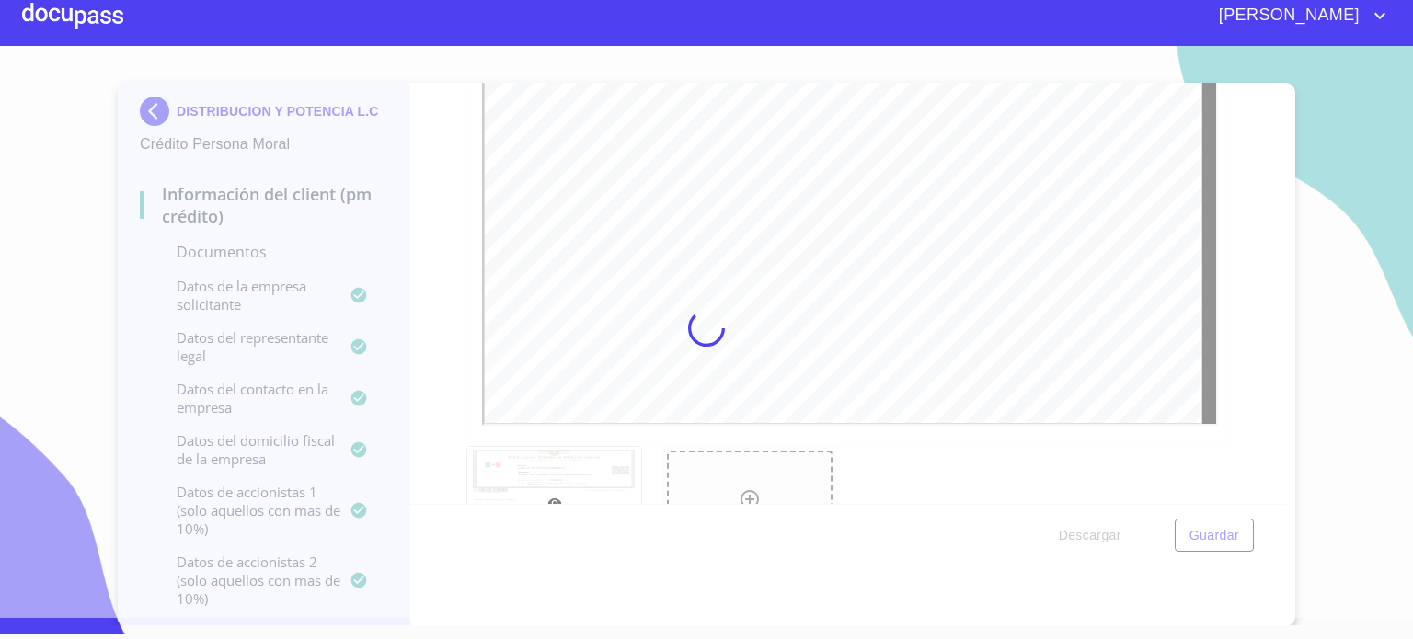
scroll to position [0, 0]
click at [1270, 493] on div at bounding box center [706, 328] width 1413 height 579
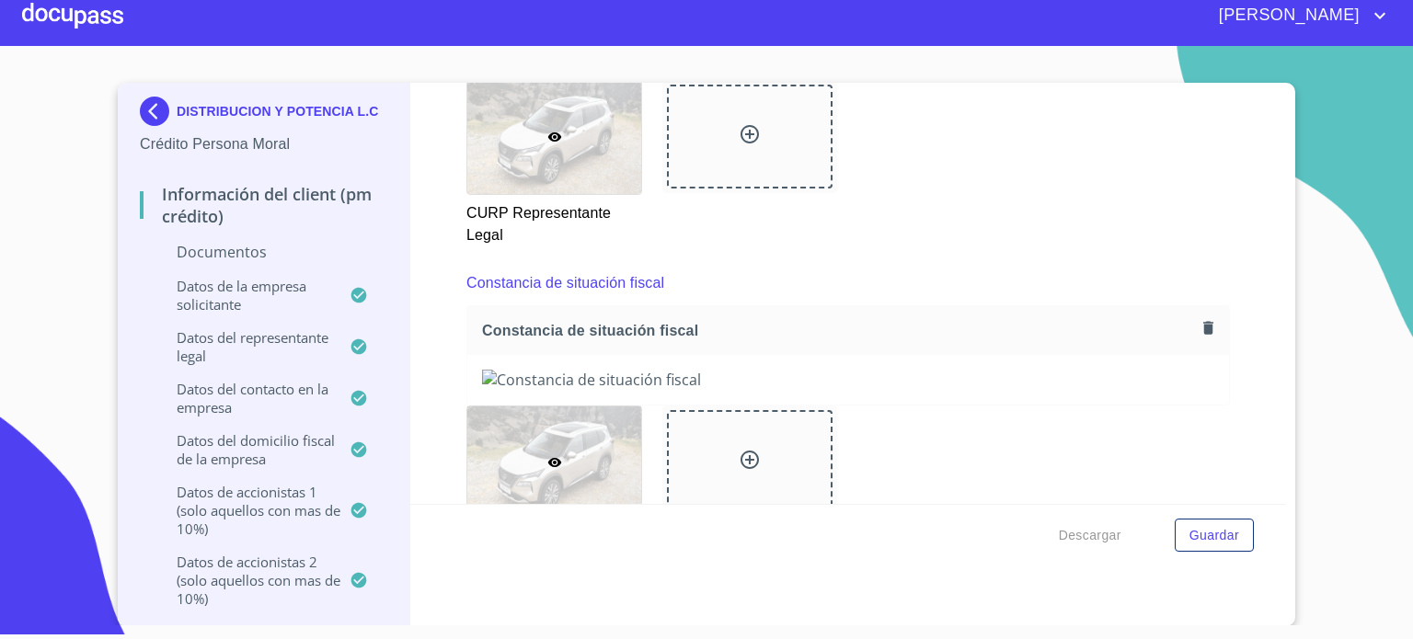
scroll to position [8337, 0]
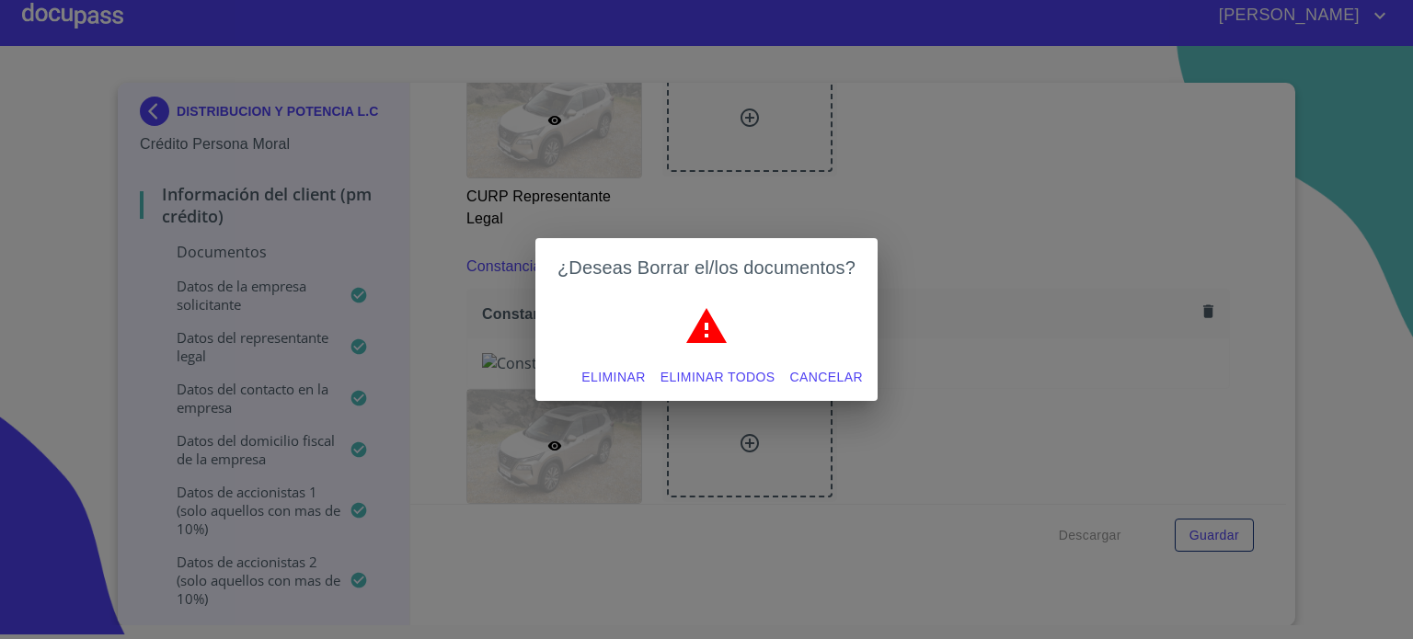
click at [622, 377] on span "Eliminar" at bounding box center [612, 377] width 63 height 23
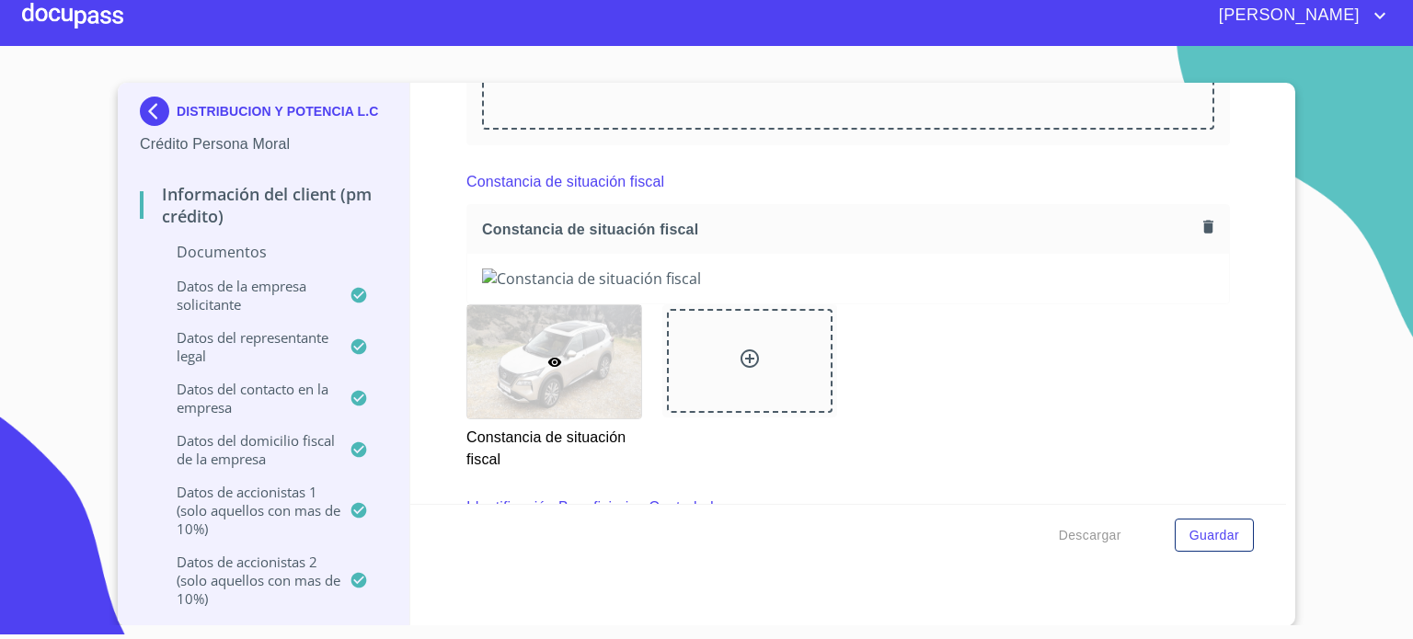
scroll to position [8460, 0]
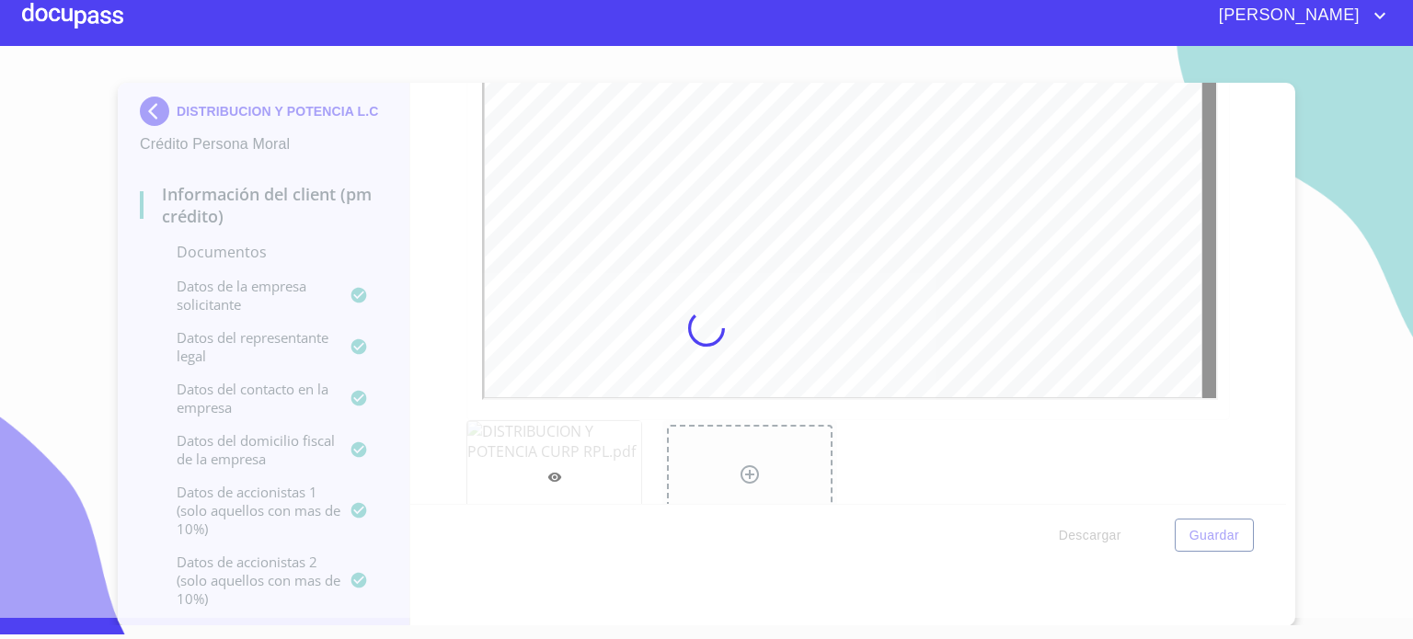
scroll to position [0, 0]
click at [1273, 492] on div at bounding box center [706, 328] width 1413 height 579
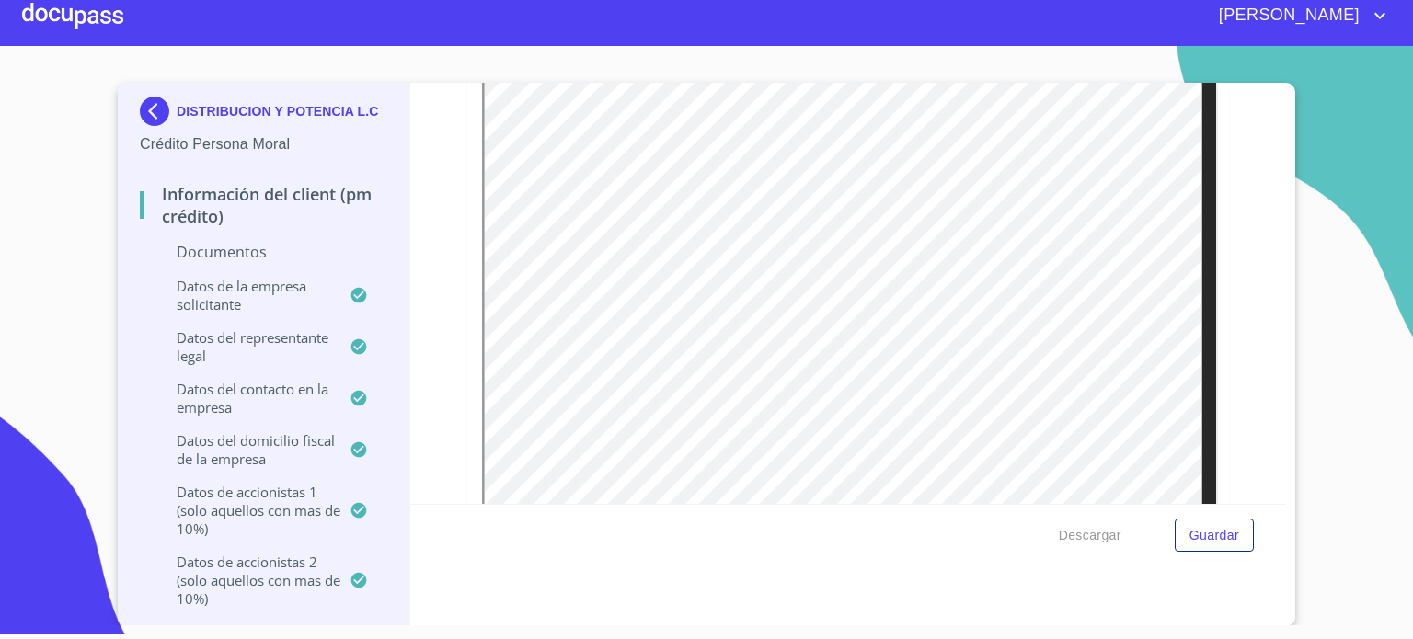
scroll to position [3764, 0]
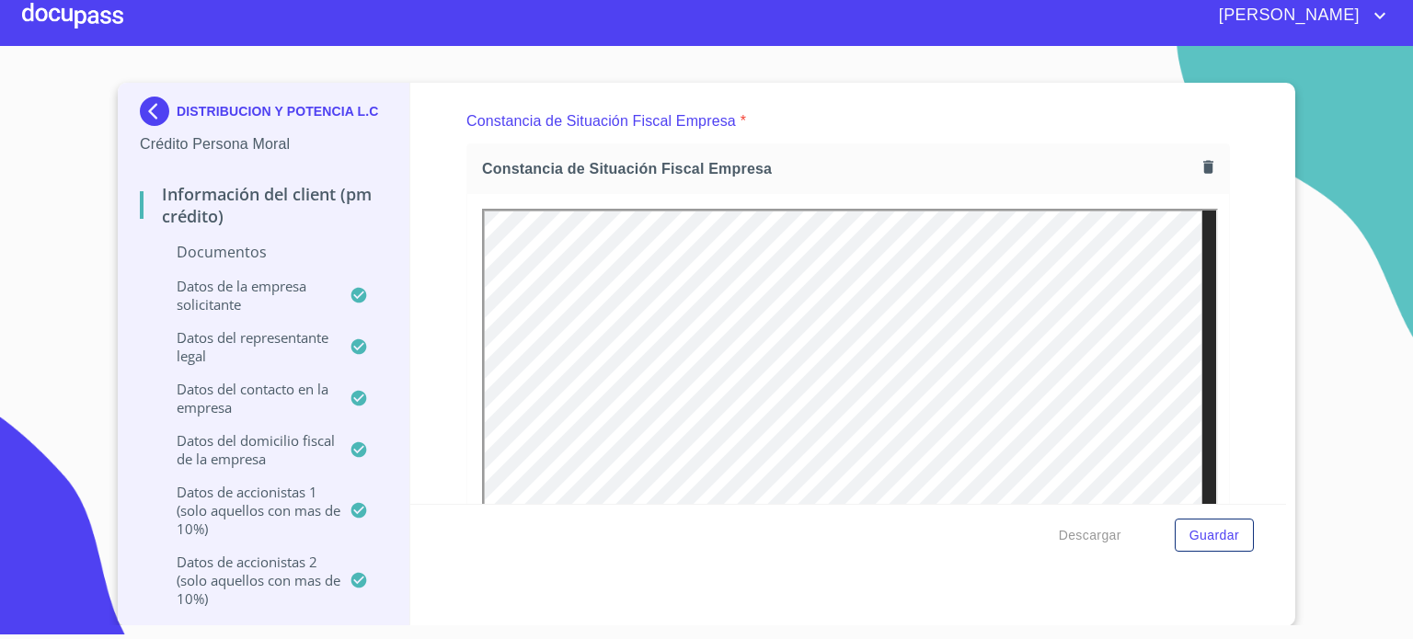
click at [1274, 499] on form "Información del Client (PM crédito) Documentos Documento de identificación repr…" at bounding box center [848, 324] width 876 height 483
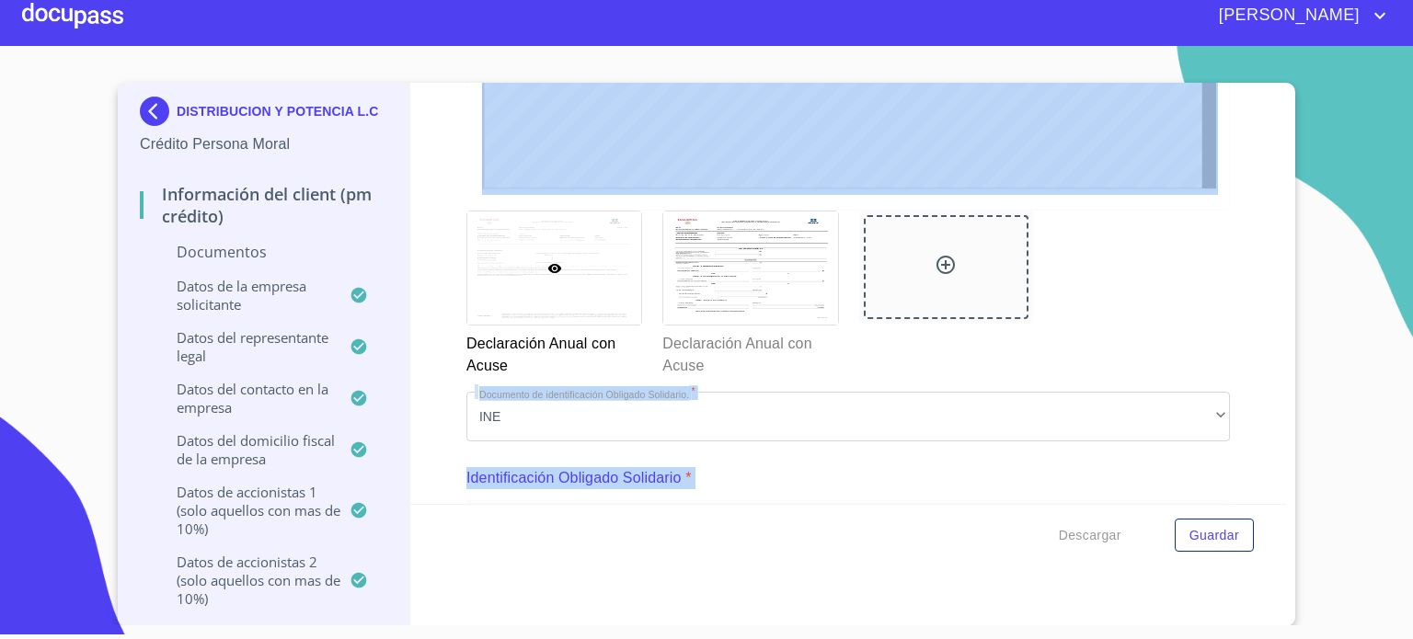
scroll to position [5936, 0]
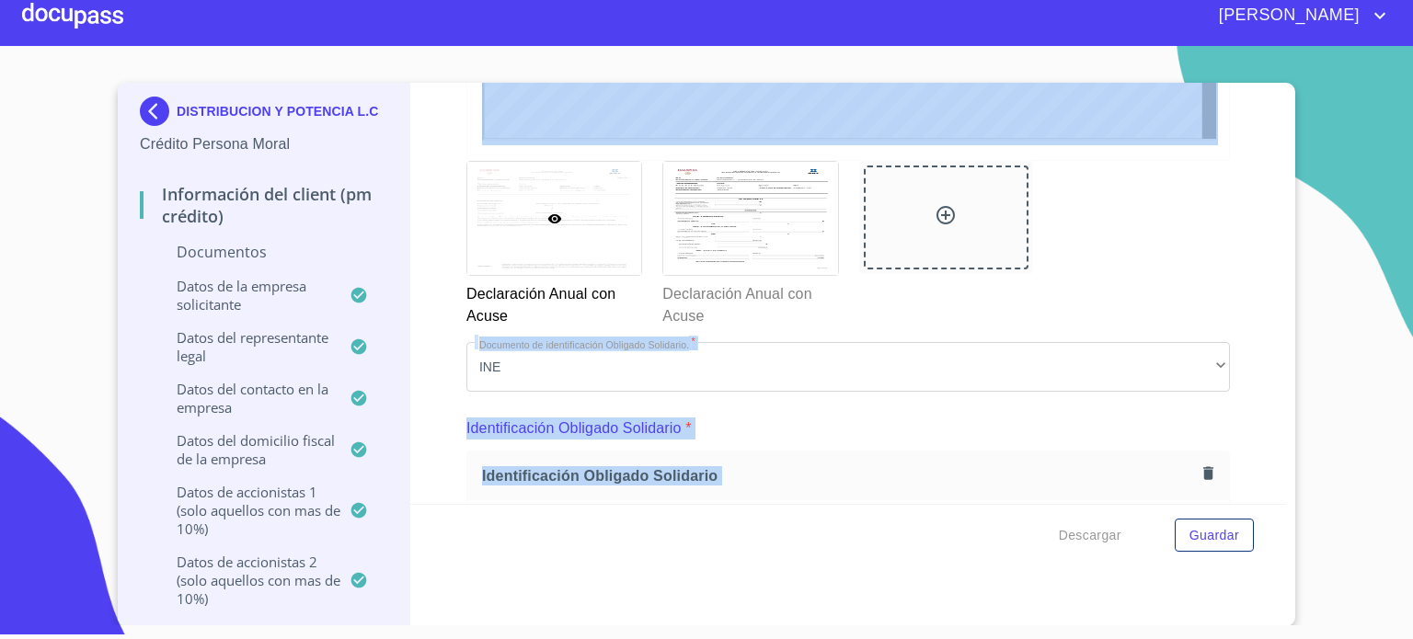
click at [1207, 415] on div "Identificación Obligado Solidario *" at bounding box center [847, 428] width 763 height 44
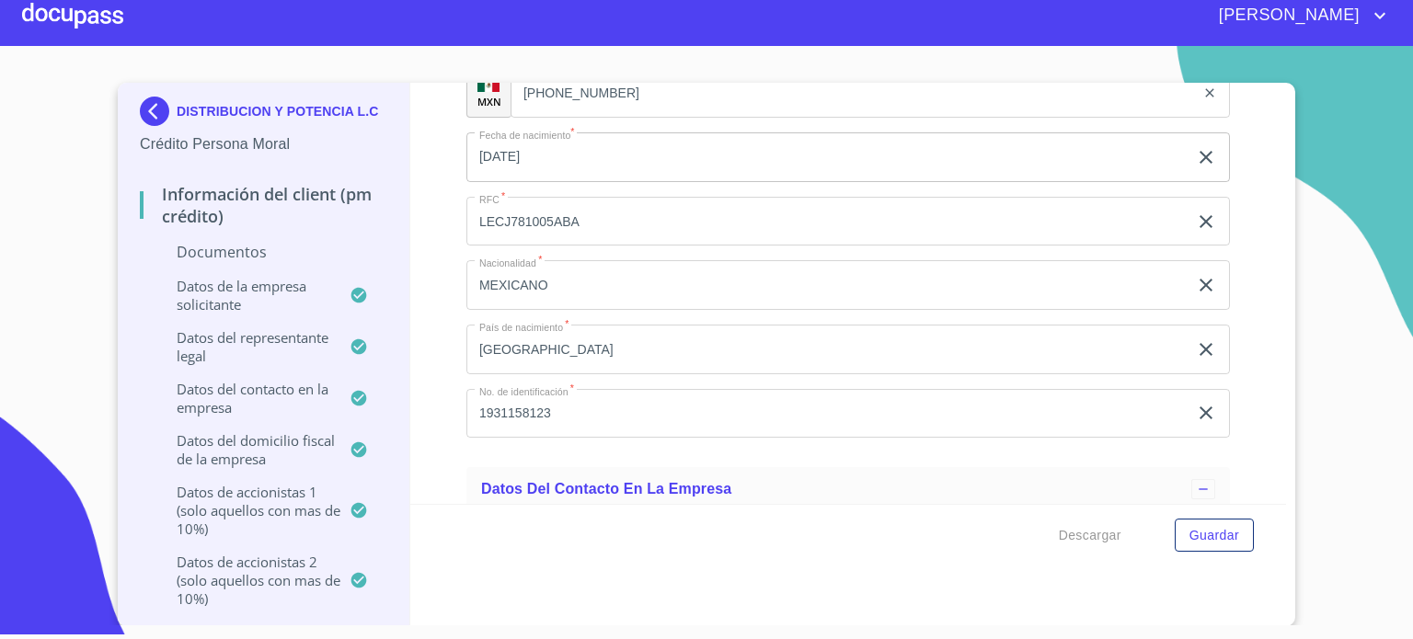
scroll to position [11709, 0]
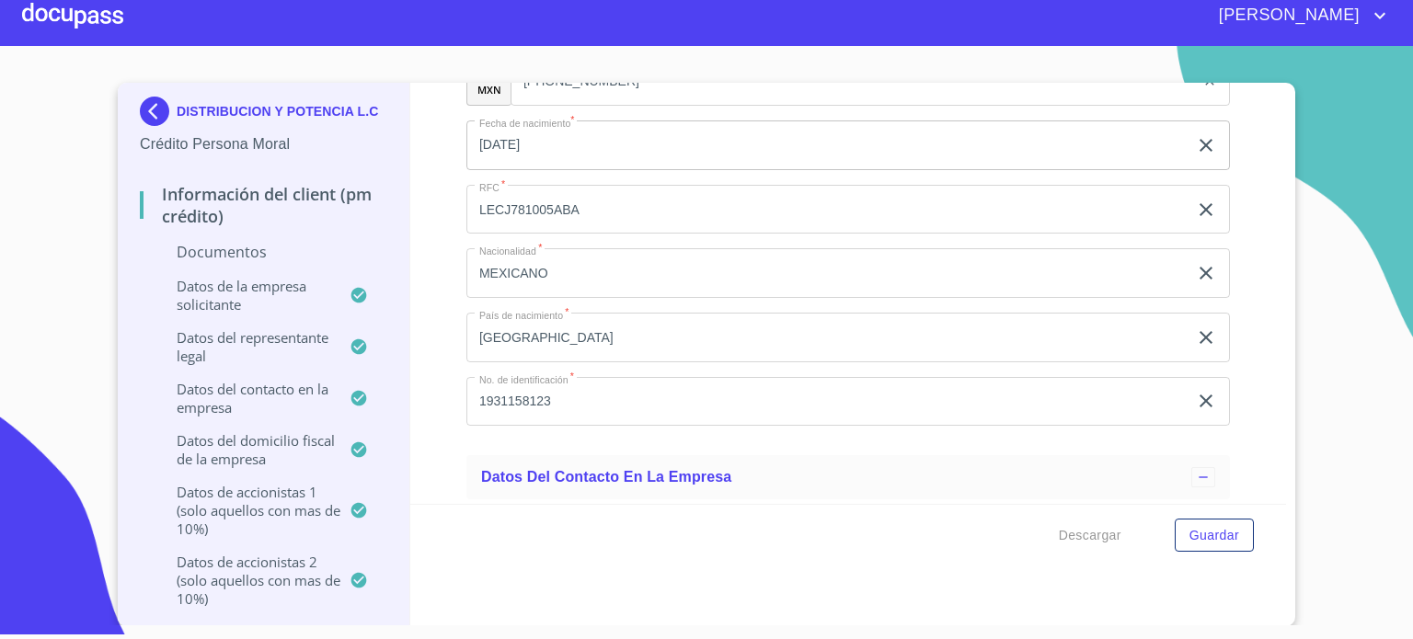
type input "X"
type input "37354"
click at [1218, 406] on div "Información del Client (PM crédito) Documentos Documento de identificación repr…" at bounding box center [848, 293] width 876 height 421
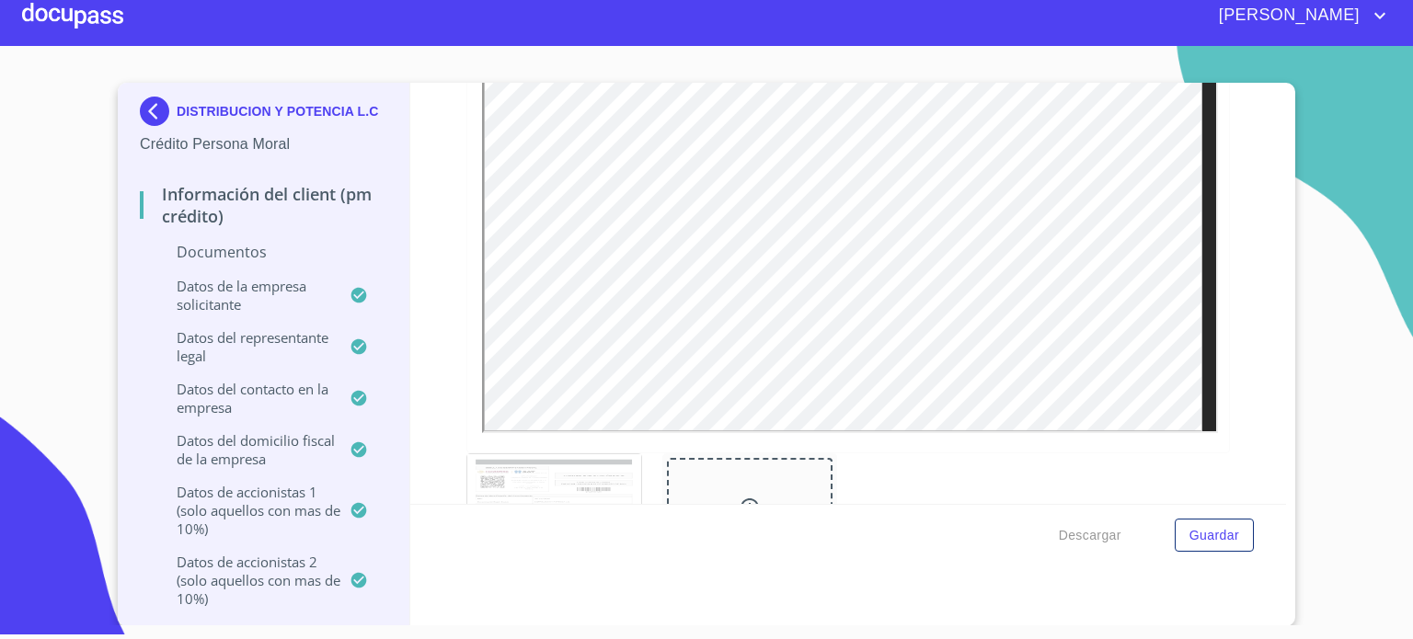
scroll to position [4010, 0]
click at [1253, 97] on div "Información del Client (PM crédito) Documentos Documento de identificación repr…" at bounding box center [848, 293] width 876 height 421
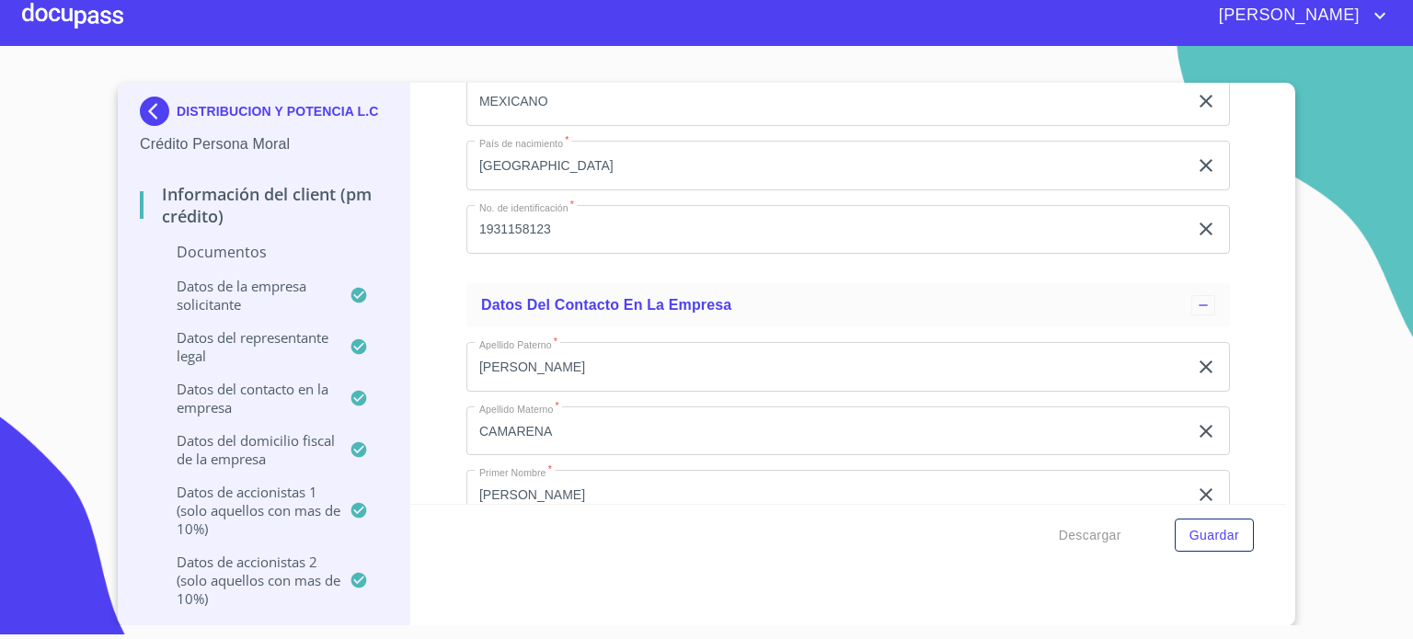
scroll to position [11980, 0]
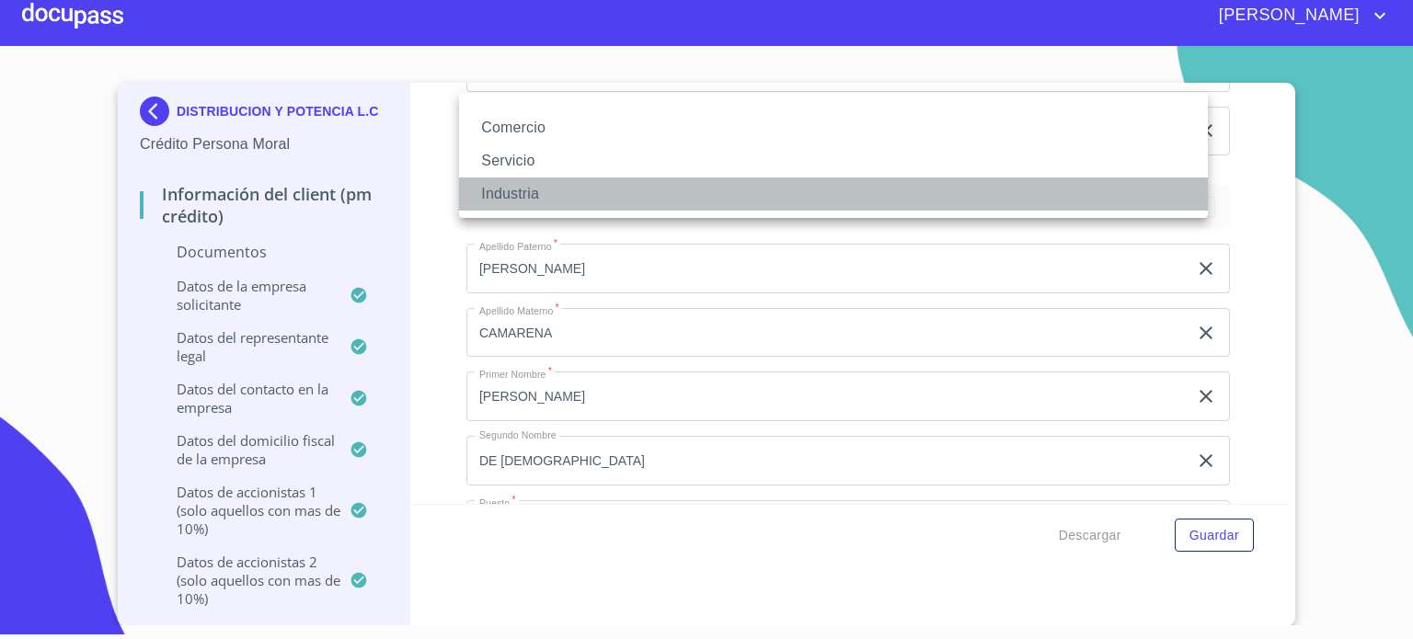
click at [581, 201] on li "Industria" at bounding box center [833, 193] width 749 height 33
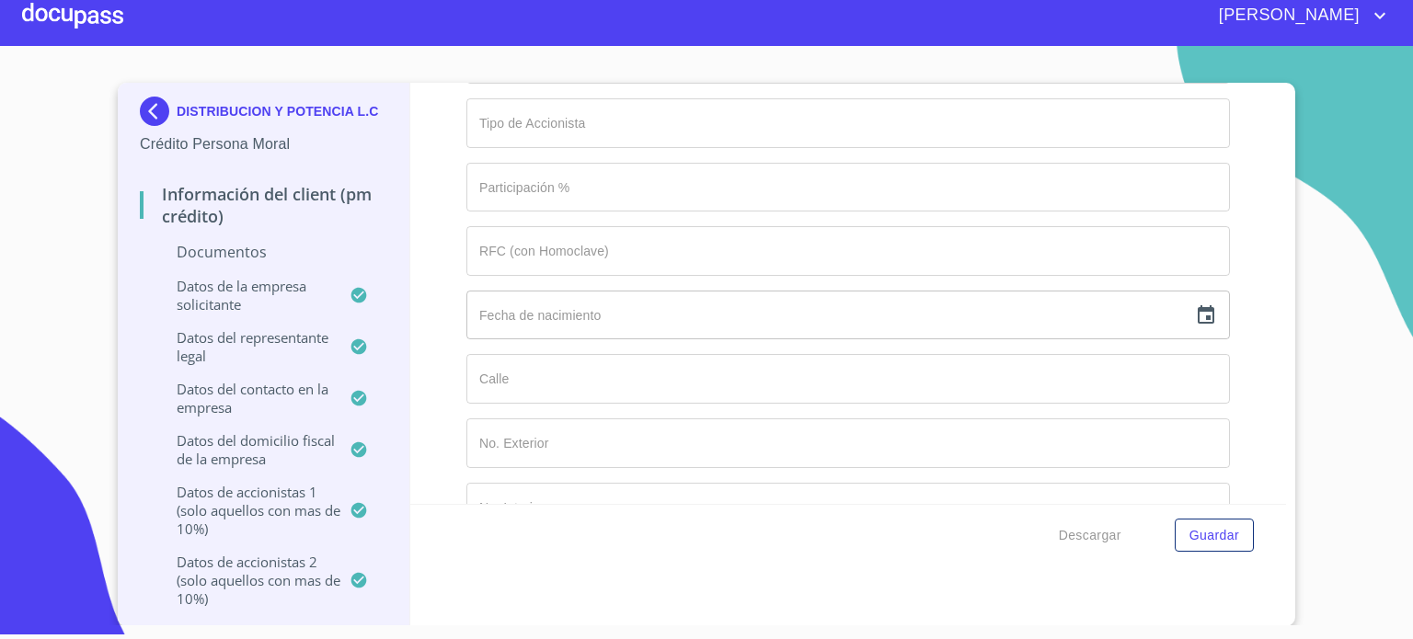
scroll to position [14332, 0]
type input "CONSTRUCCION DE OBRAS GENERACION Y CONDUCCION DE ENERGIA ELECTRICA"
click at [1207, 537] on span "Guardar" at bounding box center [1214, 535] width 50 height 23
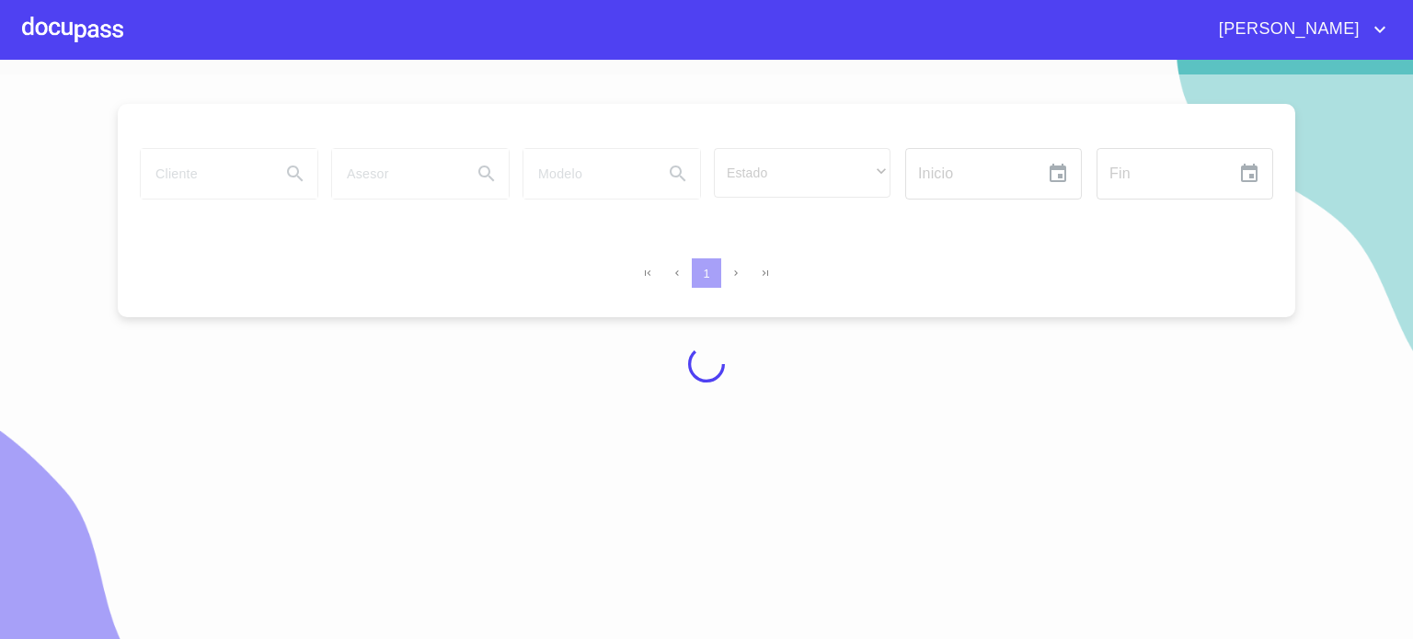
click at [1207, 537] on div at bounding box center [706, 363] width 1413 height 579
